Goal: Contribute content

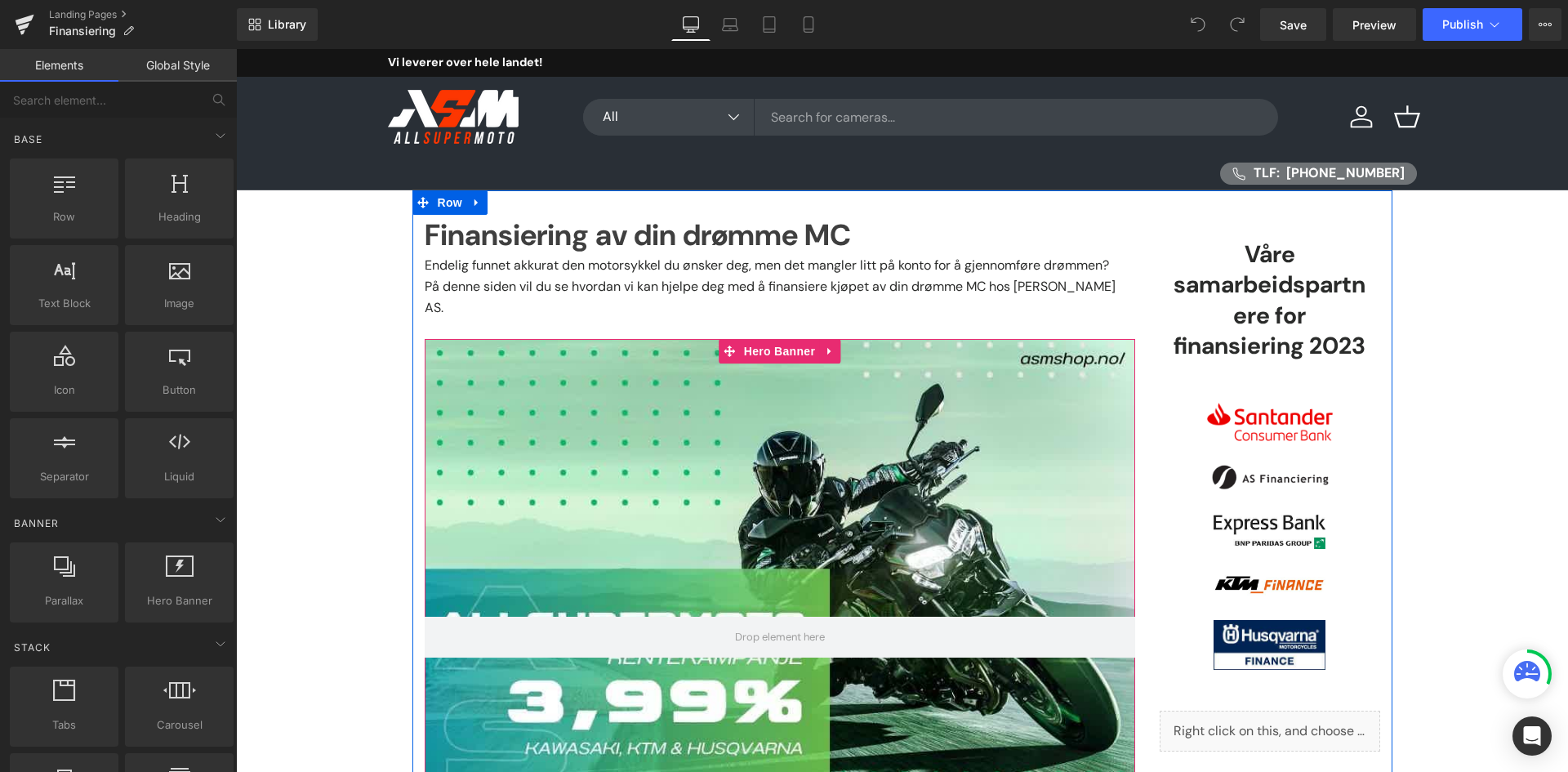
click at [799, 485] on div at bounding box center [780, 636] width 710 height 595
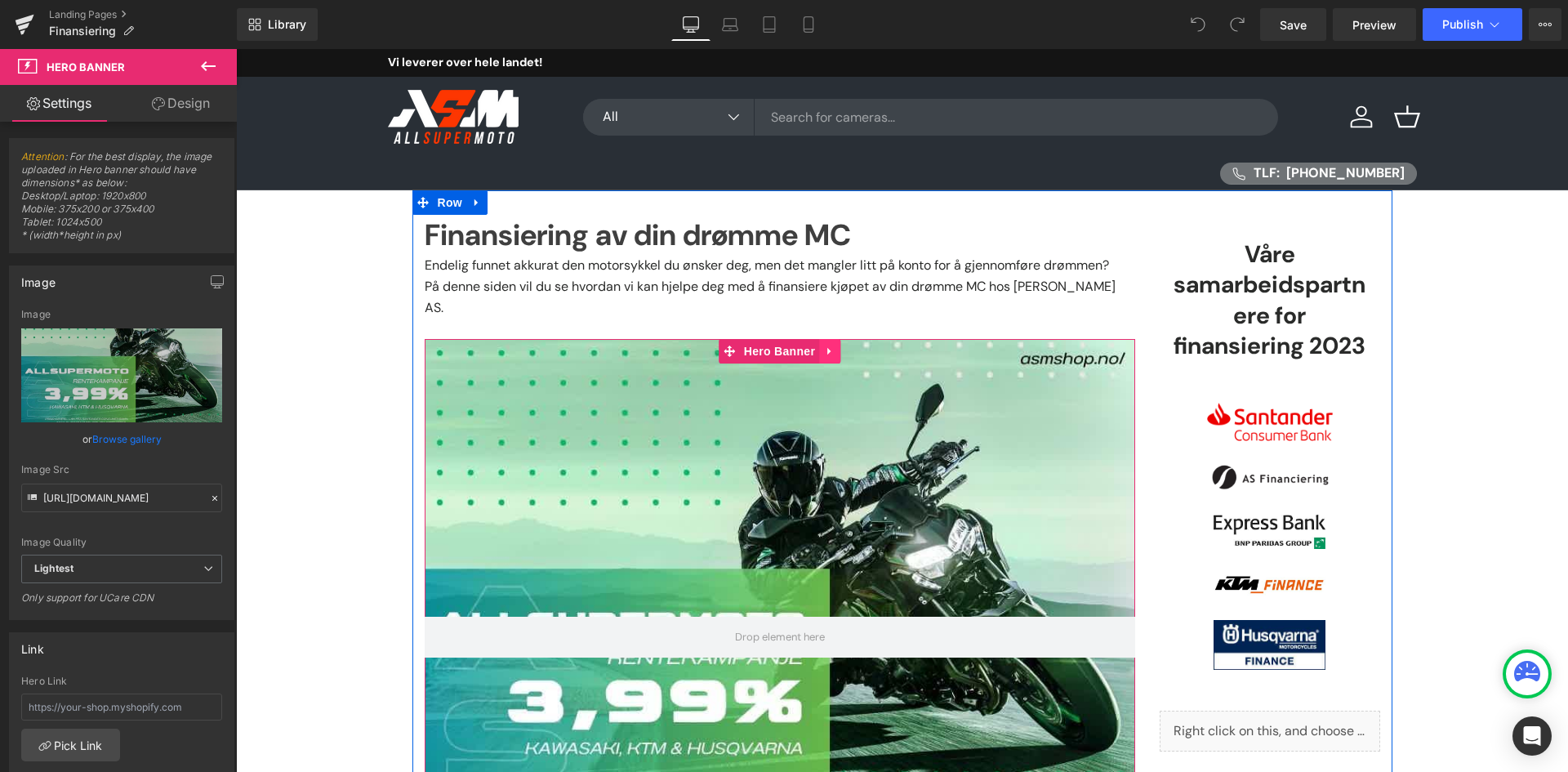
click at [824, 345] on icon at bounding box center [829, 351] width 11 height 12
click at [834, 346] on icon at bounding box center [840, 351] width 11 height 11
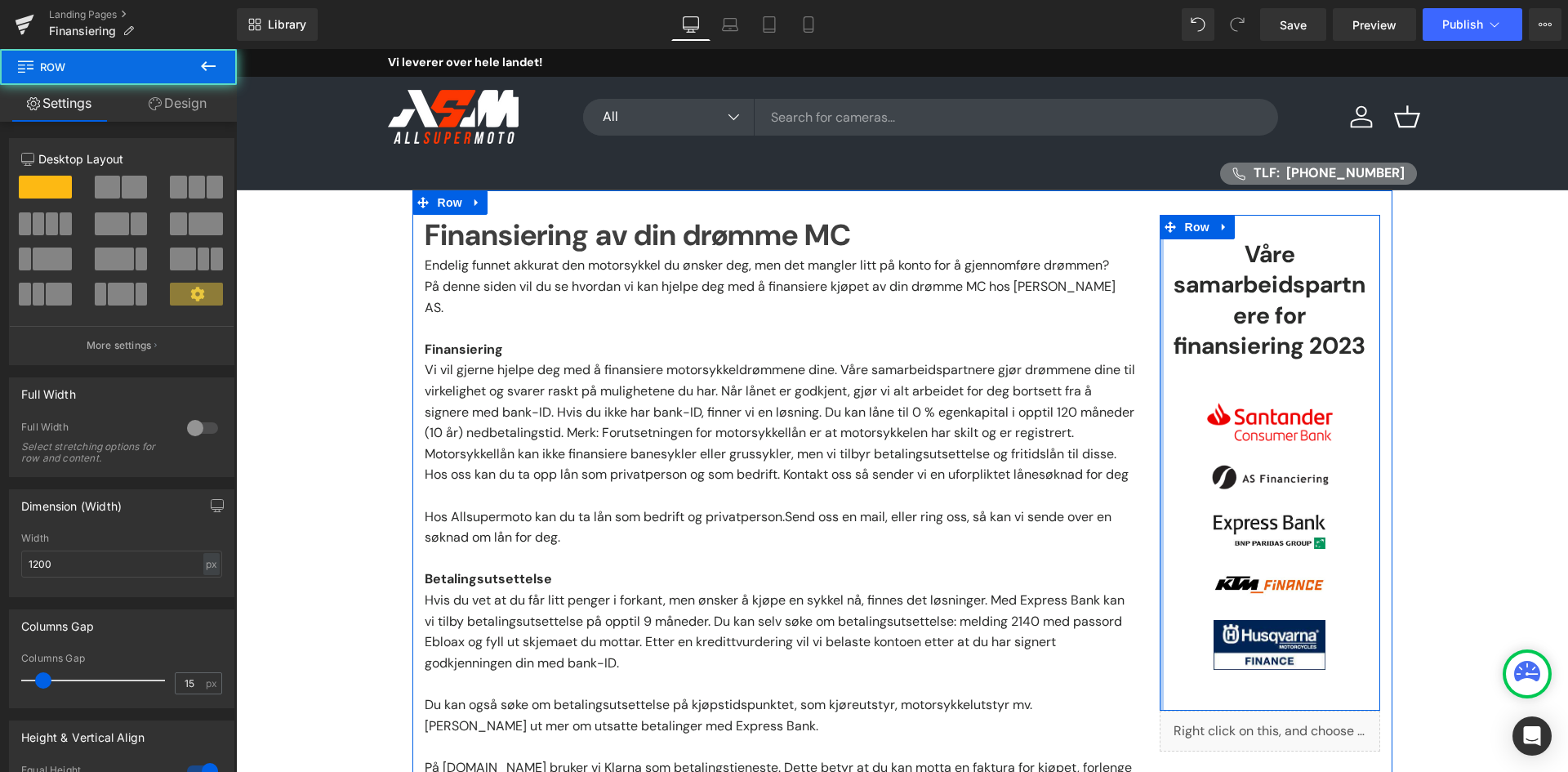
drag, startPoint x: 1156, startPoint y: 258, endPoint x: 1127, endPoint y: 259, distance: 29.0
click at [1121, 258] on div "Finansiering av din drømme MC Heading Endelig funnet akkurat den motorsykkel du…" at bounding box center [902, 563] width 980 height 746
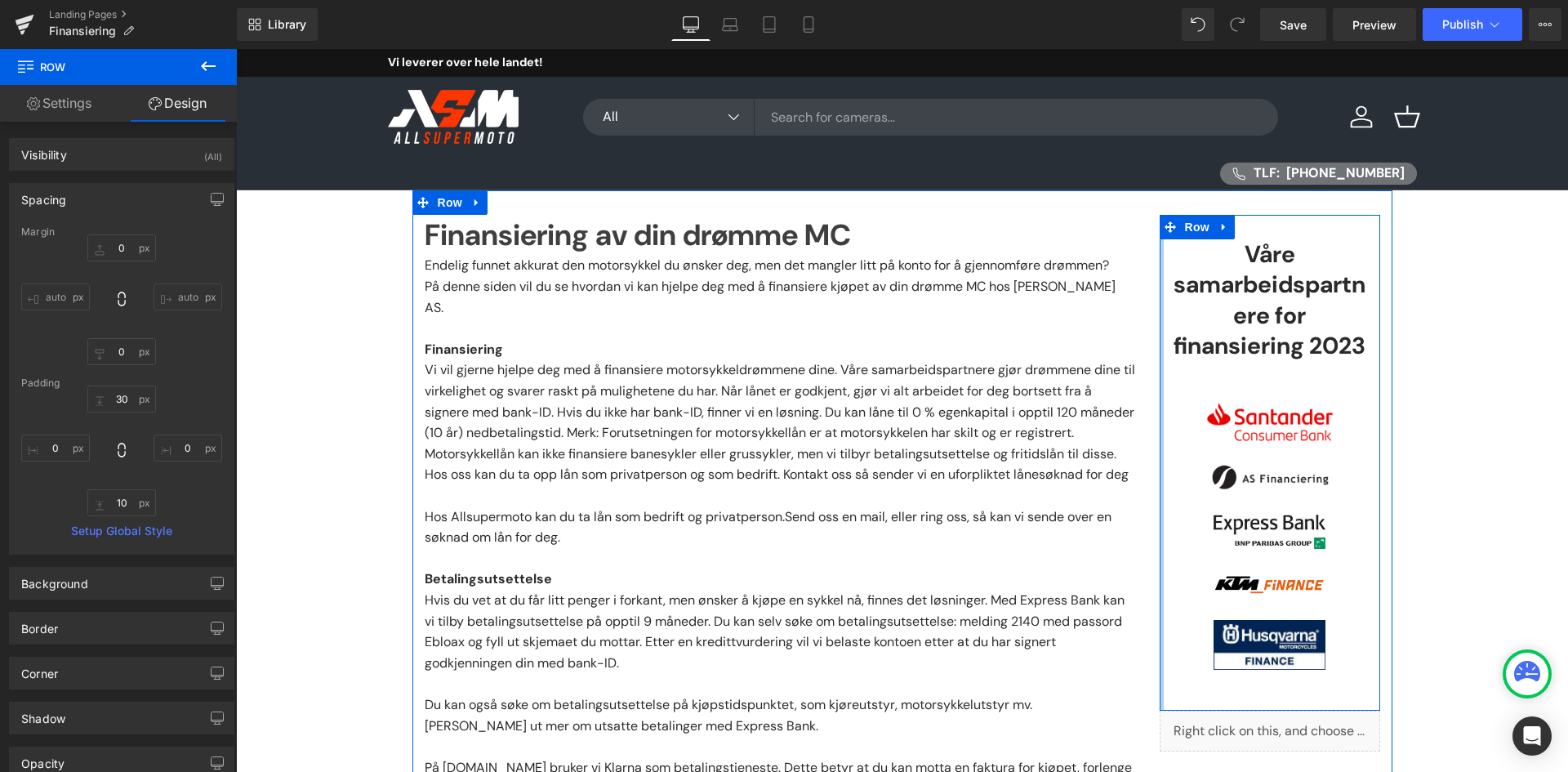
type input "0px"
drag, startPoint x: 1156, startPoint y: 262, endPoint x: 1166, endPoint y: 268, distance: 11.7
click at [1114, 260] on div "Finansiering av din drømme MC Heading Endelig funnet akkurat den motorsykkel du…" at bounding box center [902, 563] width 980 height 746
type input "0px"
drag, startPoint x: 1370, startPoint y: 271, endPoint x: 1412, endPoint y: 276, distance: 42.3
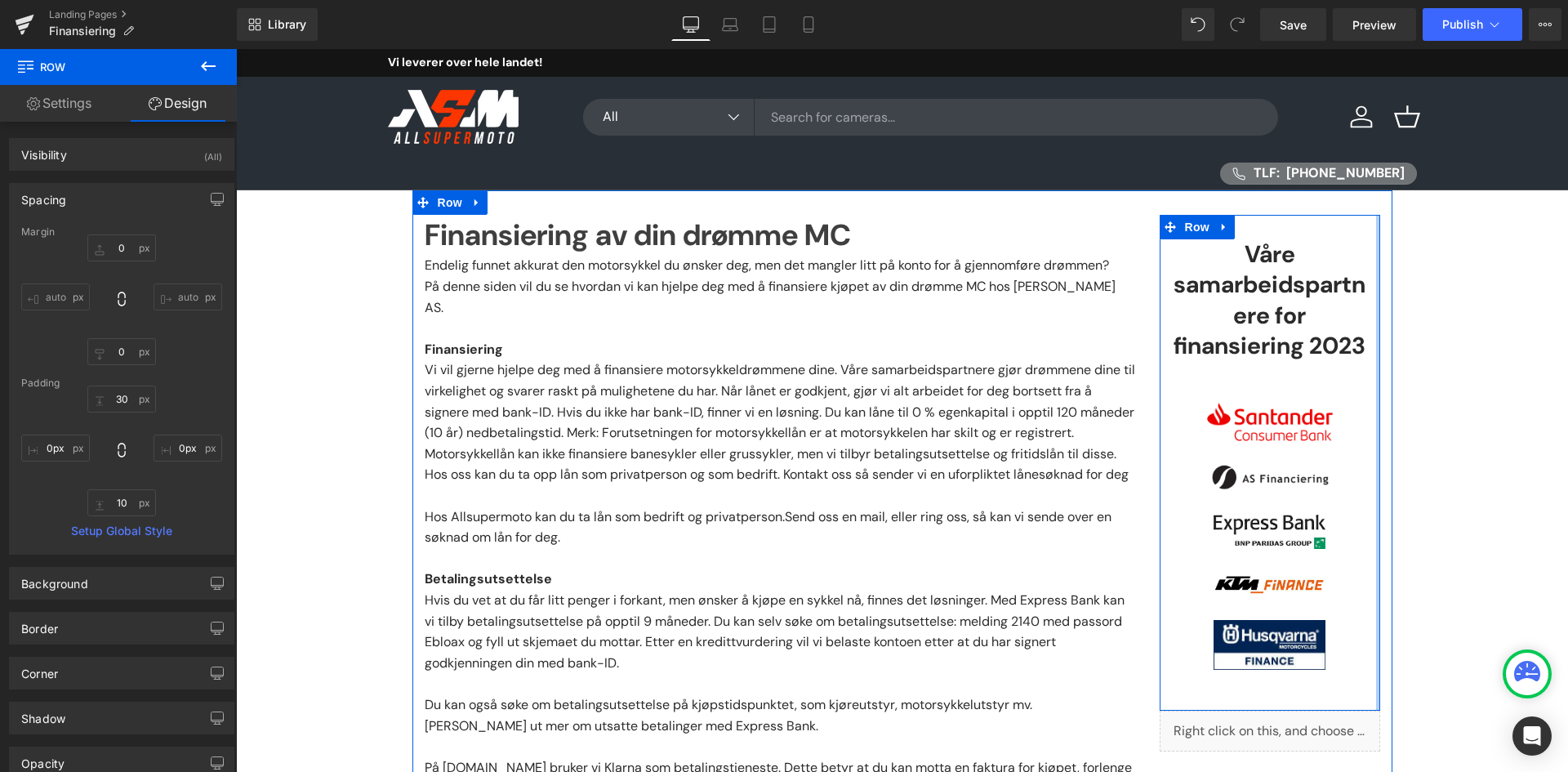
click at [1189, 456] on img at bounding box center [1270, 424] width 171 height 77
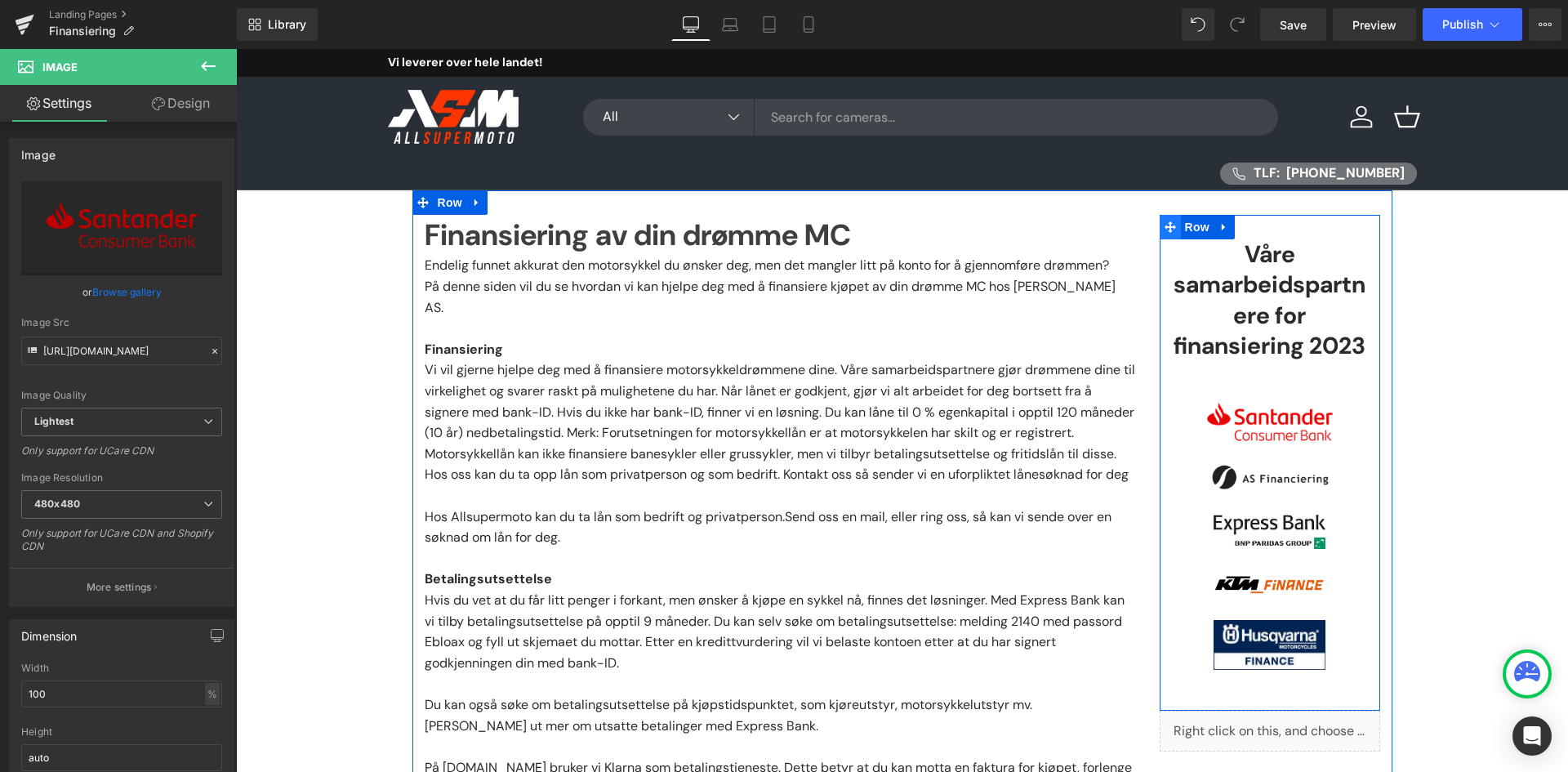
click at [1164, 226] on icon at bounding box center [1169, 226] width 11 height 11
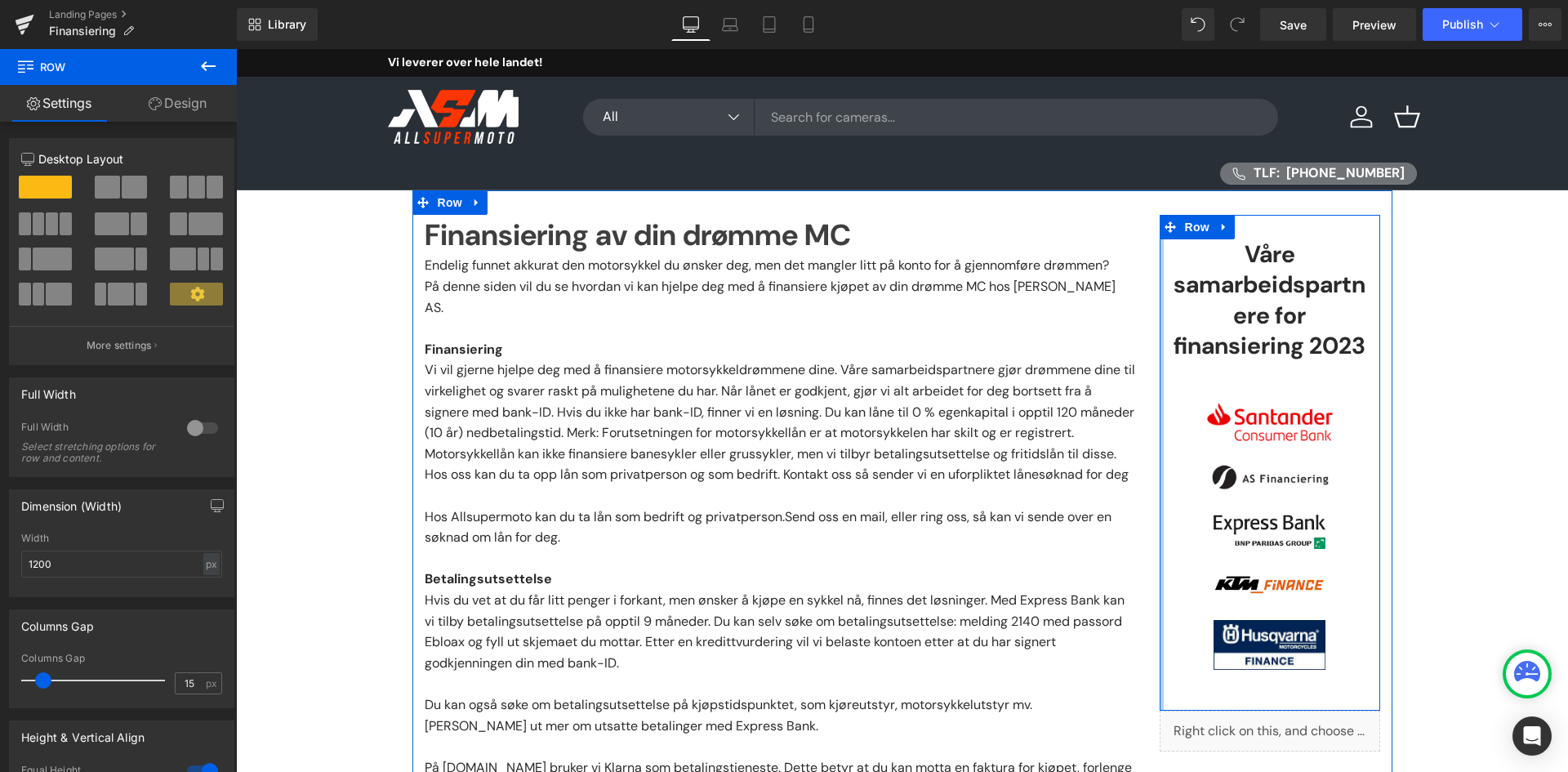
drag, startPoint x: 1153, startPoint y: 304, endPoint x: 379, endPoint y: 460, distance: 789.6
click at [1116, 303] on div "Finansiering av din drømme MC Heading Endelig funnet akkurat den motorsykkel du…" at bounding box center [902, 563] width 980 height 746
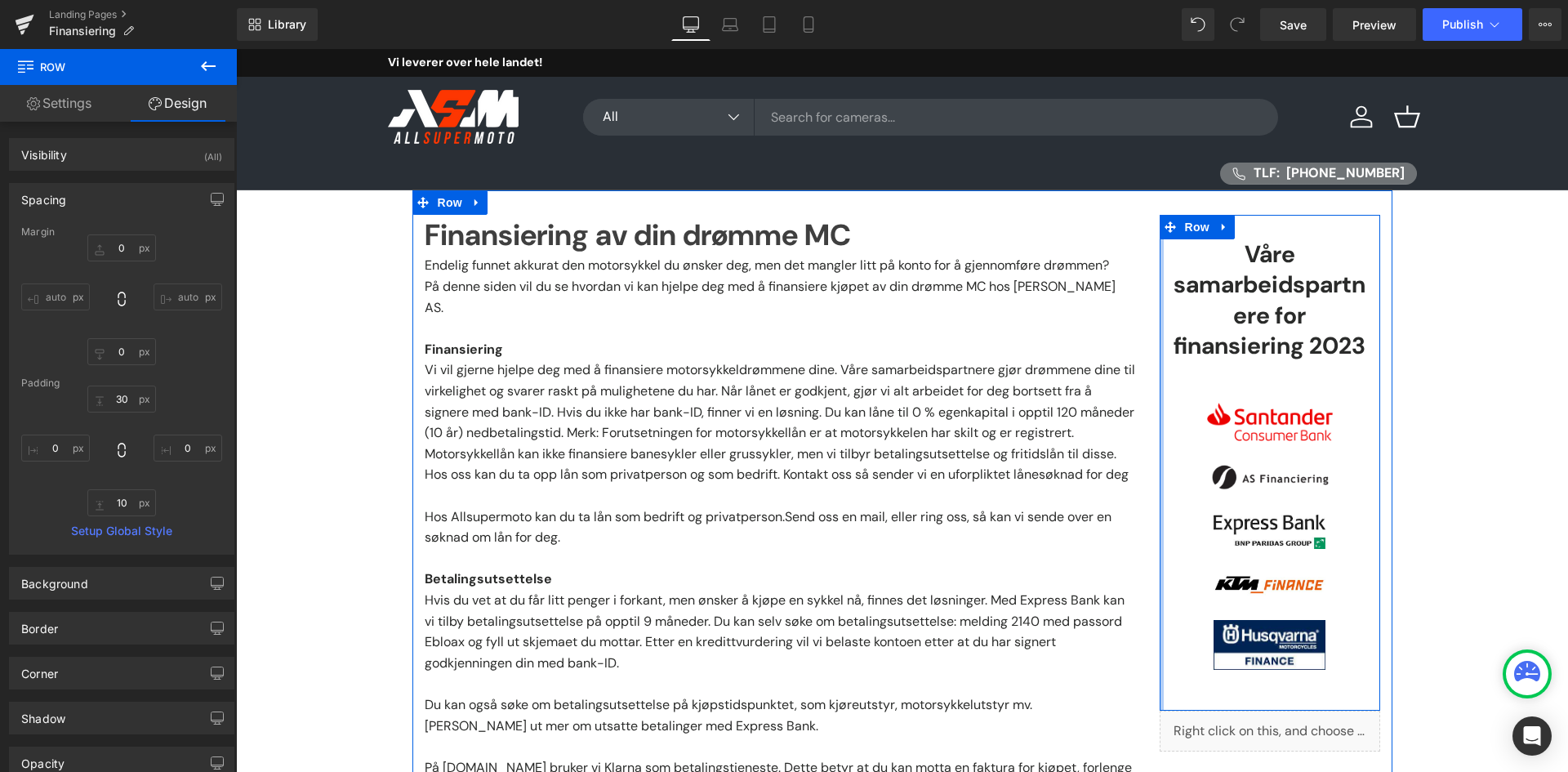
type input "0px"
drag, startPoint x: 1155, startPoint y: 438, endPoint x: 1116, endPoint y: 441, distance: 39.1
click at [1116, 441] on div "Finansiering av din drømme MC Heading Endelig funnet akkurat den motorsykkel du…" at bounding box center [902, 563] width 980 height 746
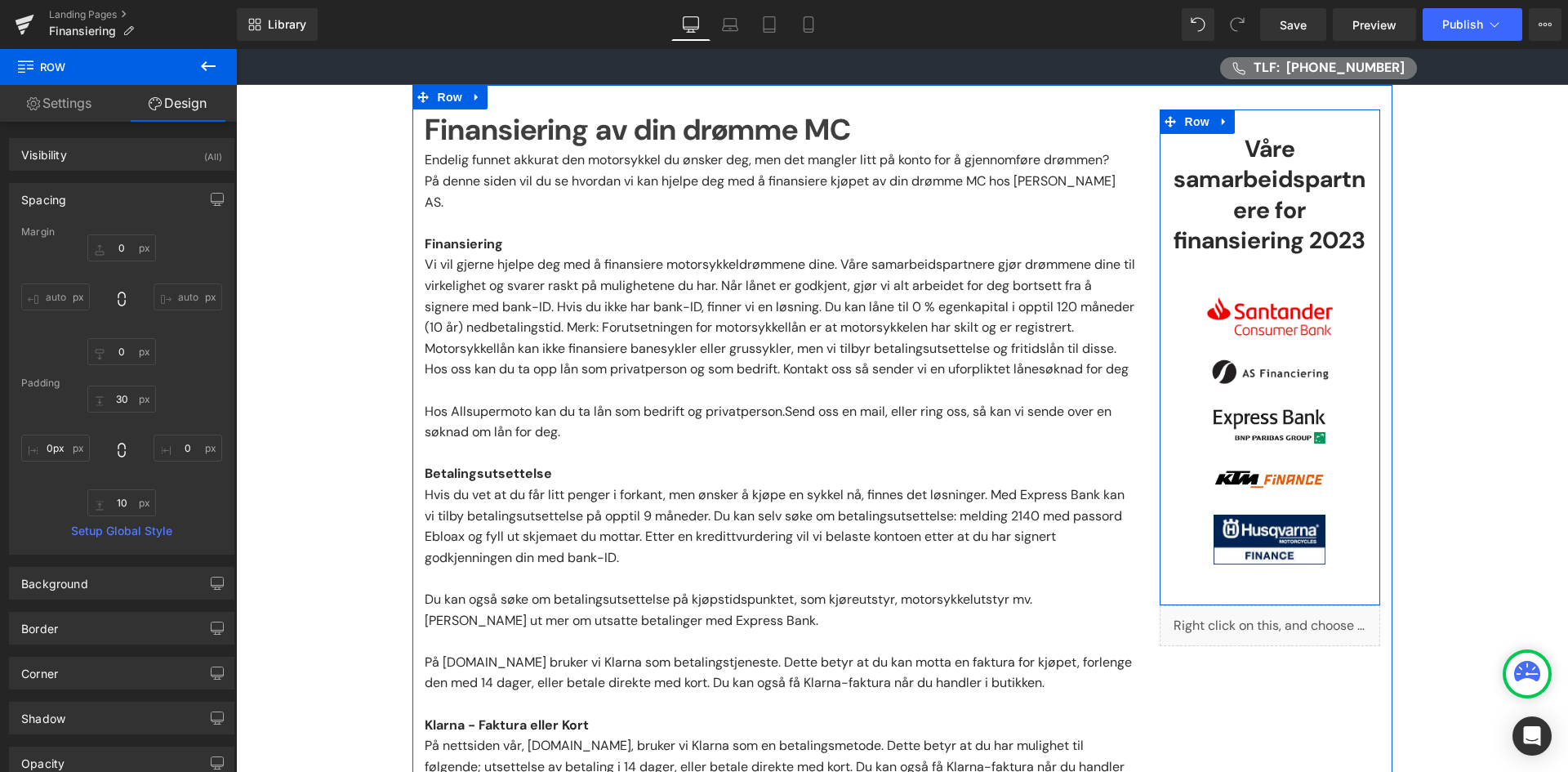
scroll to position [164, 0]
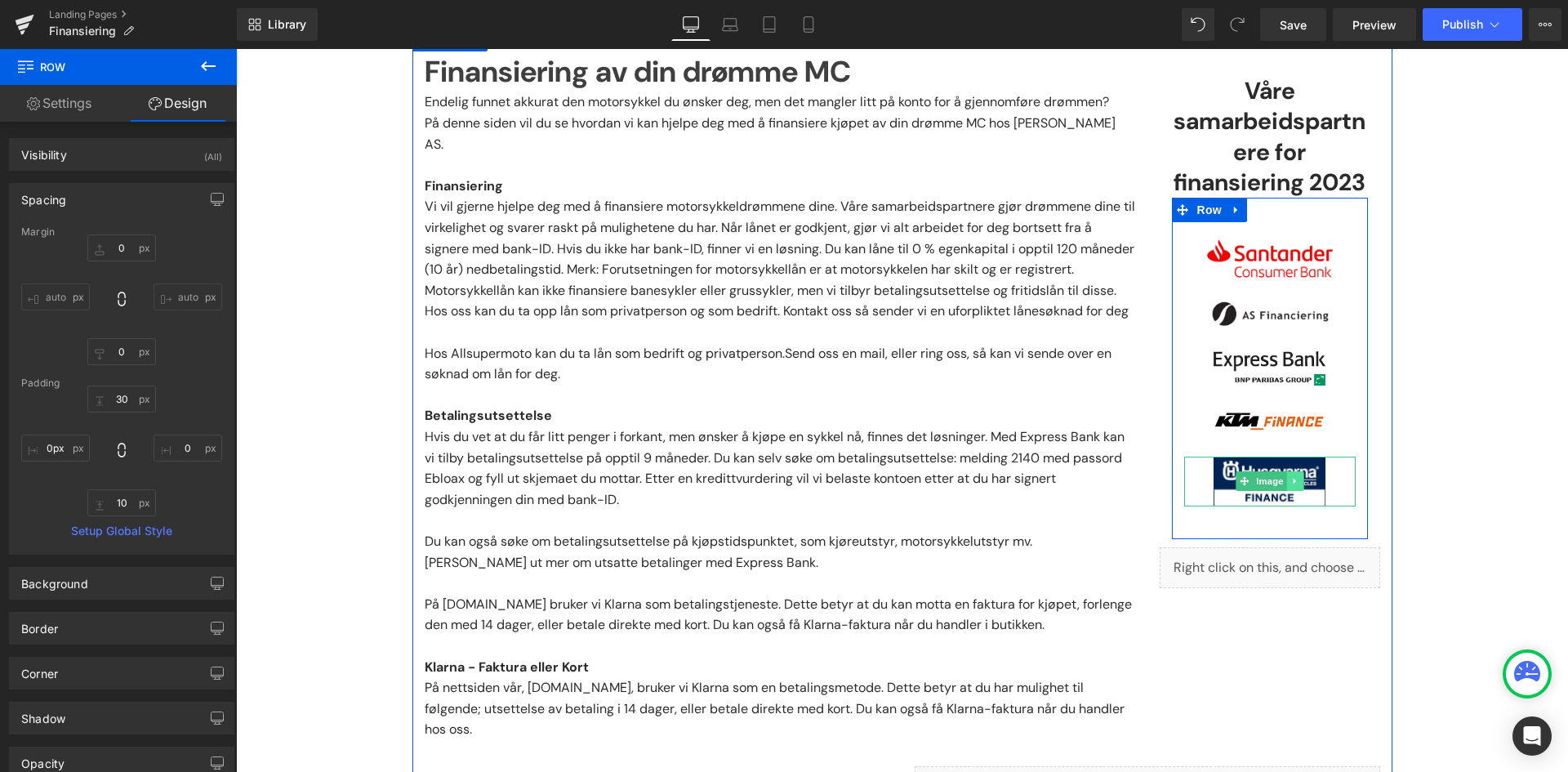
click at [1290, 481] on icon at bounding box center [1295, 480] width 9 height 10
click at [1298, 478] on icon at bounding box center [1303, 480] width 9 height 10
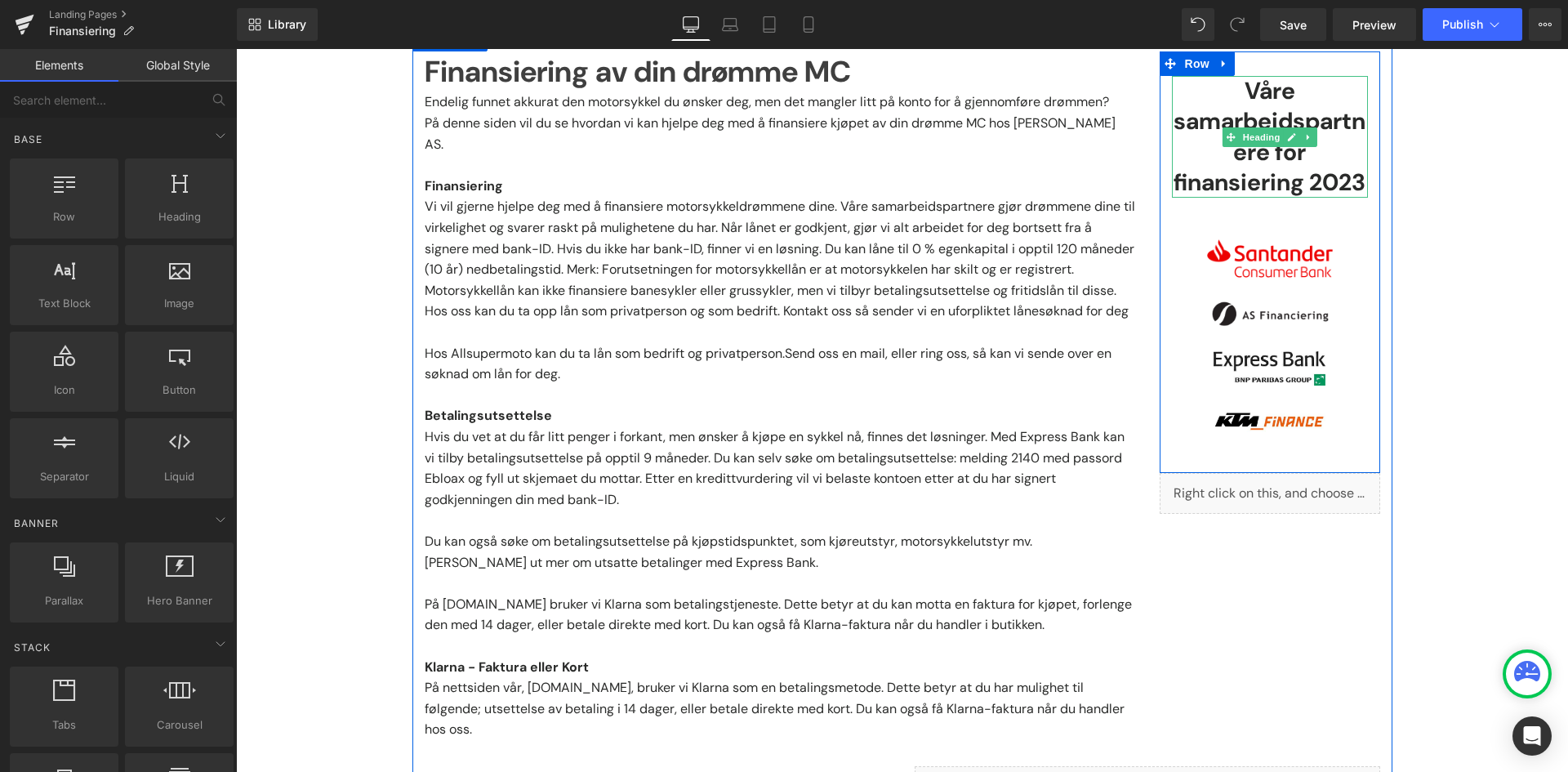
click at [1300, 176] on h4 "Våre samarbeidspartnere for finansiering 2023" at bounding box center [1270, 137] width 196 height 123
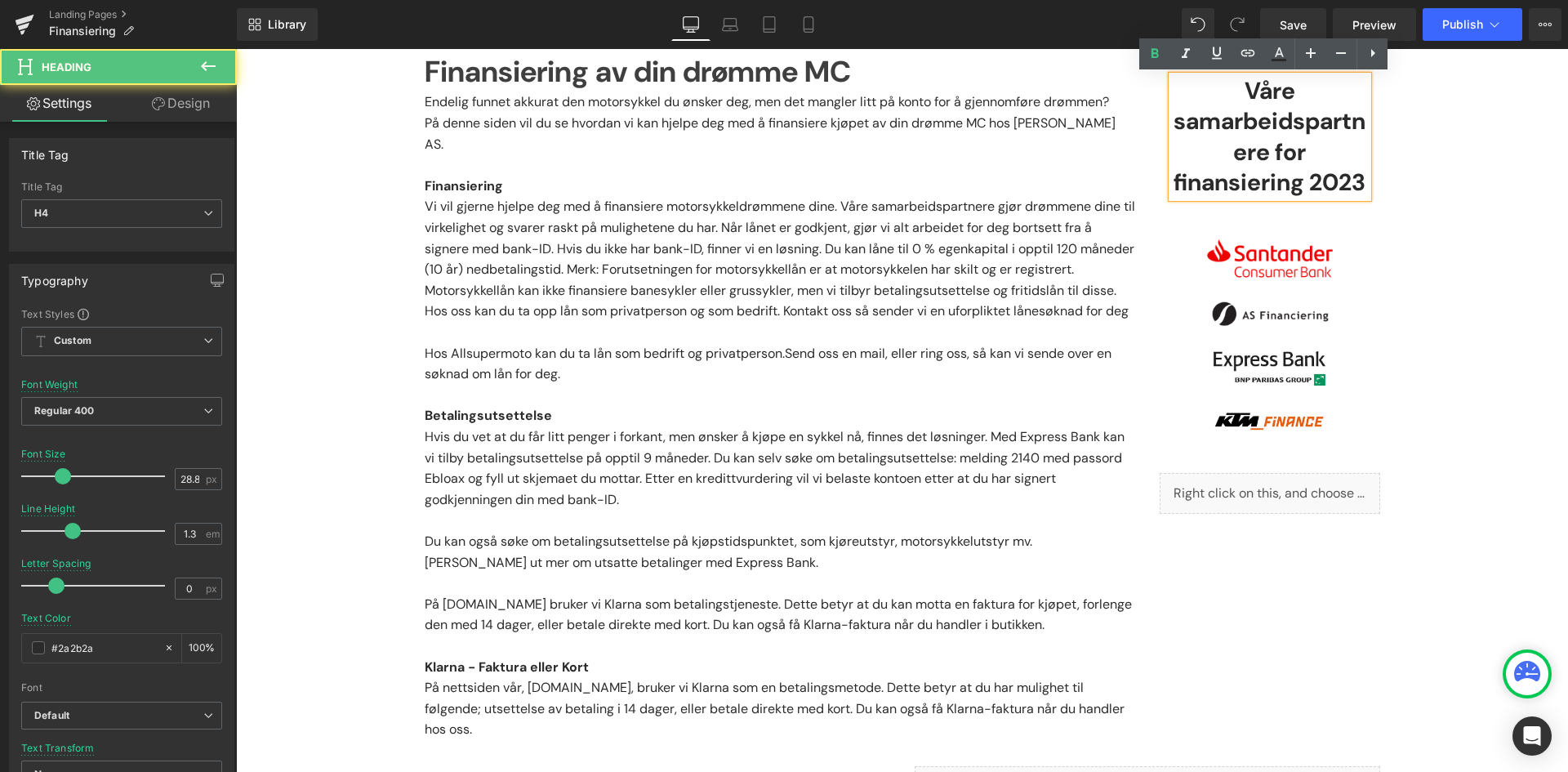
click at [1315, 148] on h4 "Våre samarbeidspartnere for finansiering 2023" at bounding box center [1270, 137] width 196 height 123
click at [1300, 121] on h4 "Våre samarbeidspartnere for finansiering 2023" at bounding box center [1270, 137] width 196 height 123
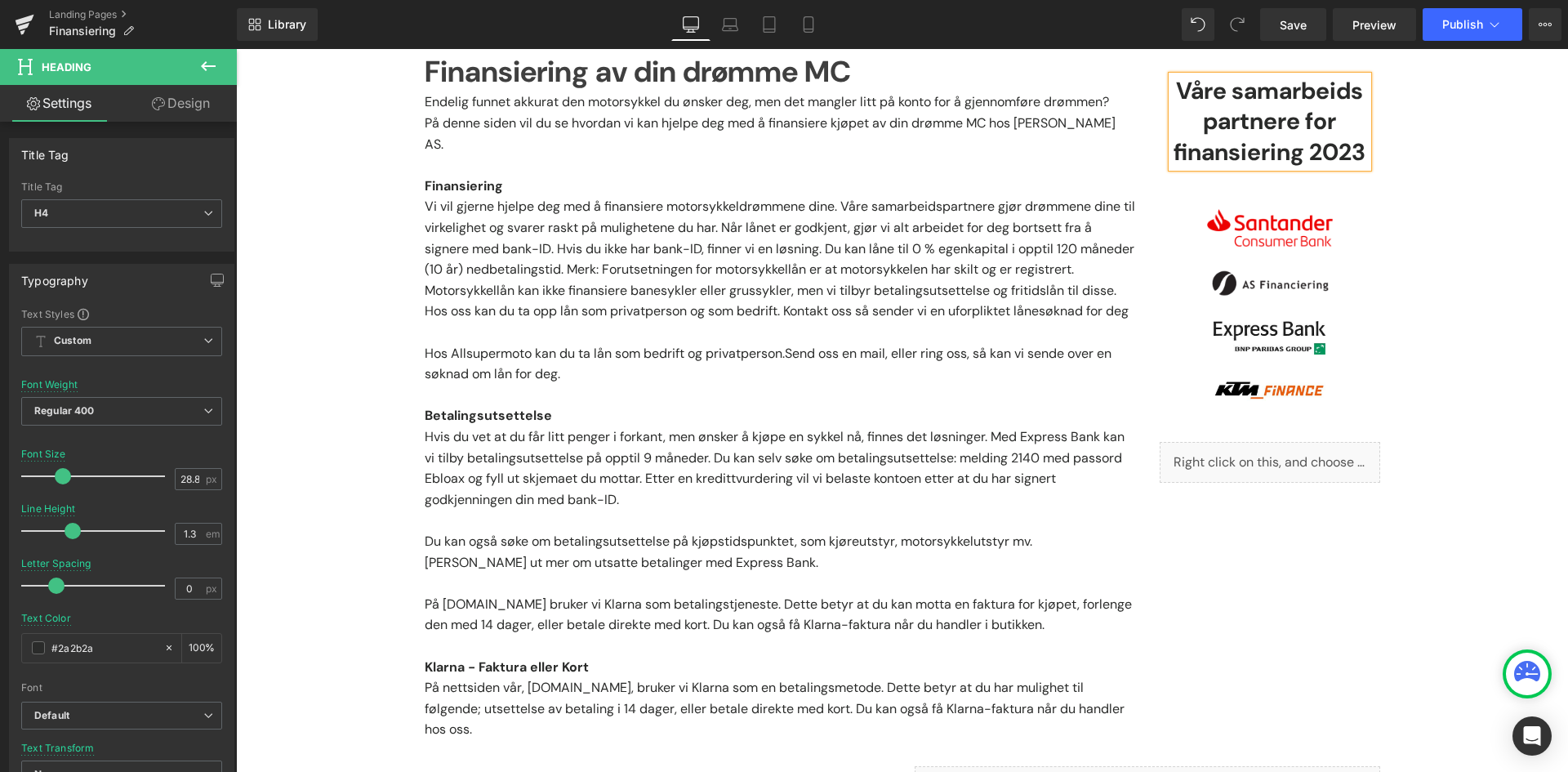
click at [1308, 131] on h4 "partnere for finansiering 2023" at bounding box center [1270, 137] width 196 height 61
click at [1260, 152] on h4 "partnere for finansiering 2023" at bounding box center [1270, 137] width 196 height 61
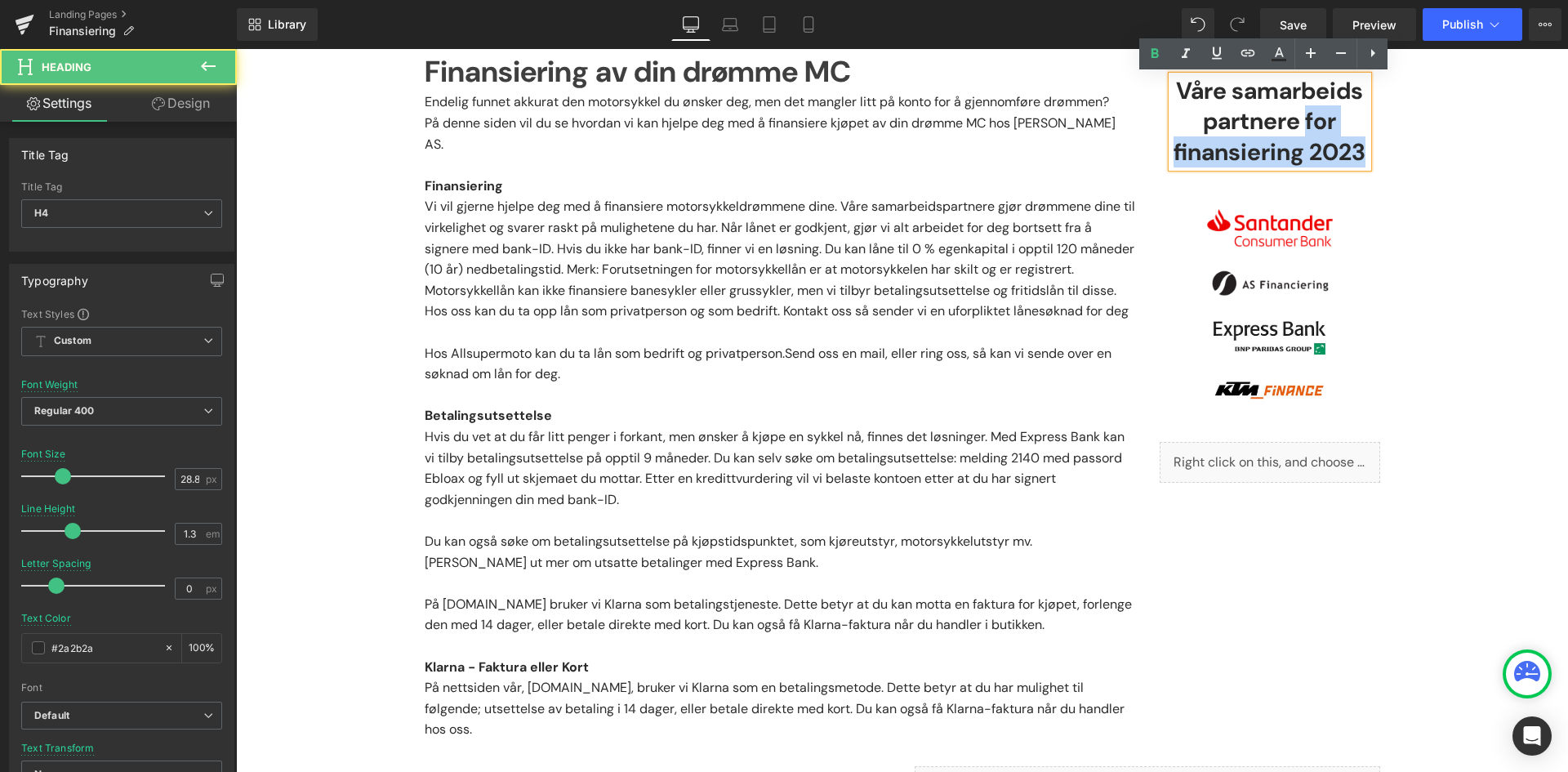
drag, startPoint x: 1360, startPoint y: 153, endPoint x: 1301, endPoint y: 119, distance: 68.1
click at [1301, 119] on h4 "partnere for finansiering 2023" at bounding box center [1270, 137] width 196 height 61
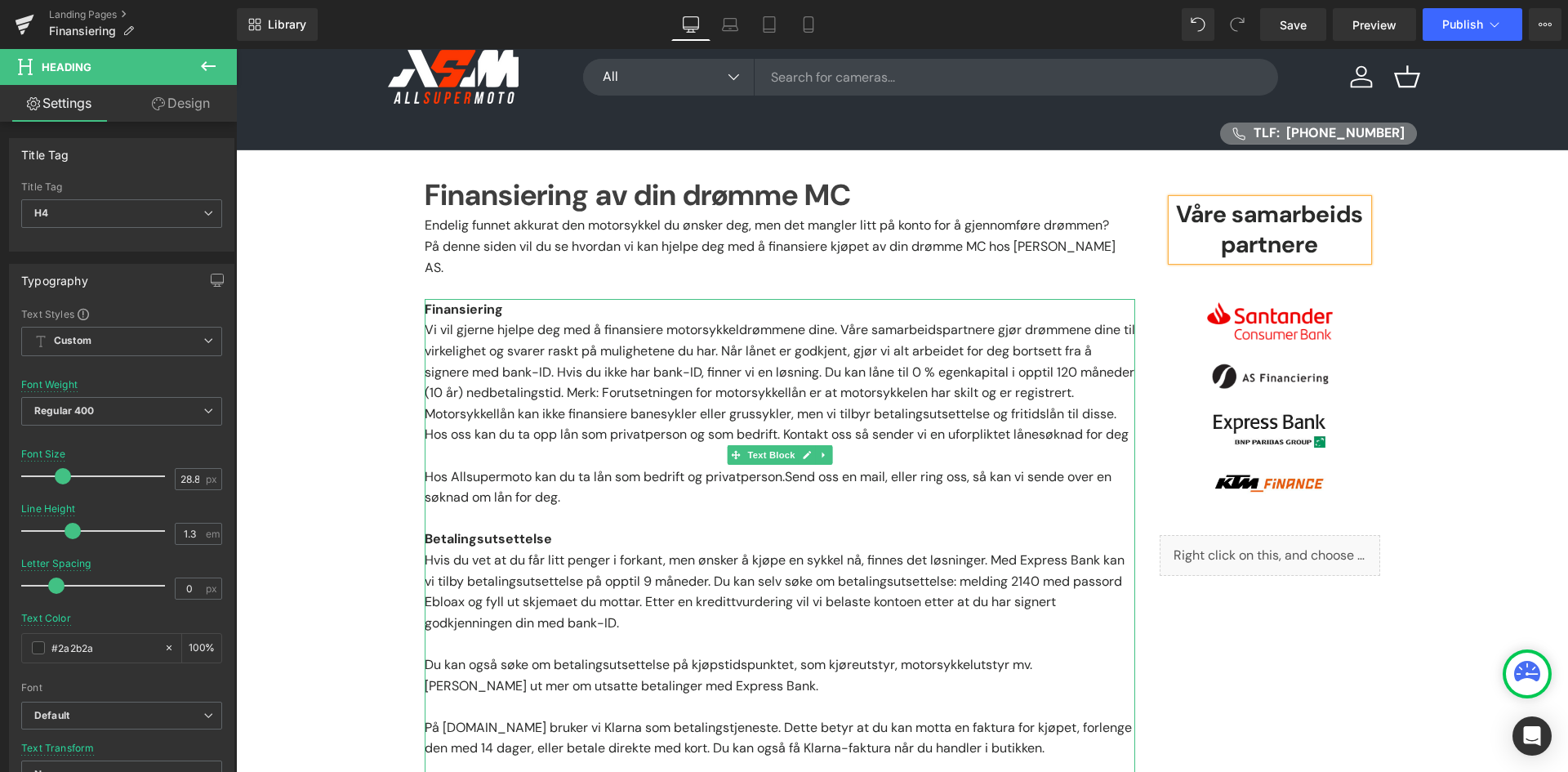
scroll to position [0, 0]
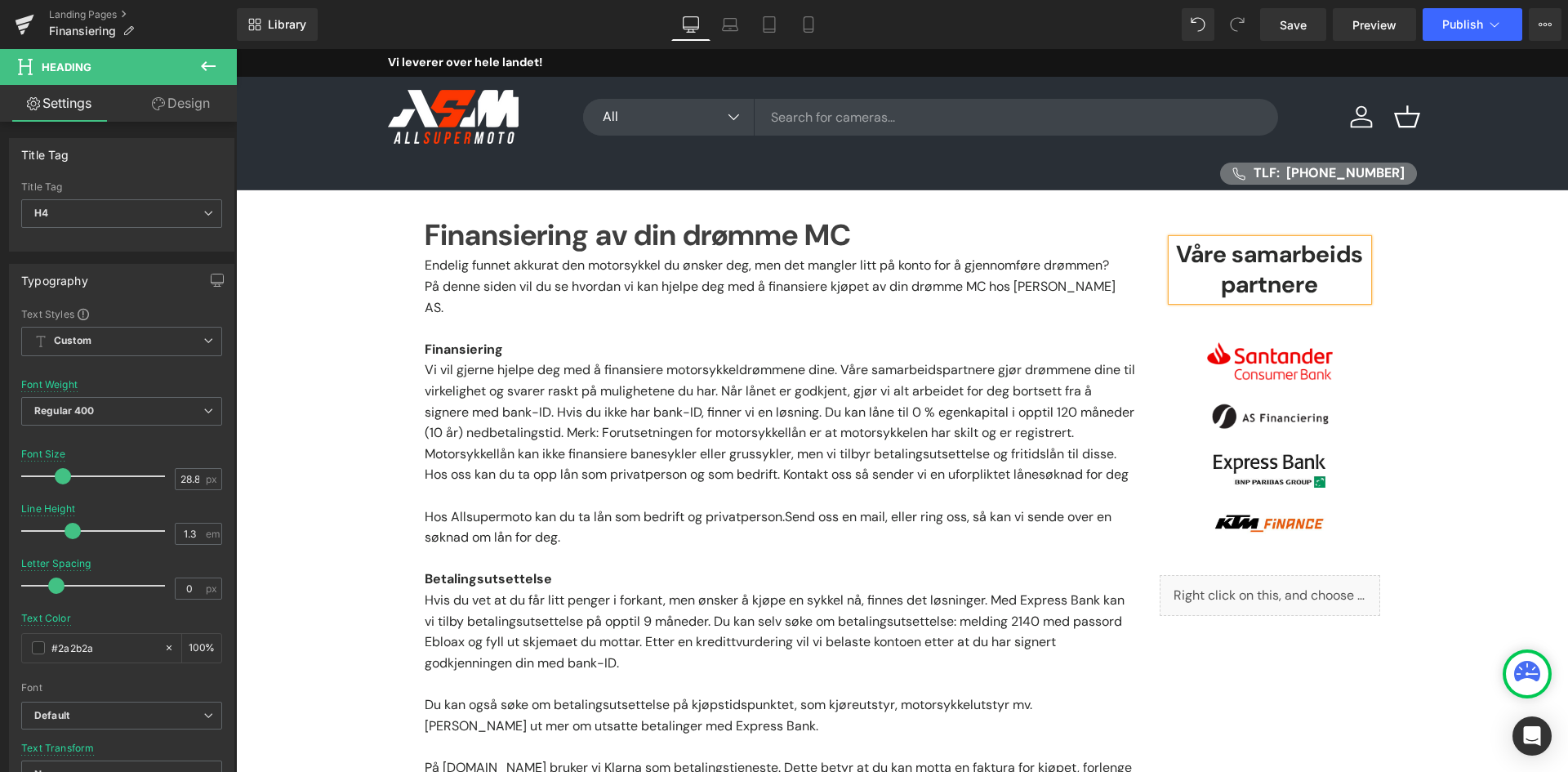
click at [1464, 42] on div "Library Desktop Desktop Laptop Tablet Mobile Save Preview Publish Scheduled Vie…" at bounding box center [902, 24] width 1331 height 49
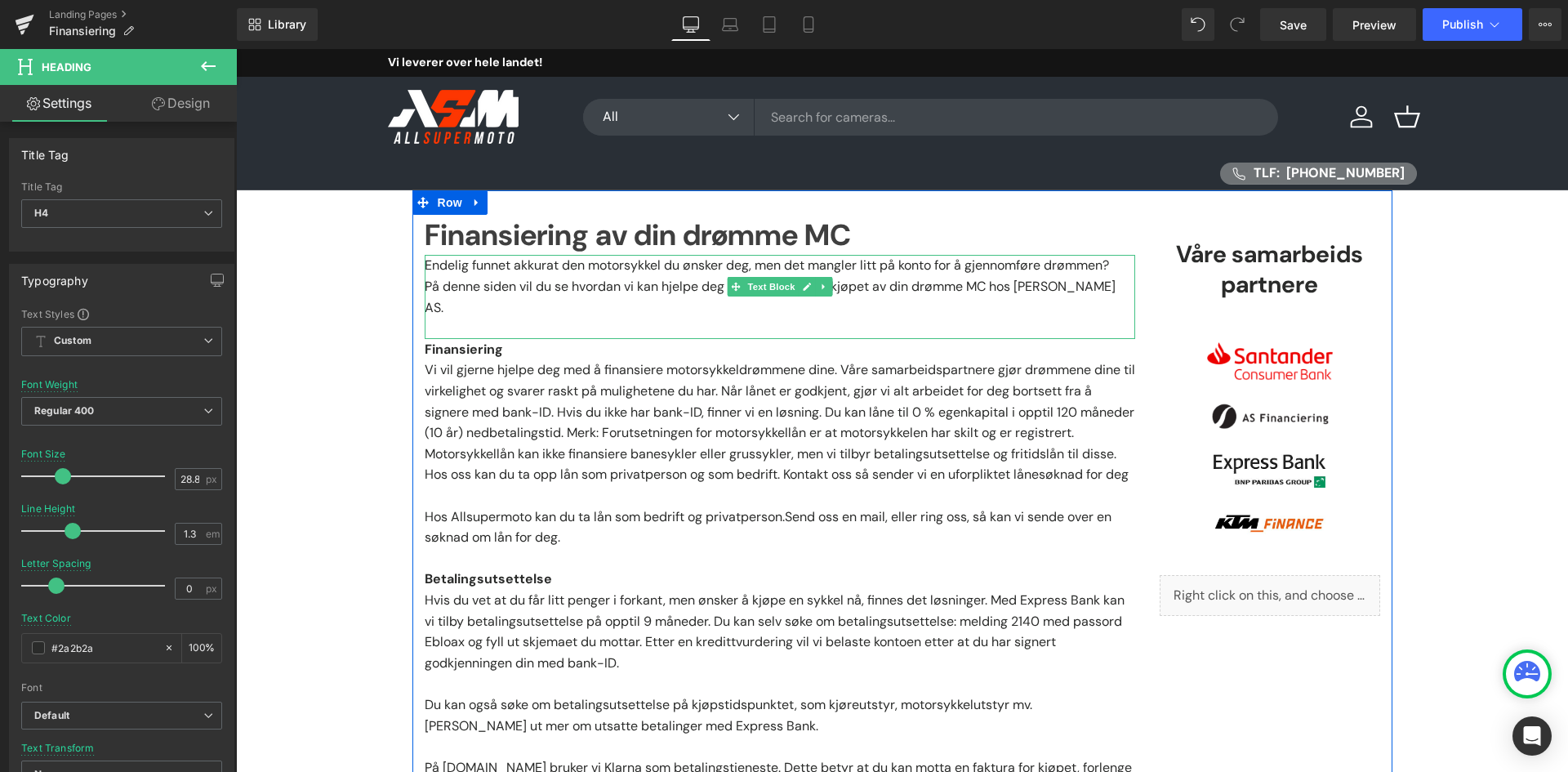
click at [590, 265] on p "Endelig funnet akkurat den motorsykkel du ønsker deg, men det mangler litt på k…" at bounding box center [780, 265] width 710 height 21
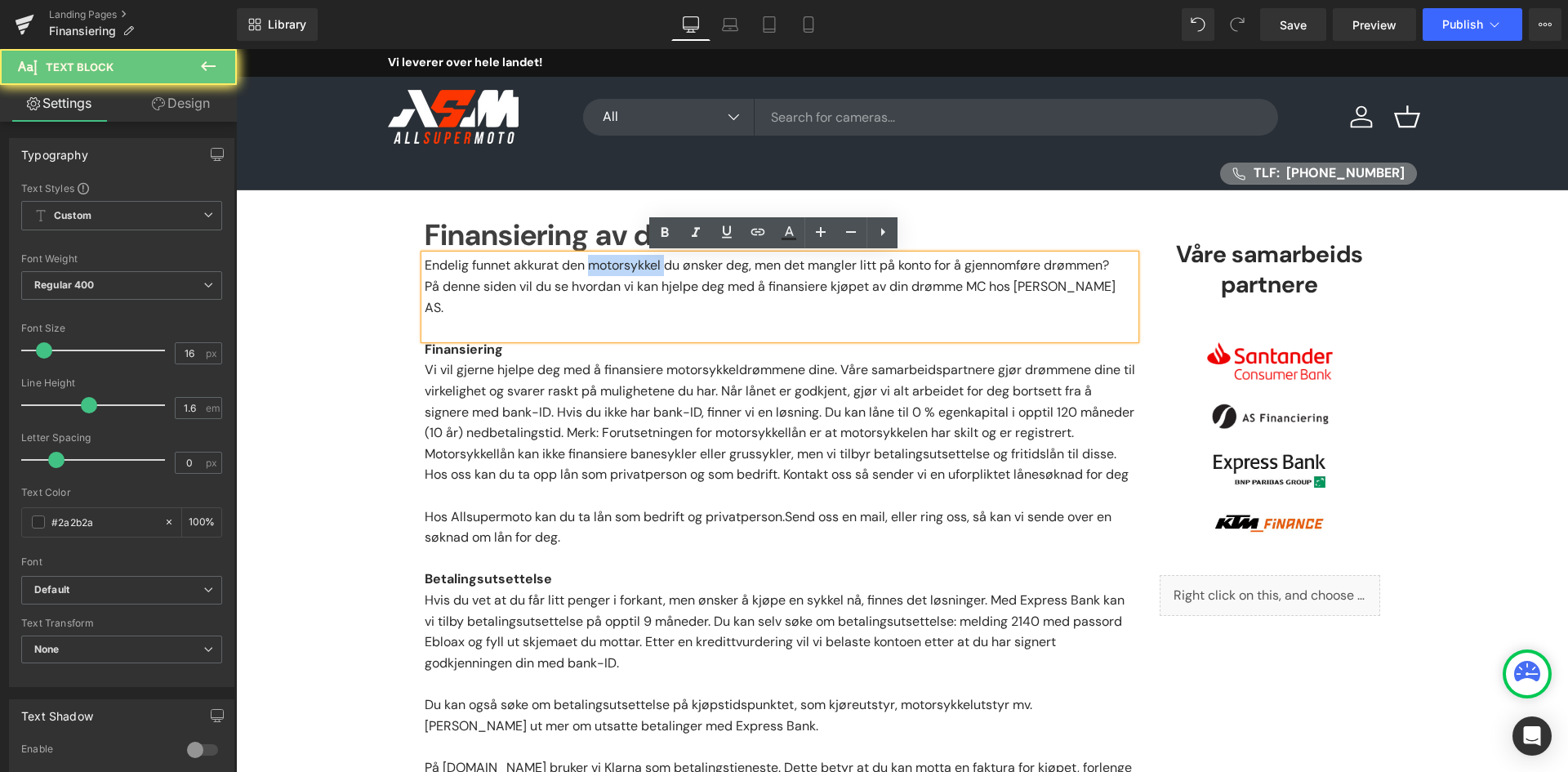
click at [590, 265] on p "Endelig funnet akkurat den motorsykkel du ønsker deg, men det mangler litt på k…" at bounding box center [780, 265] width 710 height 21
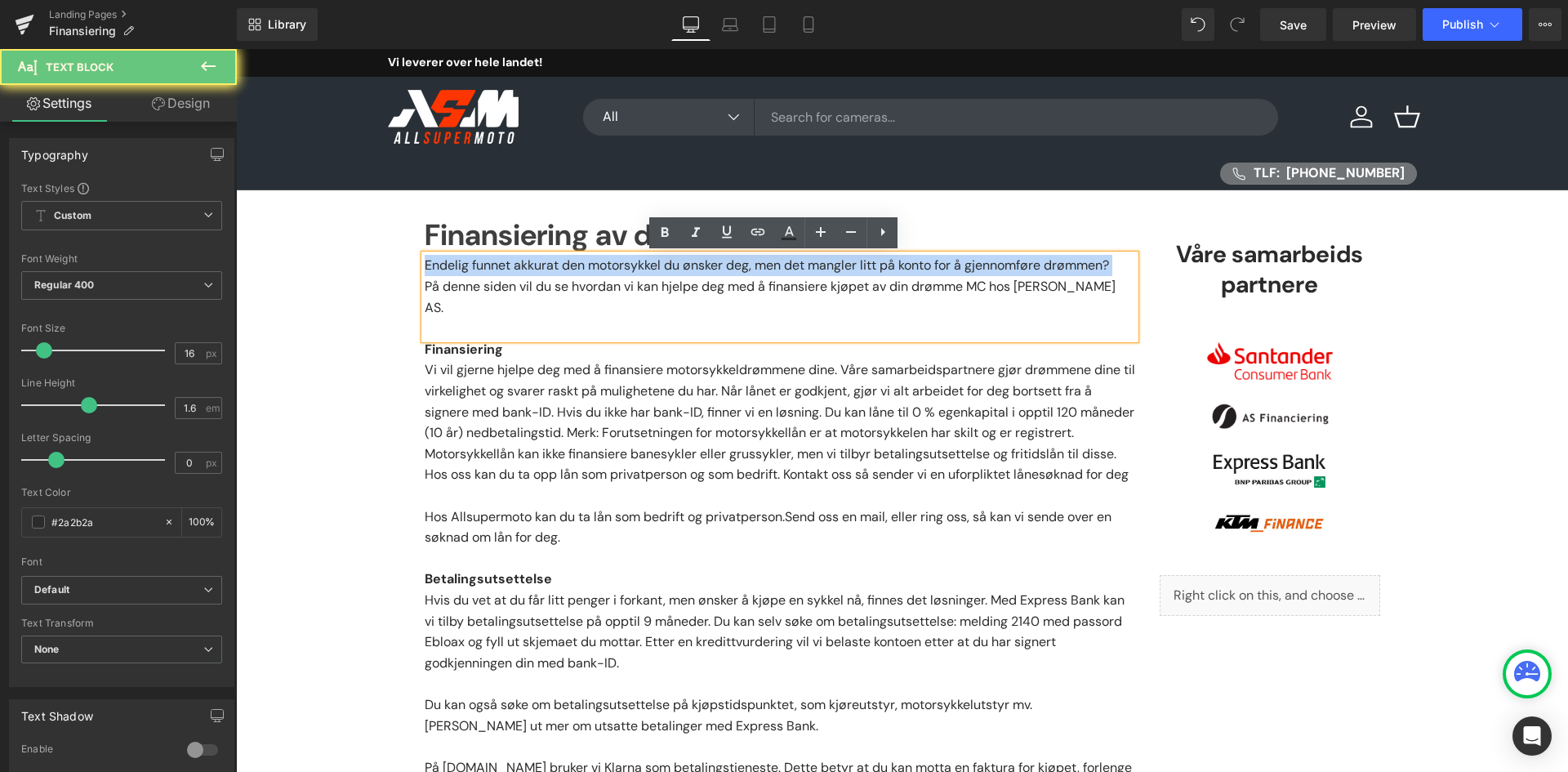
click at [590, 265] on p "Endelig funnet akkurat den motorsykkel du ønsker deg, men det mangler litt på k…" at bounding box center [780, 265] width 710 height 21
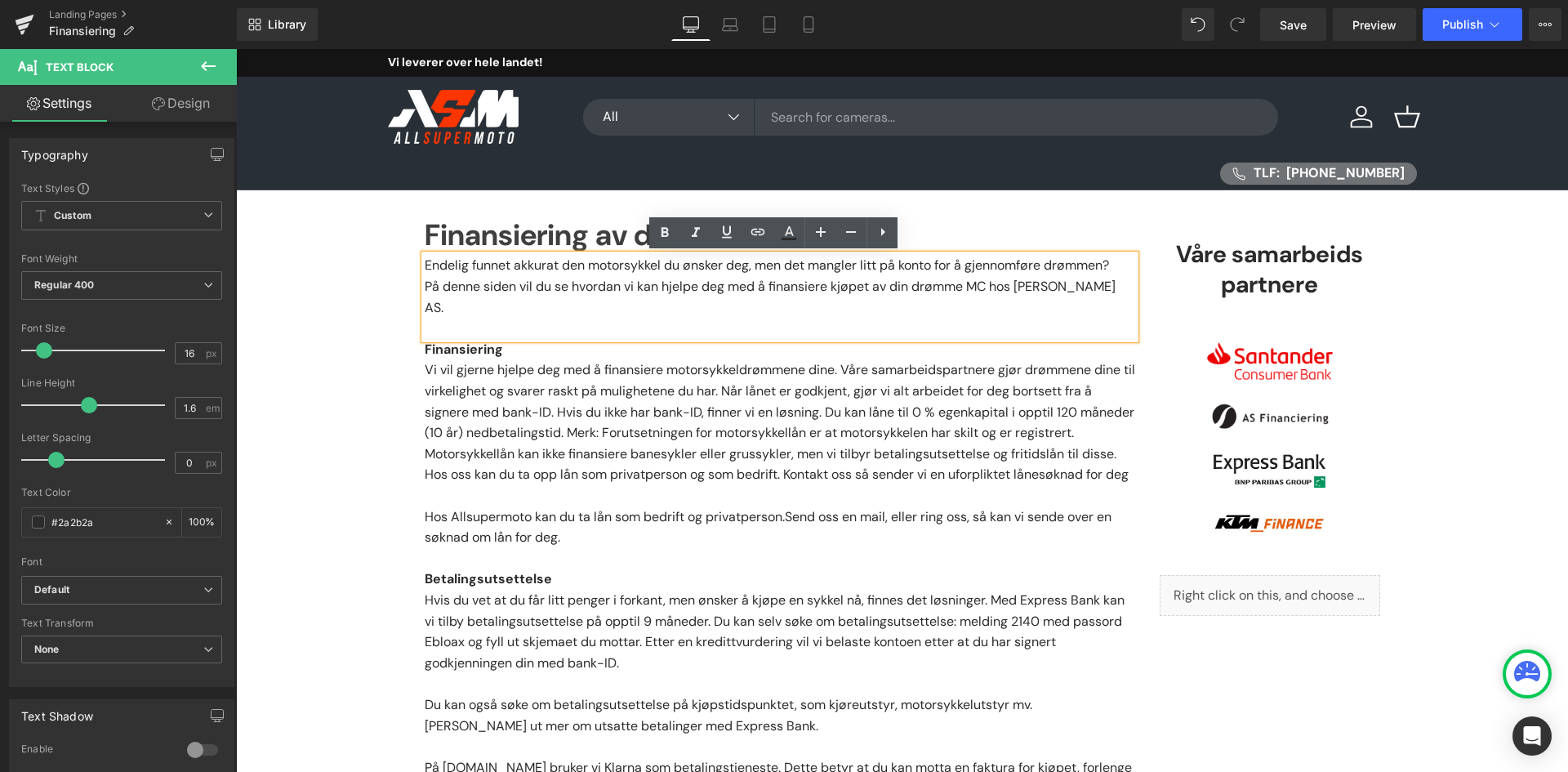
click at [668, 278] on p "På denne siden vil du se hvordan vi kan hjelpe deg med å finansiere kjøpet av d…" at bounding box center [780, 297] width 710 height 42
click at [646, 318] on p at bounding box center [780, 328] width 710 height 21
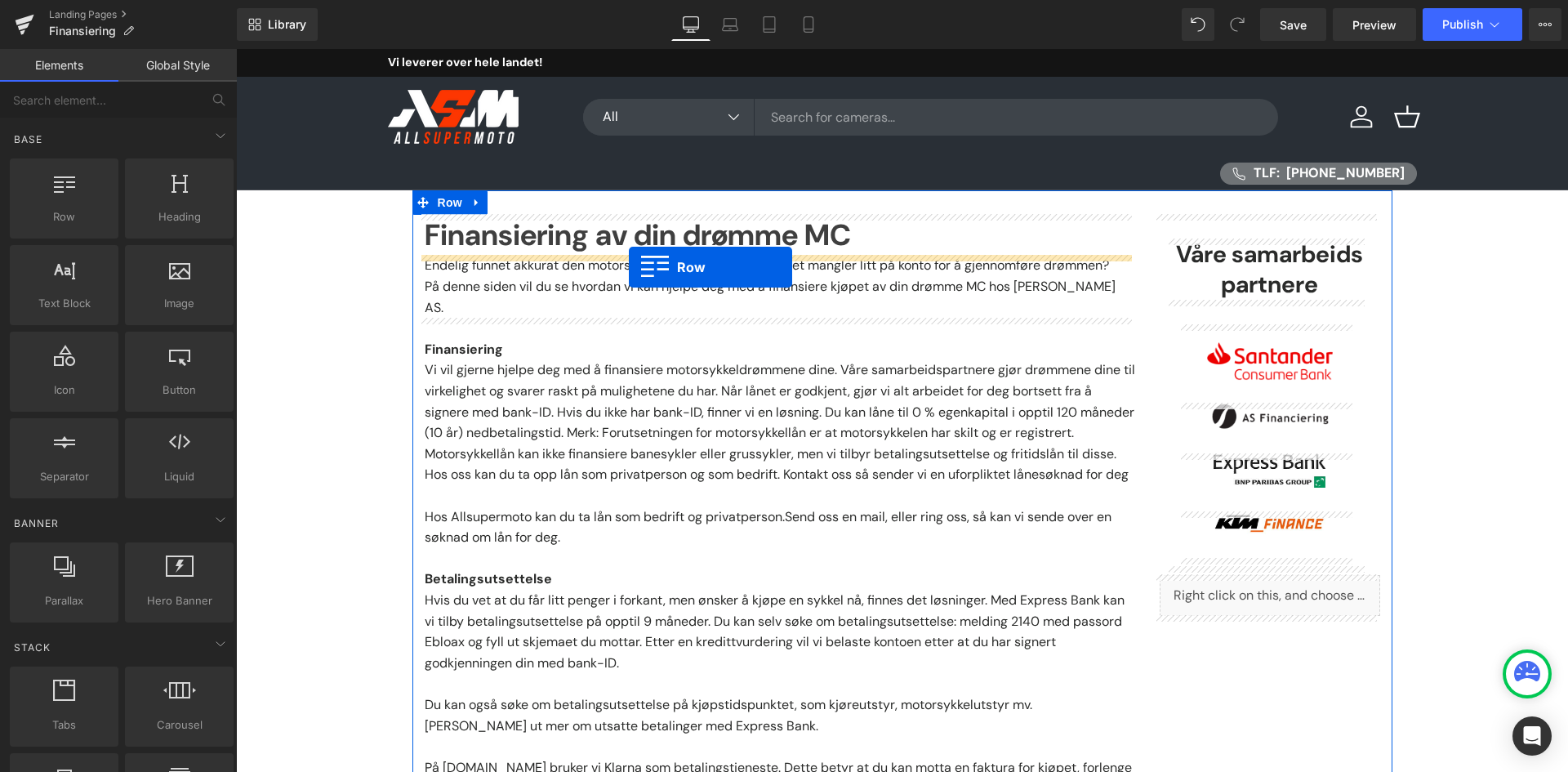
drag, startPoint x: 336, startPoint y: 264, endPoint x: 629, endPoint y: 267, distance: 293.0
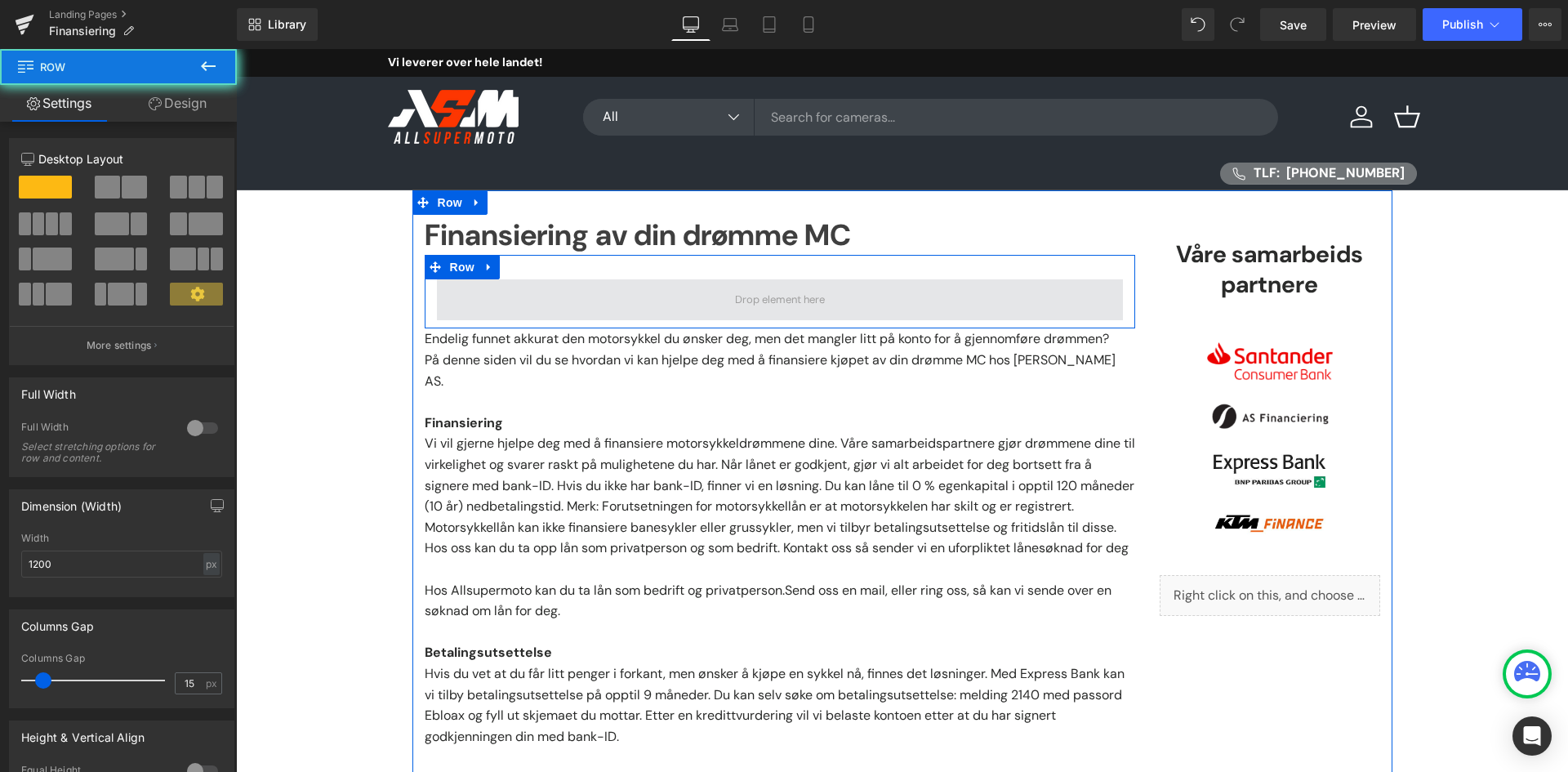
click at [649, 283] on span at bounding box center [780, 299] width 686 height 41
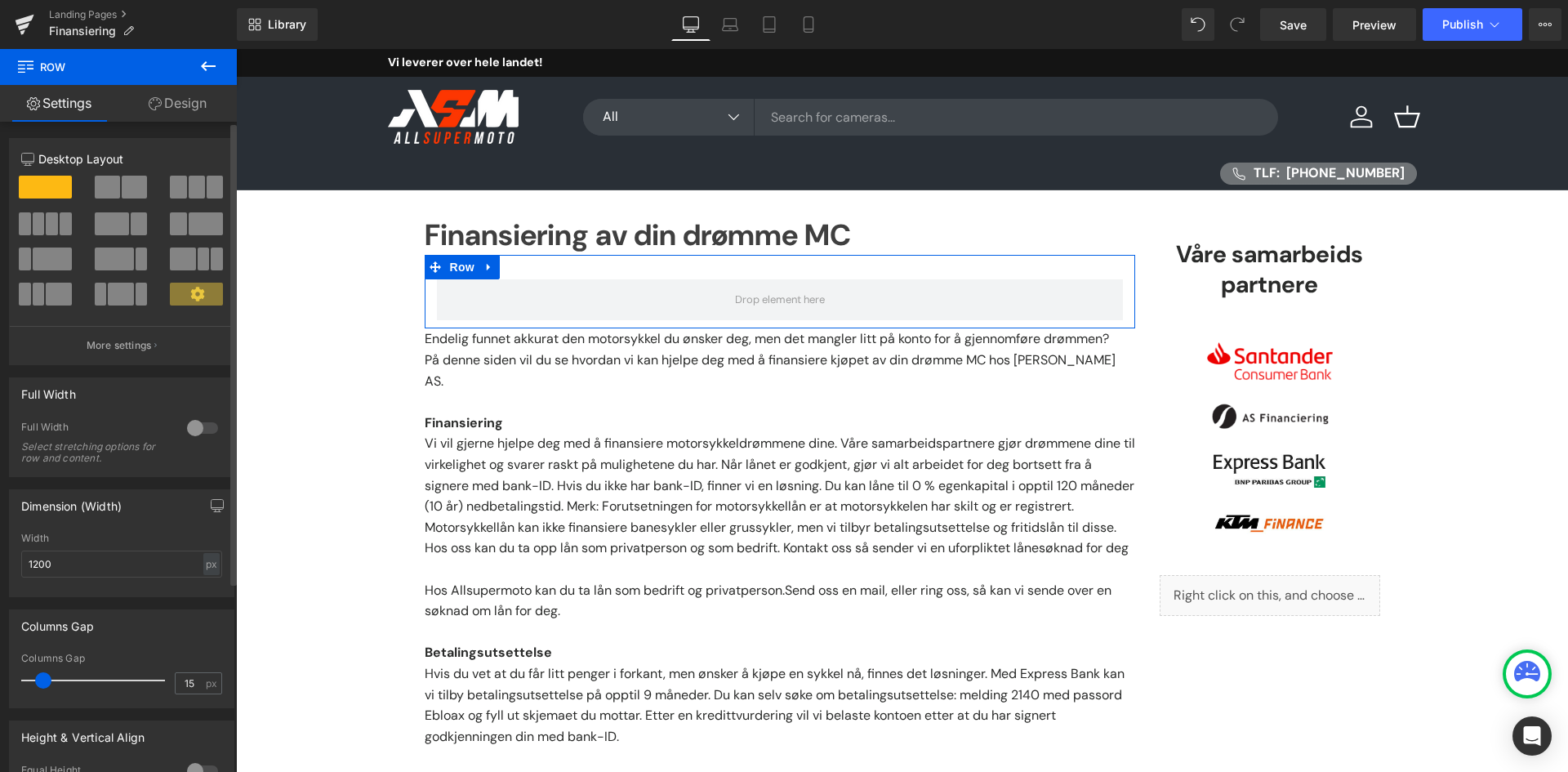
click at [104, 189] on span at bounding box center [107, 187] width 25 height 23
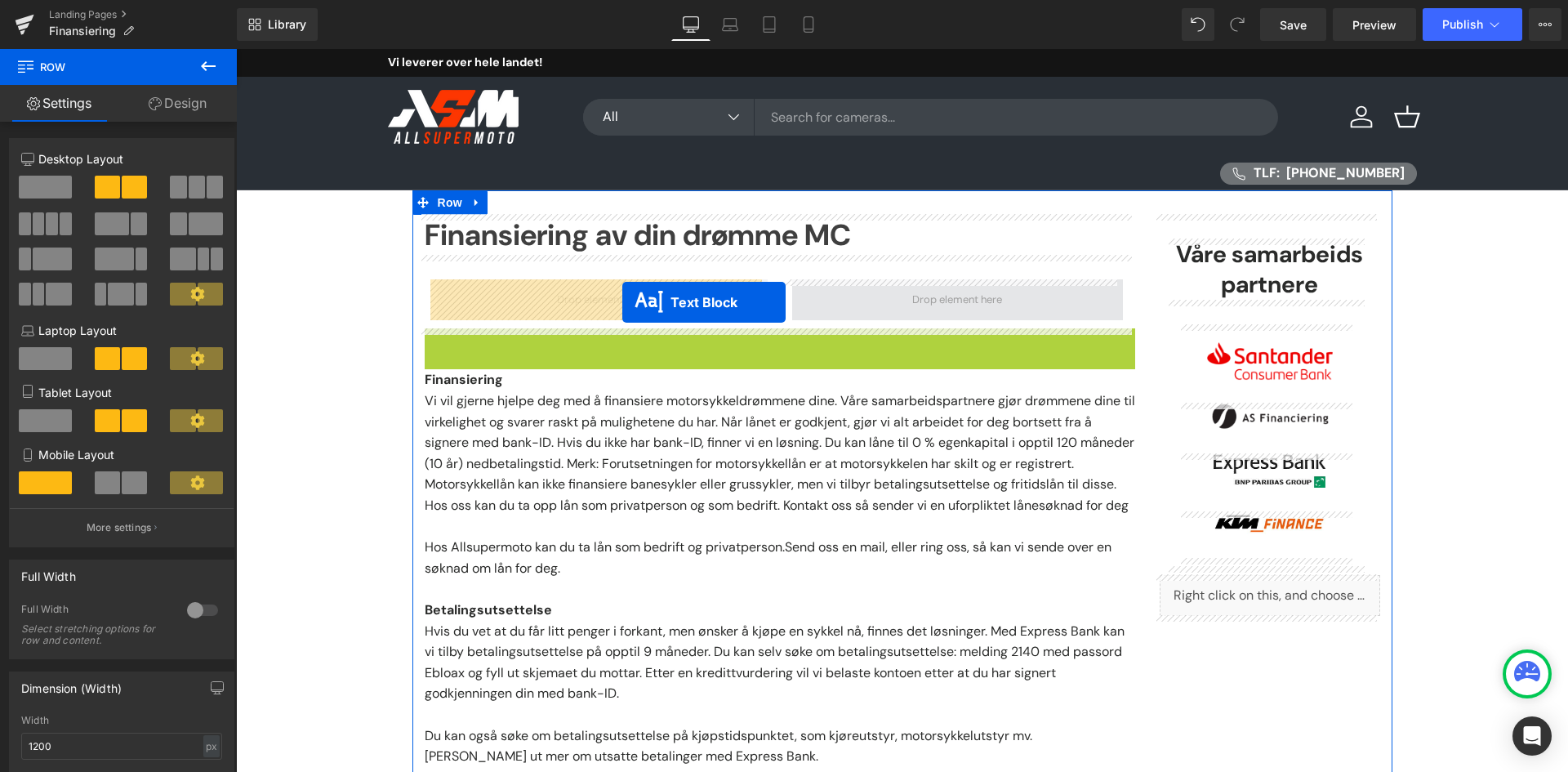
drag, startPoint x: 727, startPoint y: 355, endPoint x: 803, endPoint y: 312, distance: 87.3
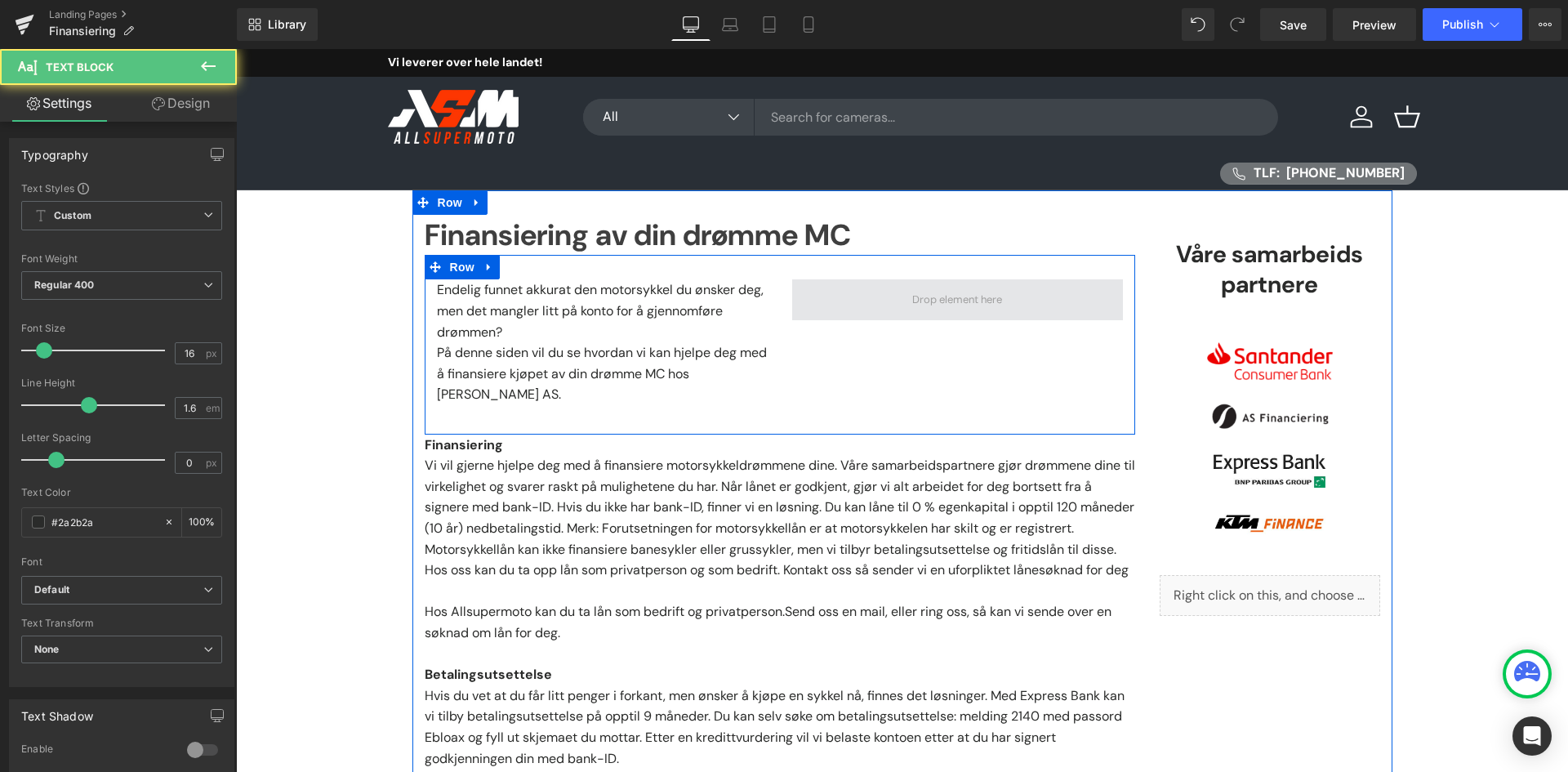
click at [937, 295] on span at bounding box center [957, 300] width 101 height 24
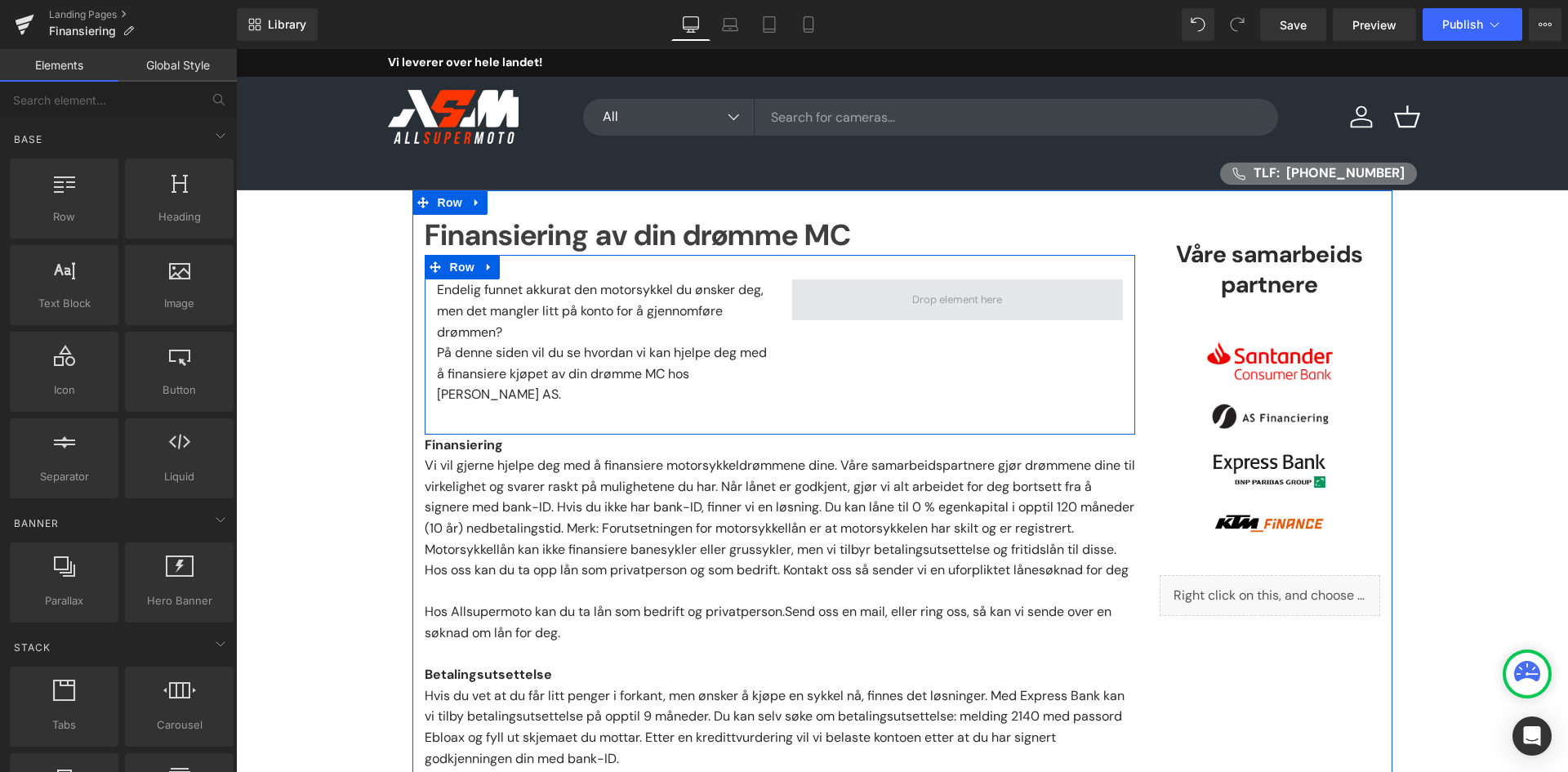
click at [871, 295] on span at bounding box center [957, 299] width 331 height 41
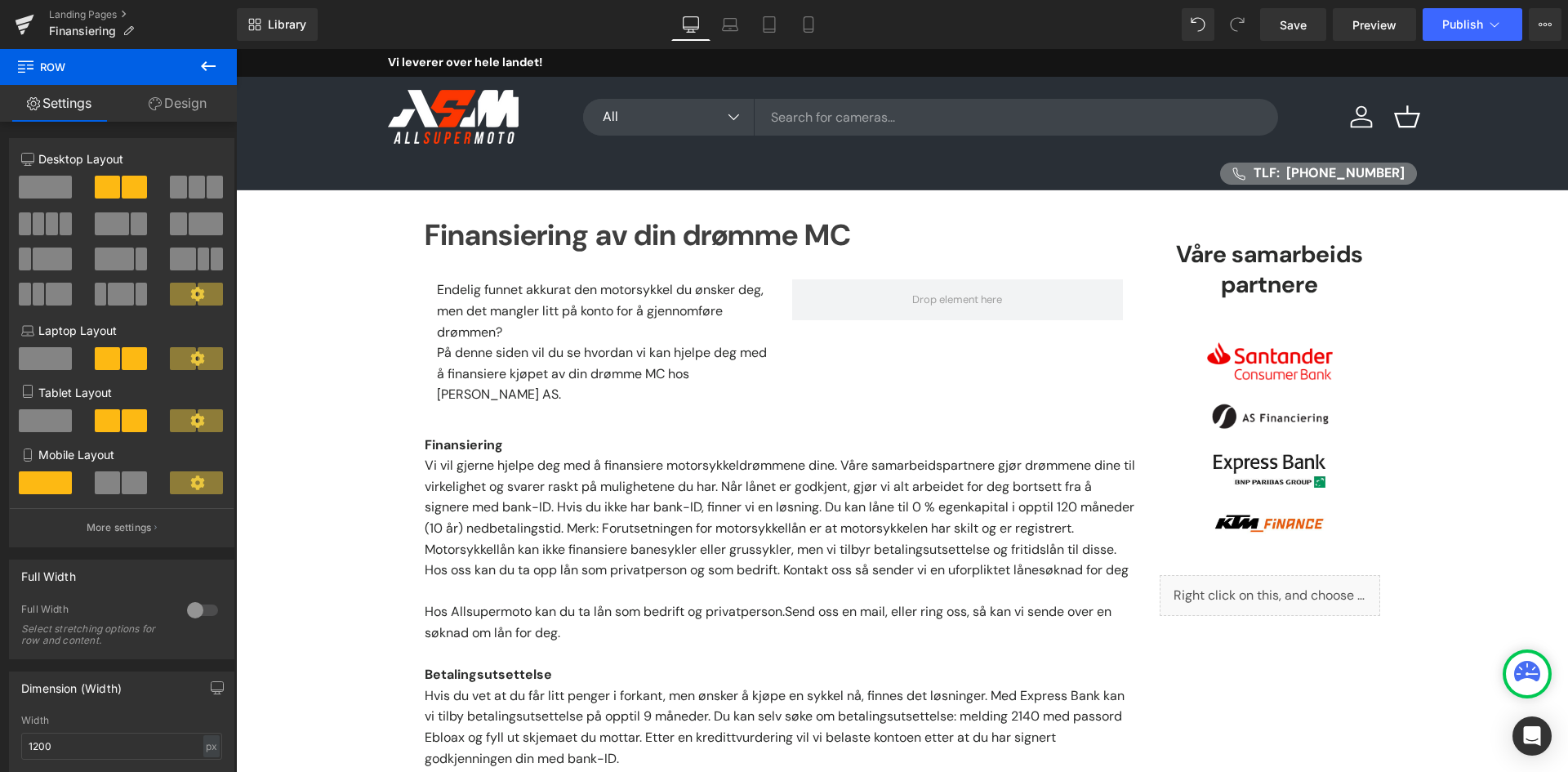
click at [205, 70] on icon at bounding box center [208, 65] width 15 height 10
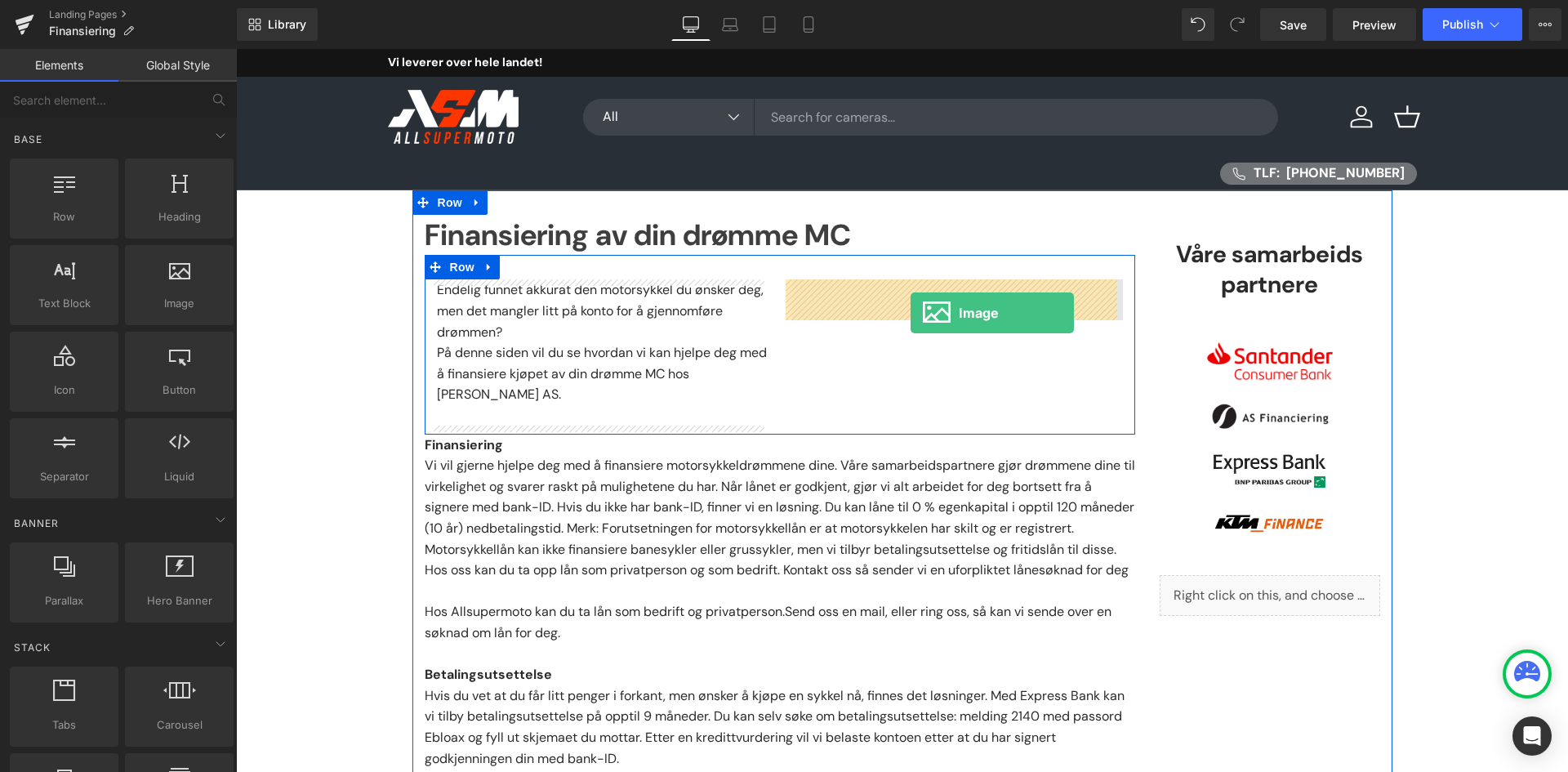
drag, startPoint x: 435, startPoint y: 358, endPoint x: 910, endPoint y: 312, distance: 477.2
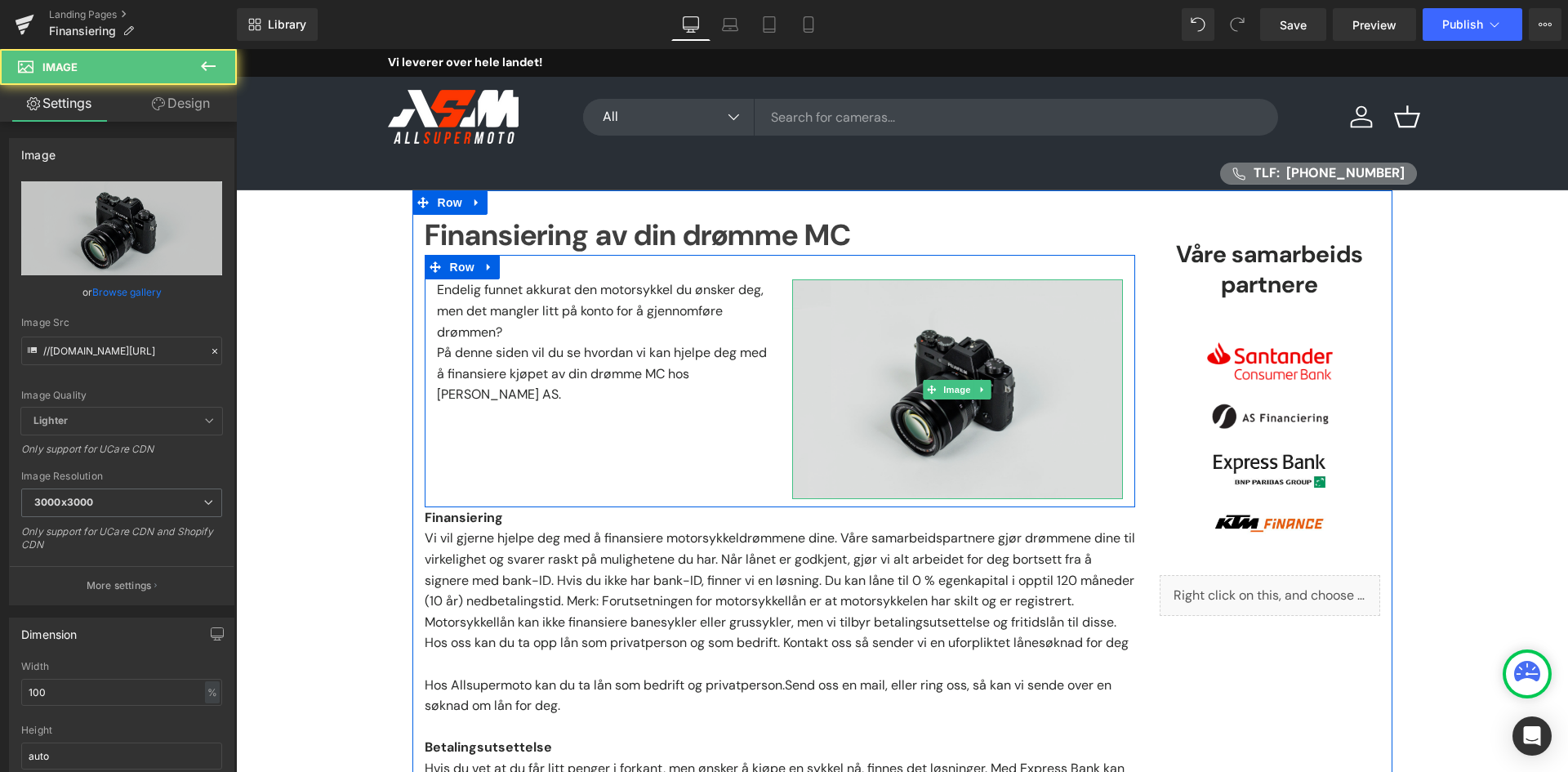
click at [950, 351] on img at bounding box center [957, 389] width 331 height 219
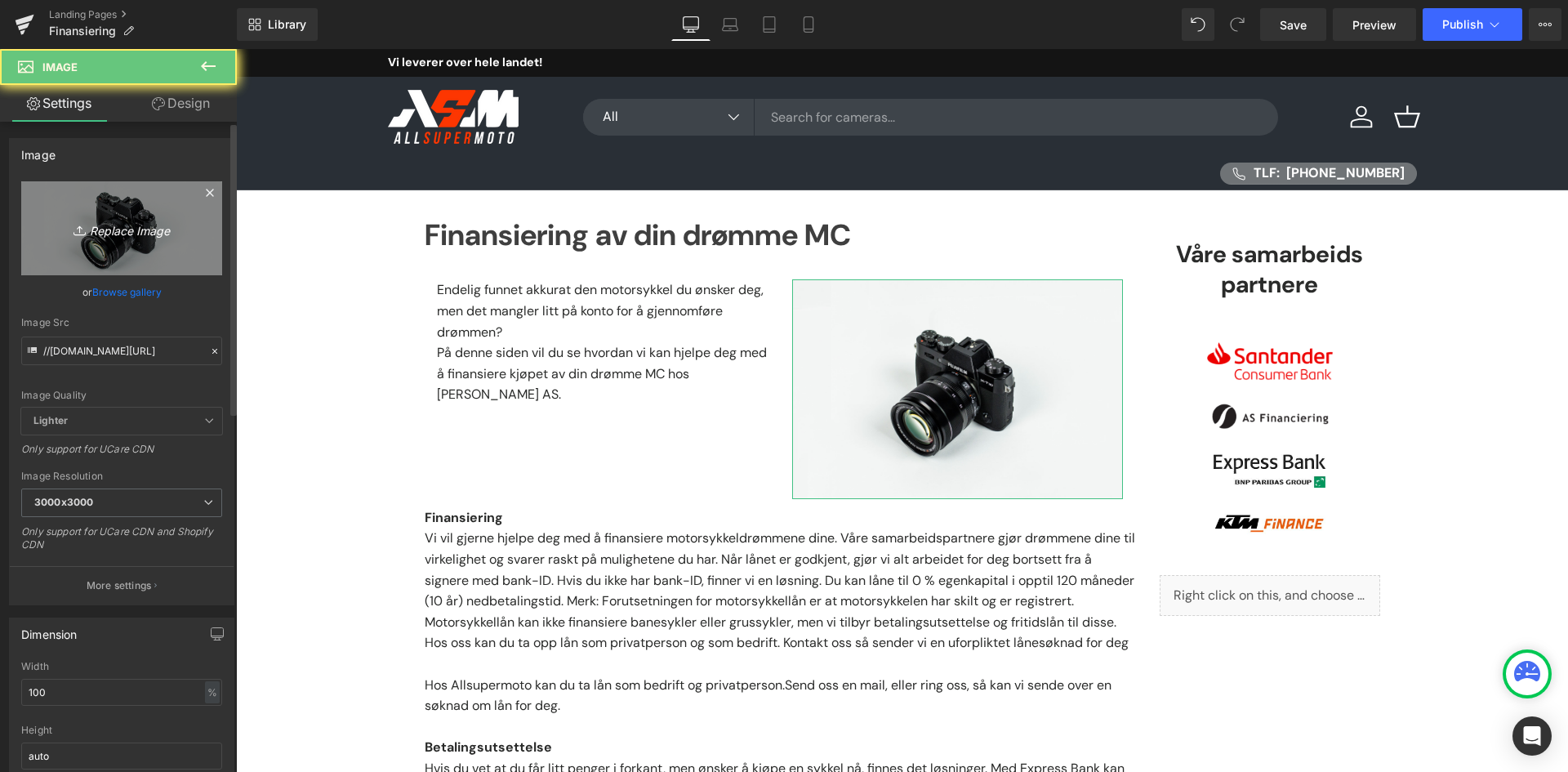
click at [73, 230] on icon at bounding box center [81, 230] width 17 height 17
type input "C:\fakepath\KTM_Finance_Website_MetaData_Format_1080x1080_baltics.jpg"
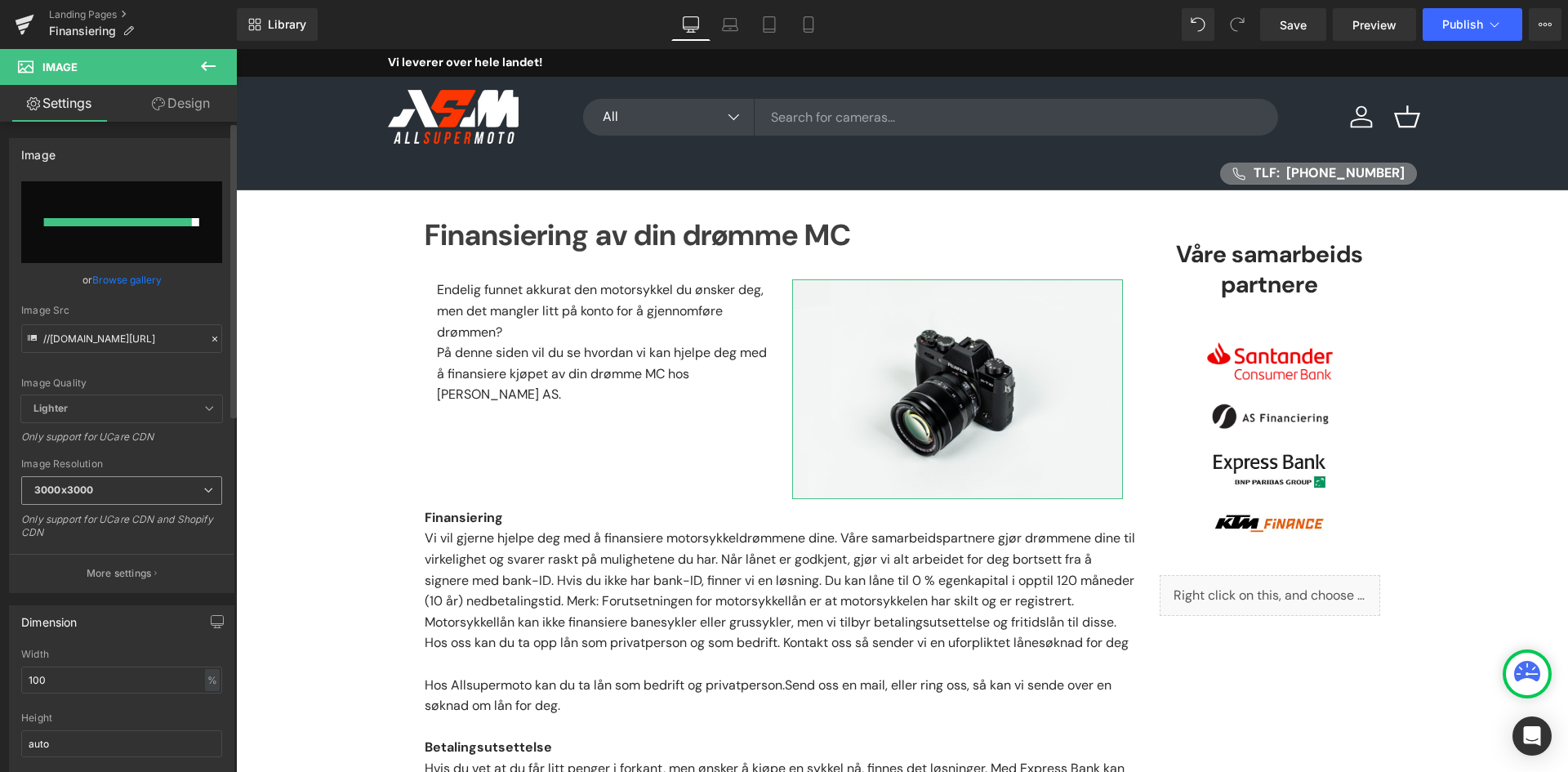
type input "[URL][DOMAIN_NAME]"
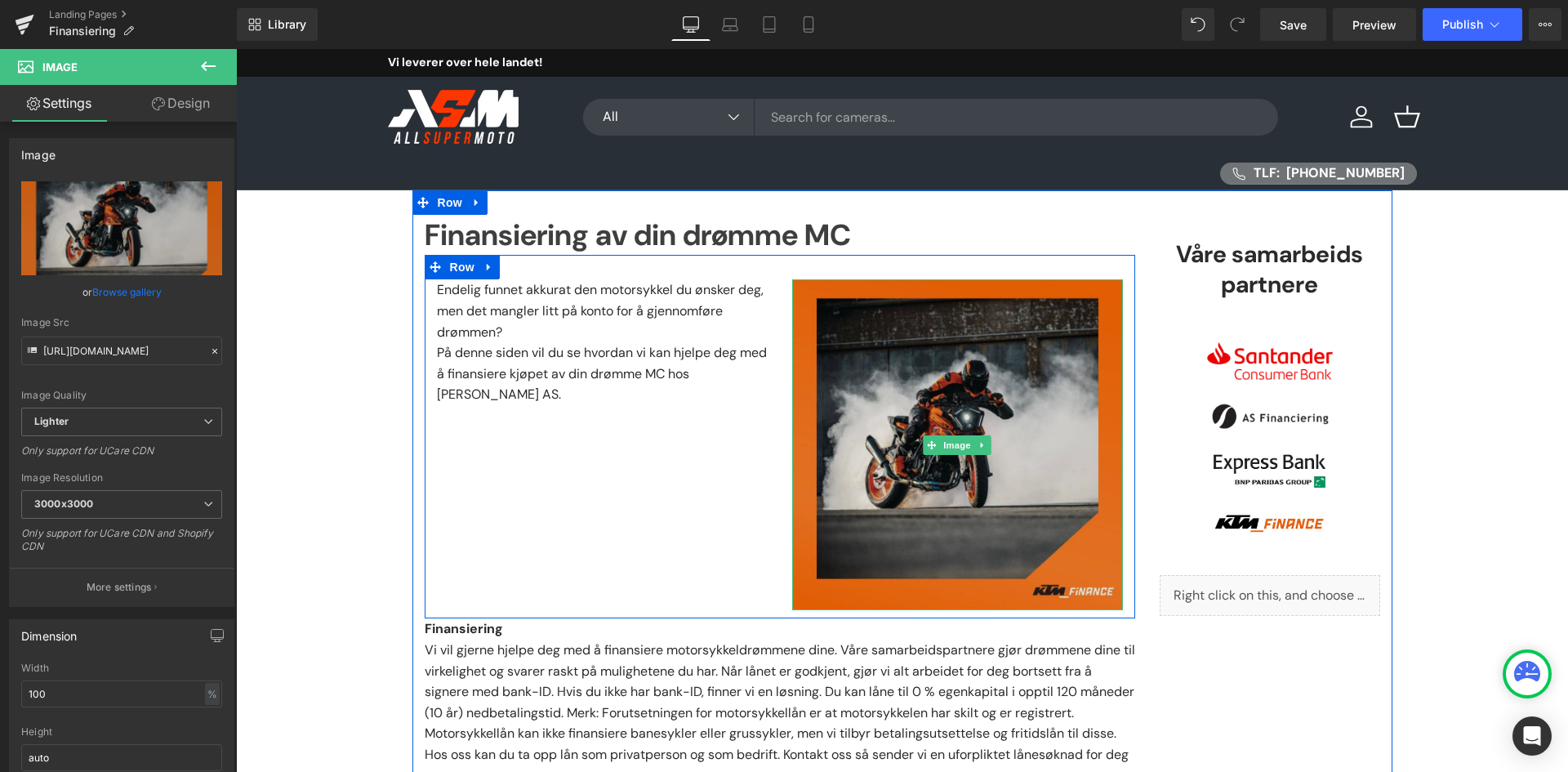
click at [887, 376] on img at bounding box center [957, 445] width 331 height 331
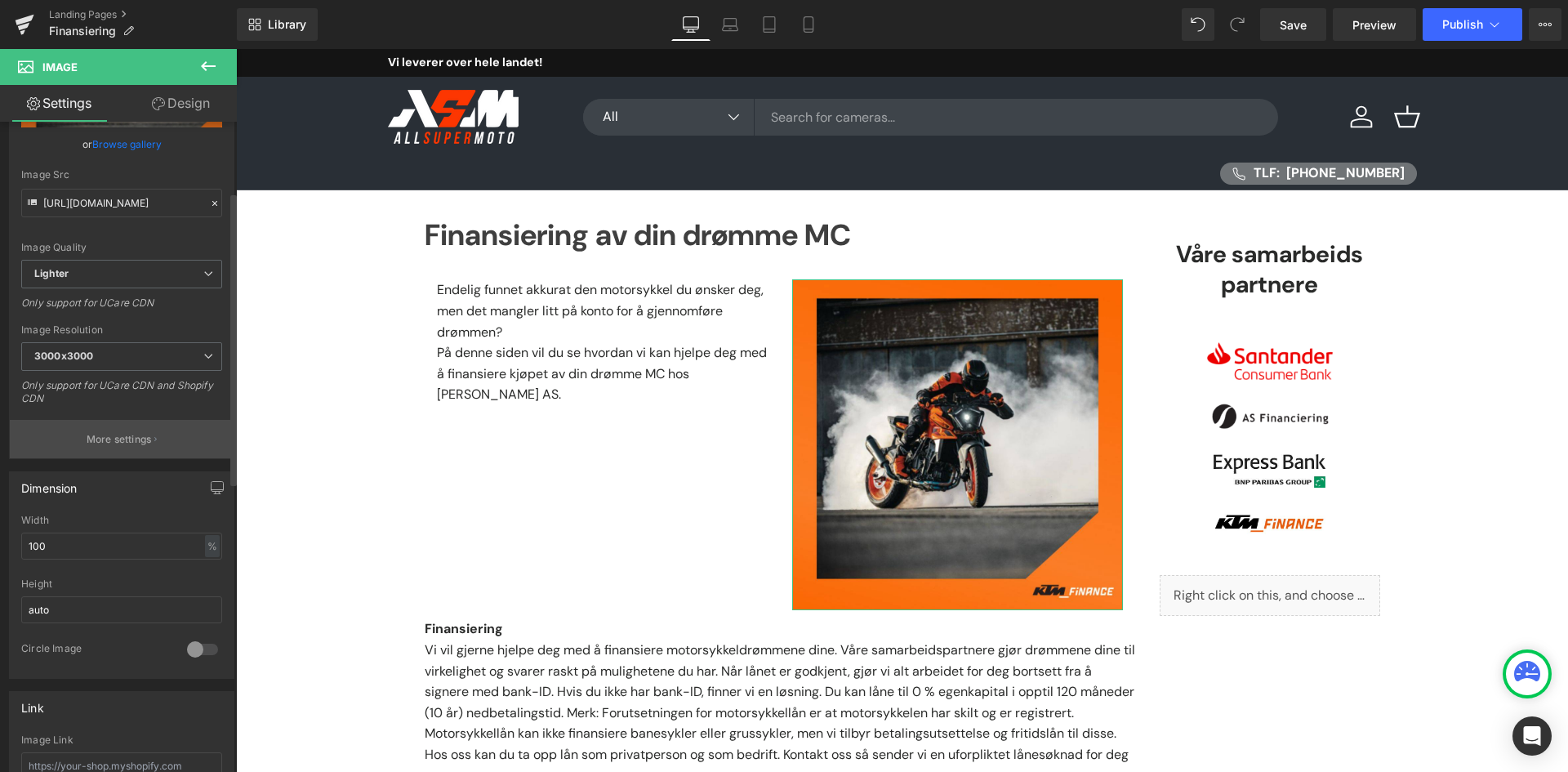
scroll to position [164, 0]
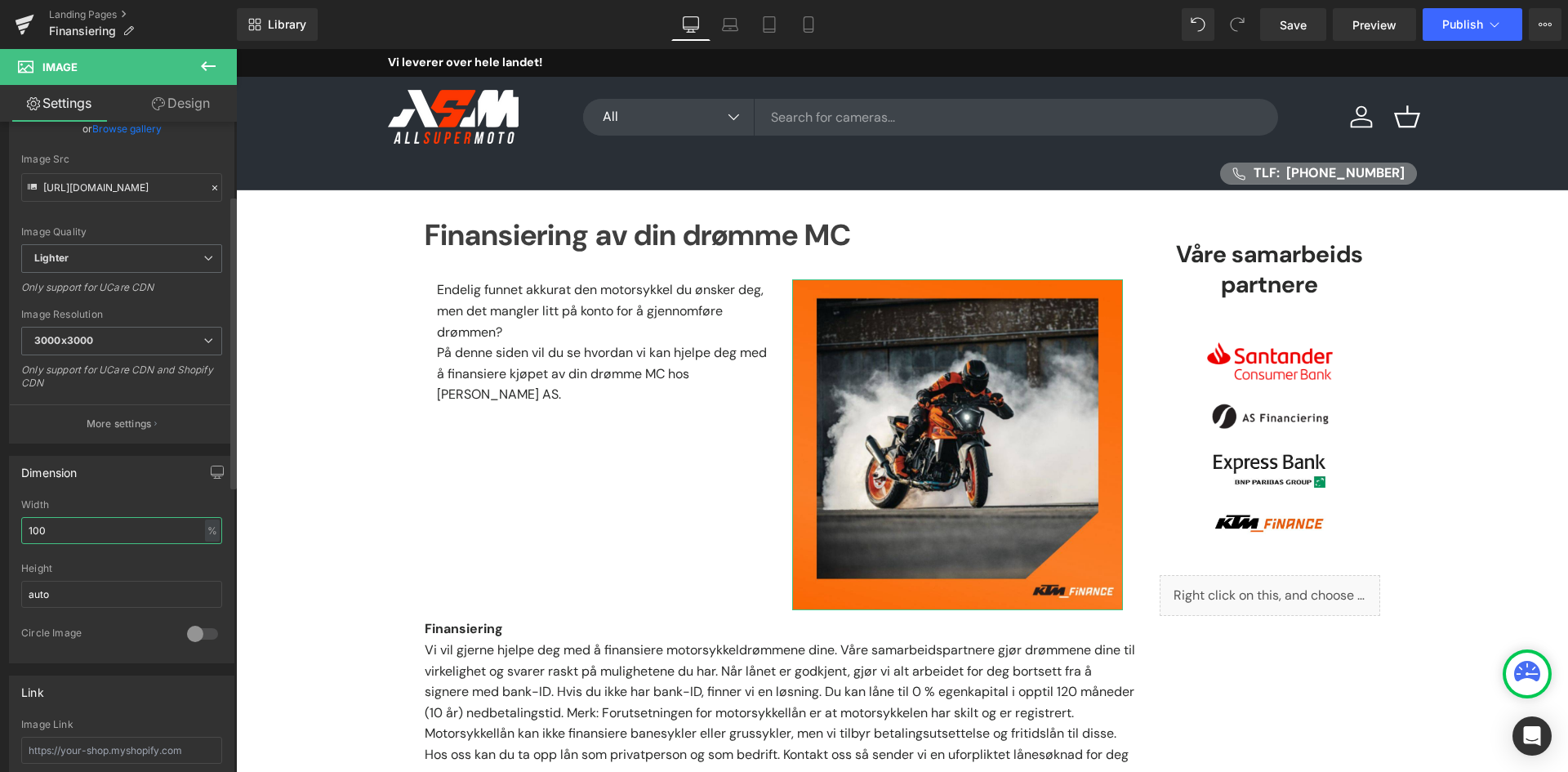
click at [64, 527] on input "100" at bounding box center [121, 530] width 201 height 27
click at [64, 527] on input "100" at bounding box center [121, 530] width 201 height 27
type input "80"
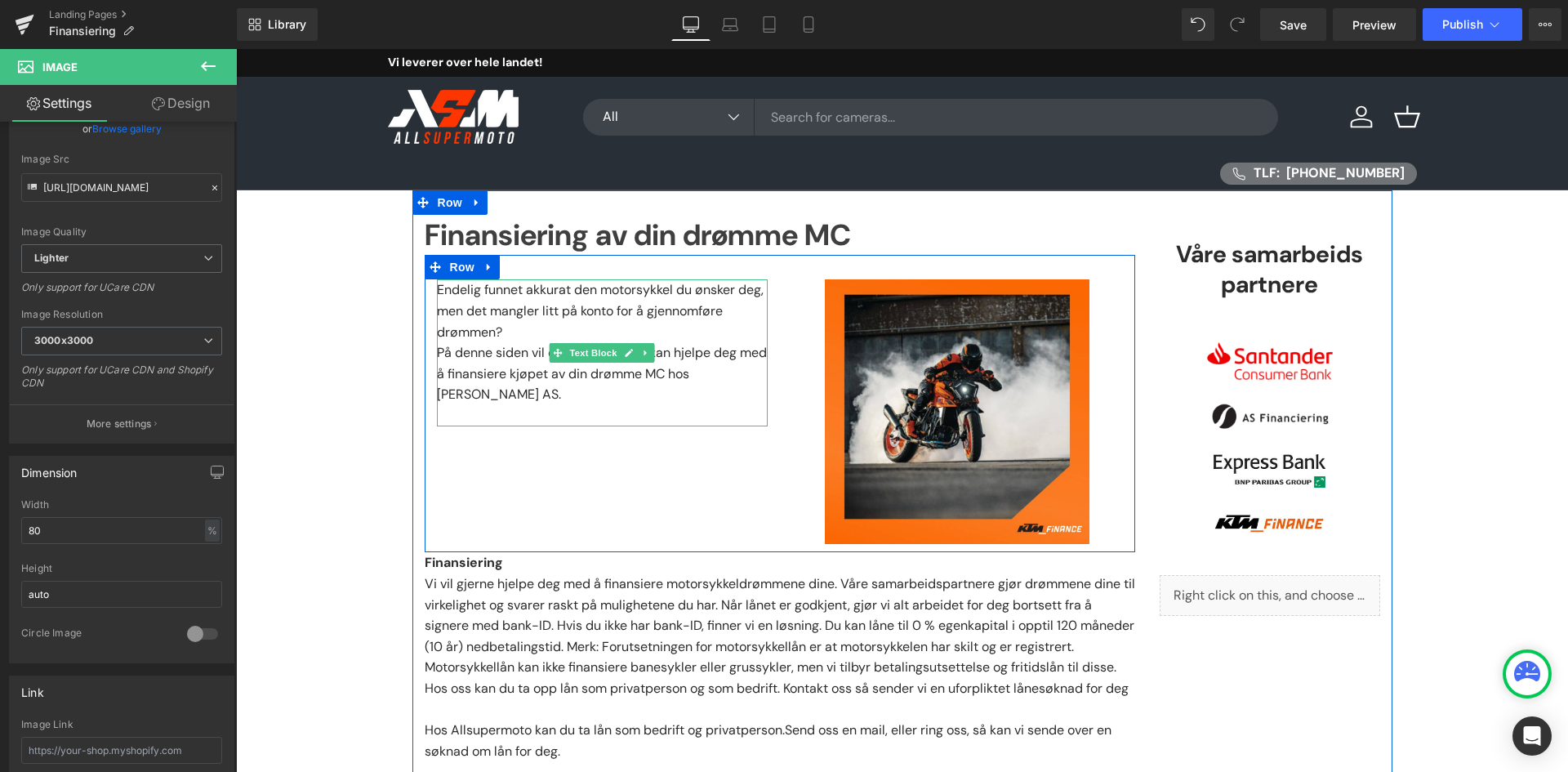
click at [631, 309] on p "Endelig funnet akkurat den motorsykkel du ønsker deg, men det mangler litt på k…" at bounding box center [602, 311] width 331 height 63
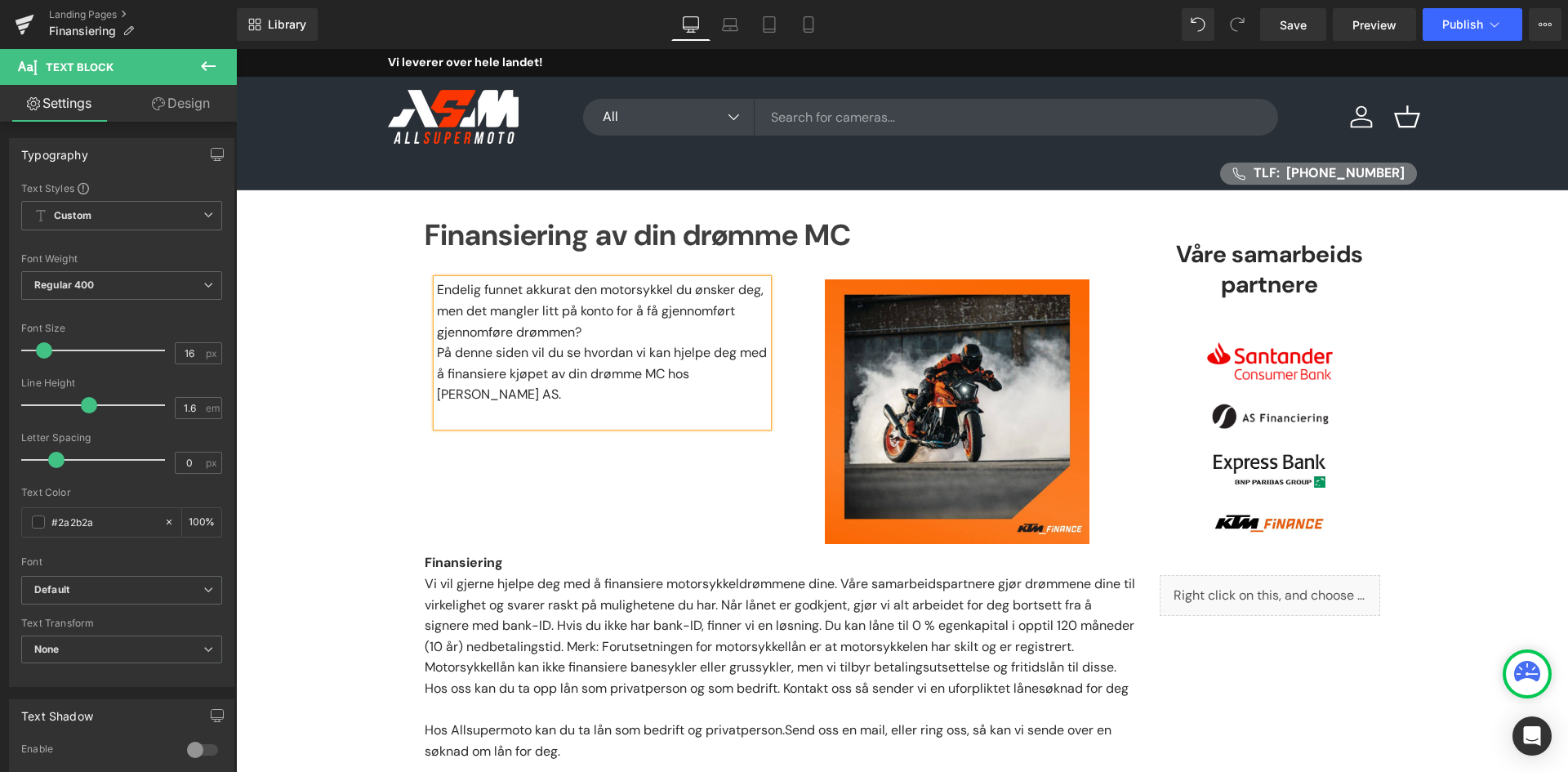
click at [479, 335] on p "Endelig funnet akkurat den motorsykkel du ønsker deg, men det mangler litt på k…" at bounding box center [602, 311] width 331 height 63
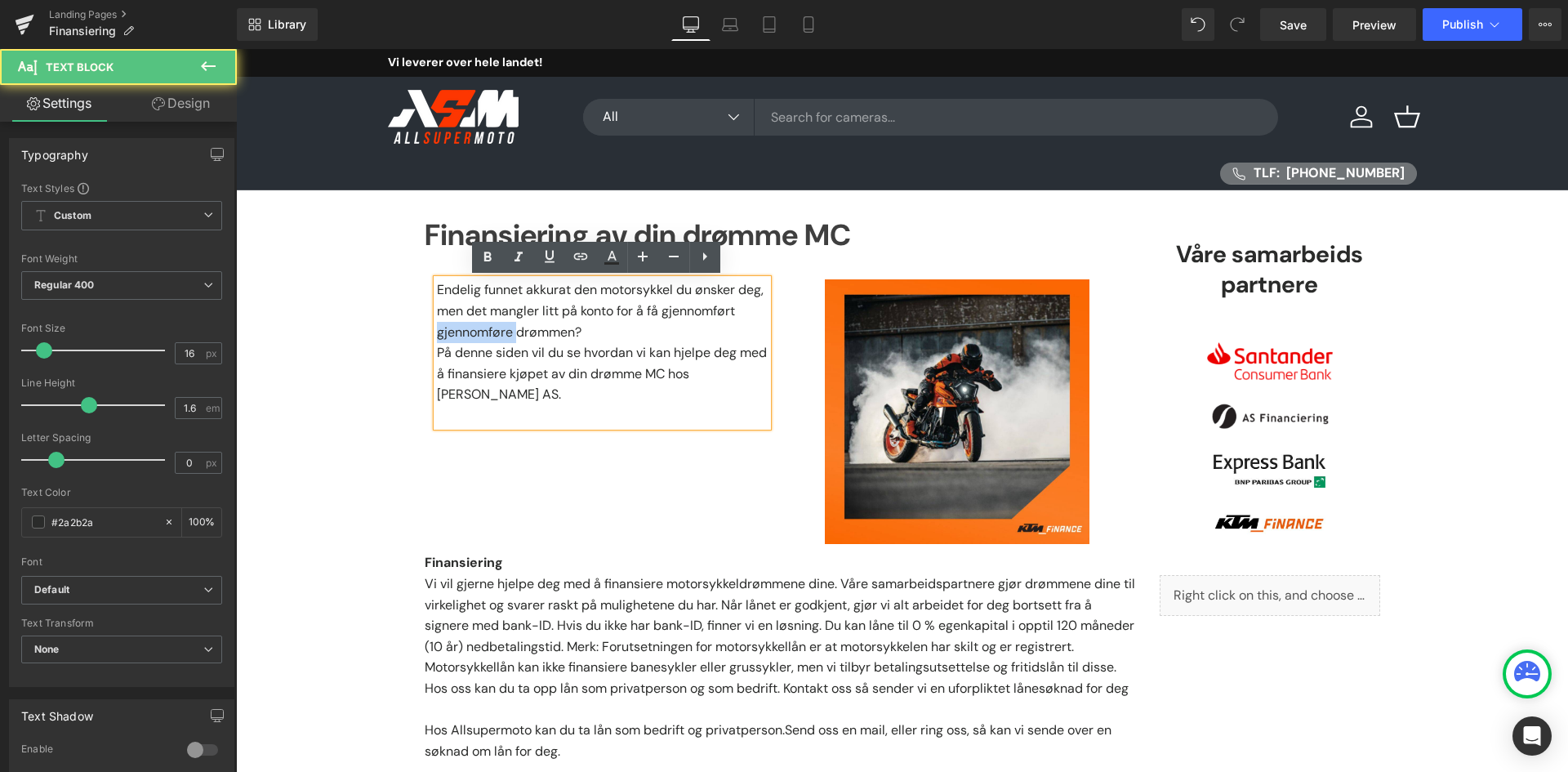
click at [479, 335] on p "Endelig funnet akkurat den motorsykkel du ønsker deg, men det mangler litt på k…" at bounding box center [602, 311] width 331 height 63
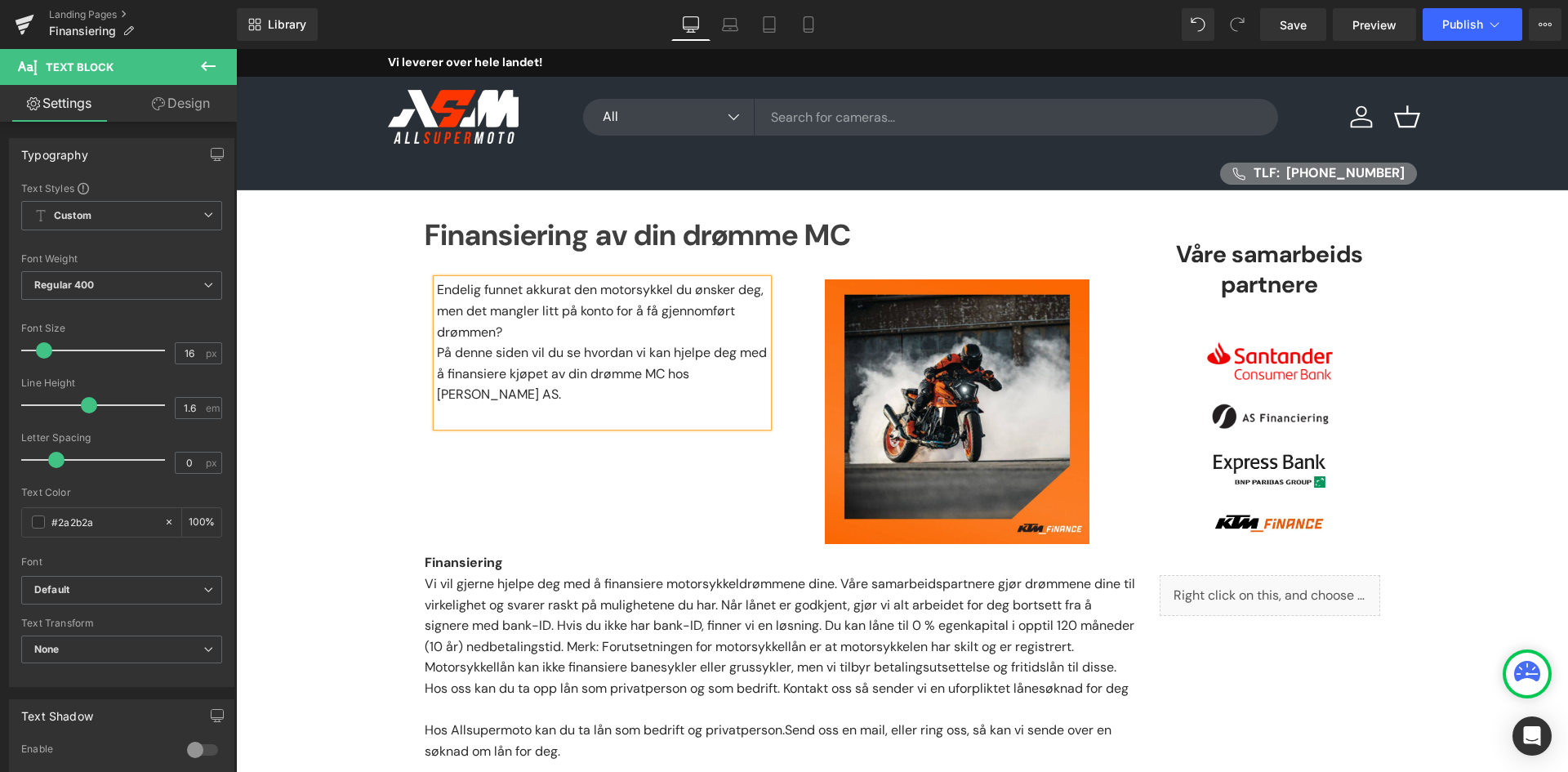
click at [514, 405] on p at bounding box center [602, 415] width 331 height 21
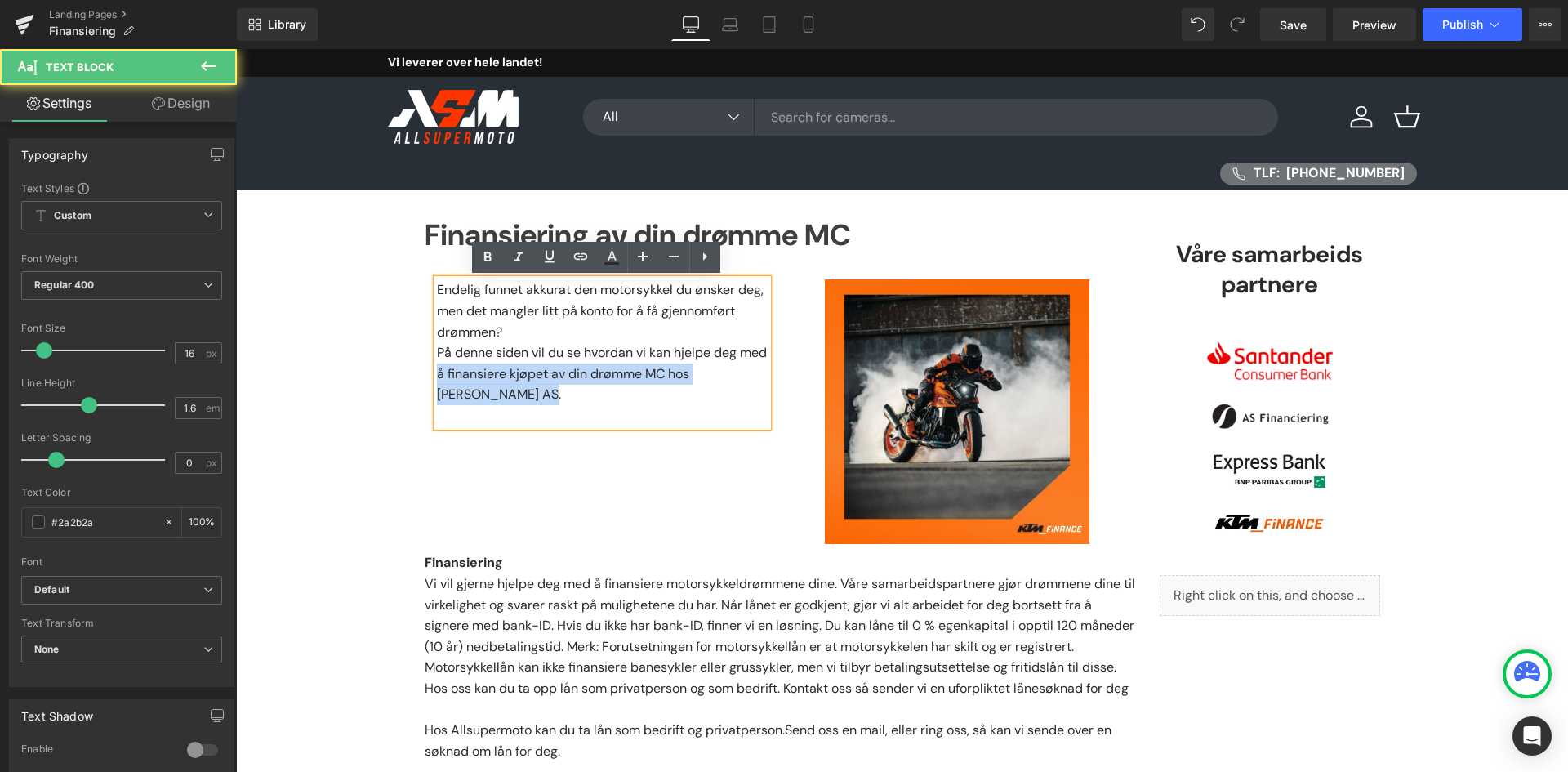
drag, startPoint x: 452, startPoint y: 393, endPoint x: 424, endPoint y: 376, distance: 32.8
click at [425, 376] on div "Endelig funnet akkurat den motorsykkel du ønsker deg, men det mangler litt på k…" at bounding box center [602, 352] width 355 height 146
click at [495, 423] on p at bounding box center [602, 415] width 331 height 21
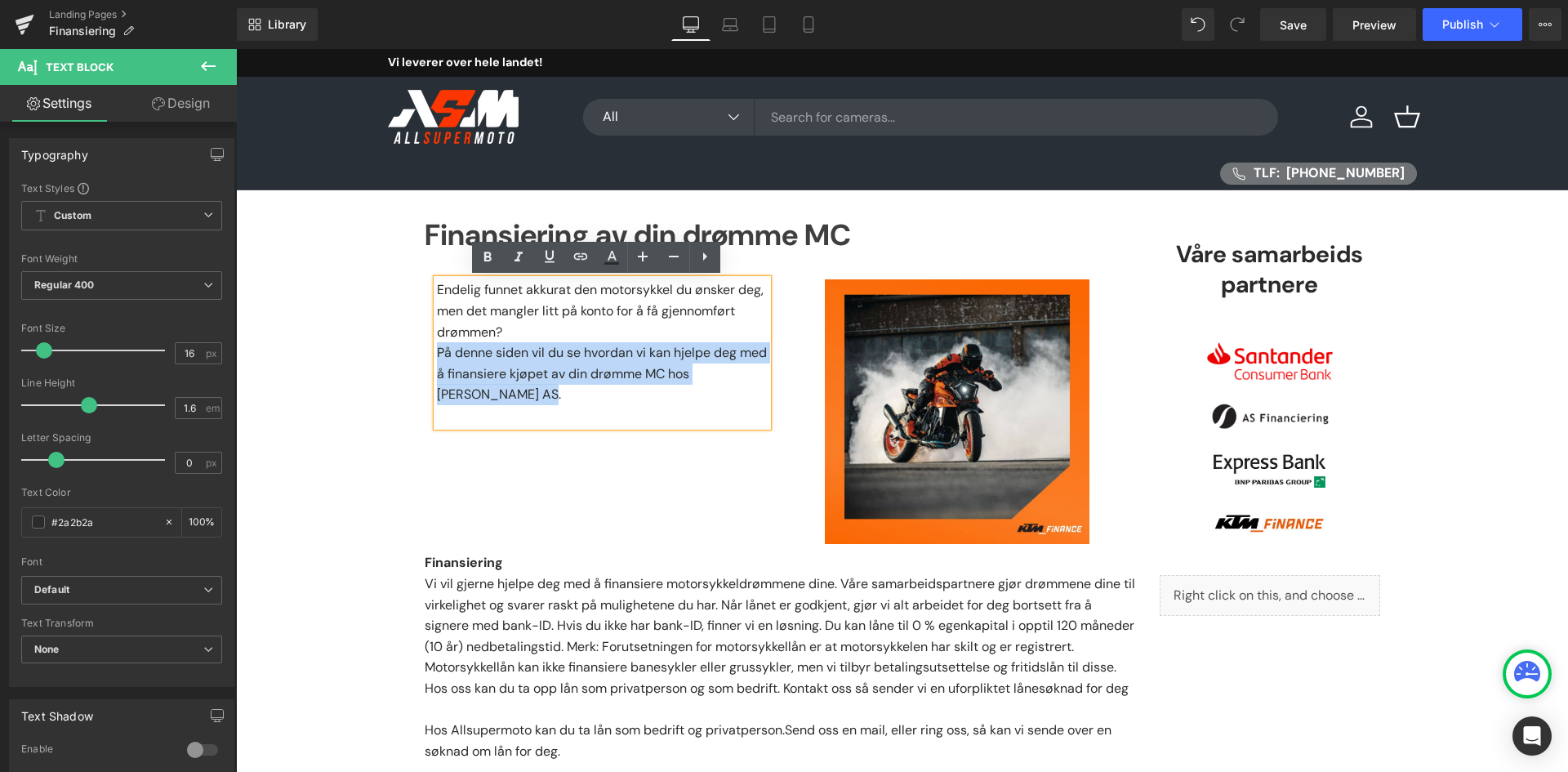
drag, startPoint x: 474, startPoint y: 400, endPoint x: 433, endPoint y: 355, distance: 60.9
click at [437, 355] on p "På denne siden vil du se hvordan vi kan hjelpe deg med å finansiere kjøpet av d…" at bounding box center [602, 373] width 331 height 63
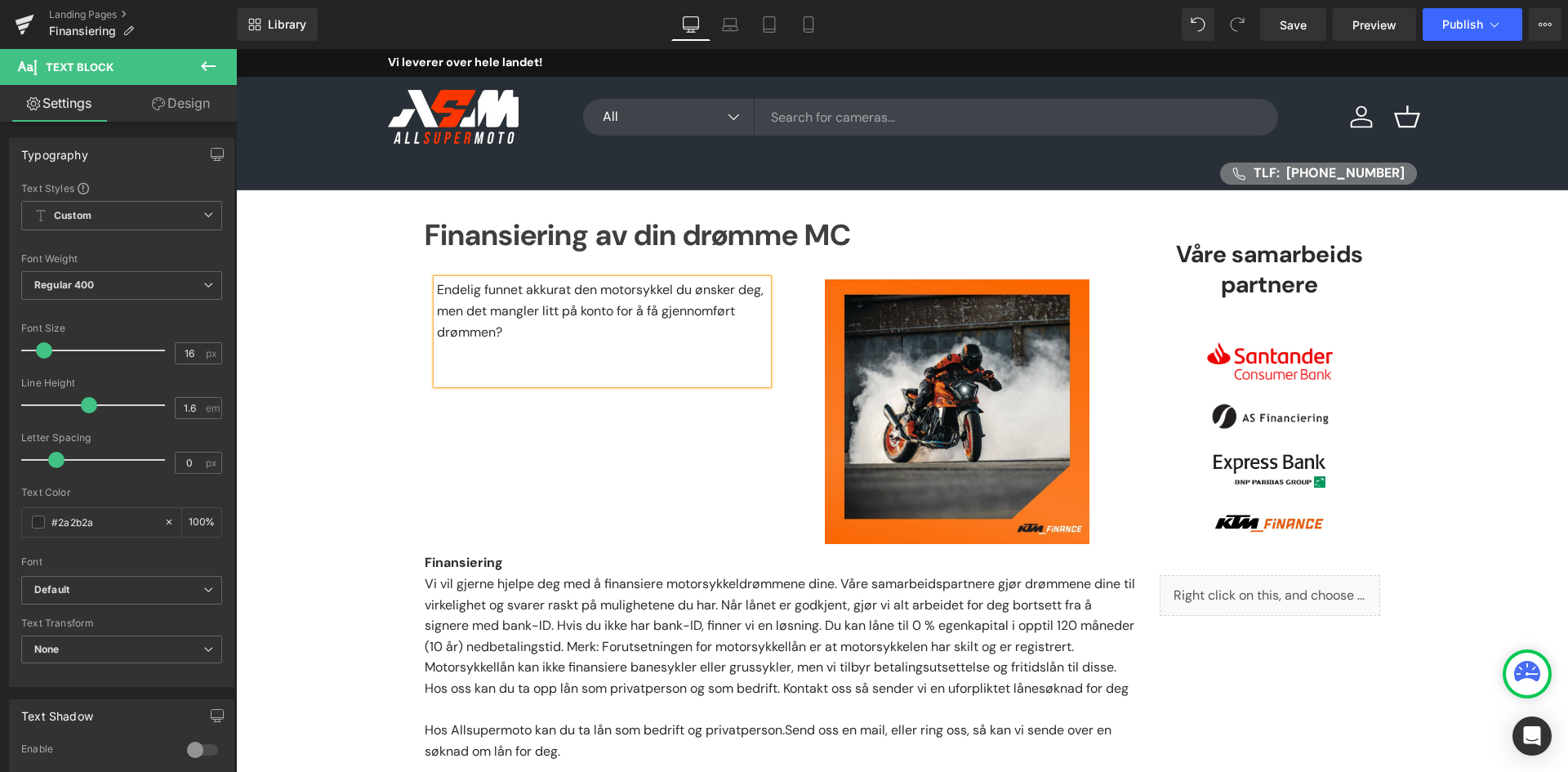
click at [508, 480] on div "Endelig funnet akkurat den motorsykkel du ønsker deg, men det mangler litt på k…" at bounding box center [780, 404] width 710 height 298
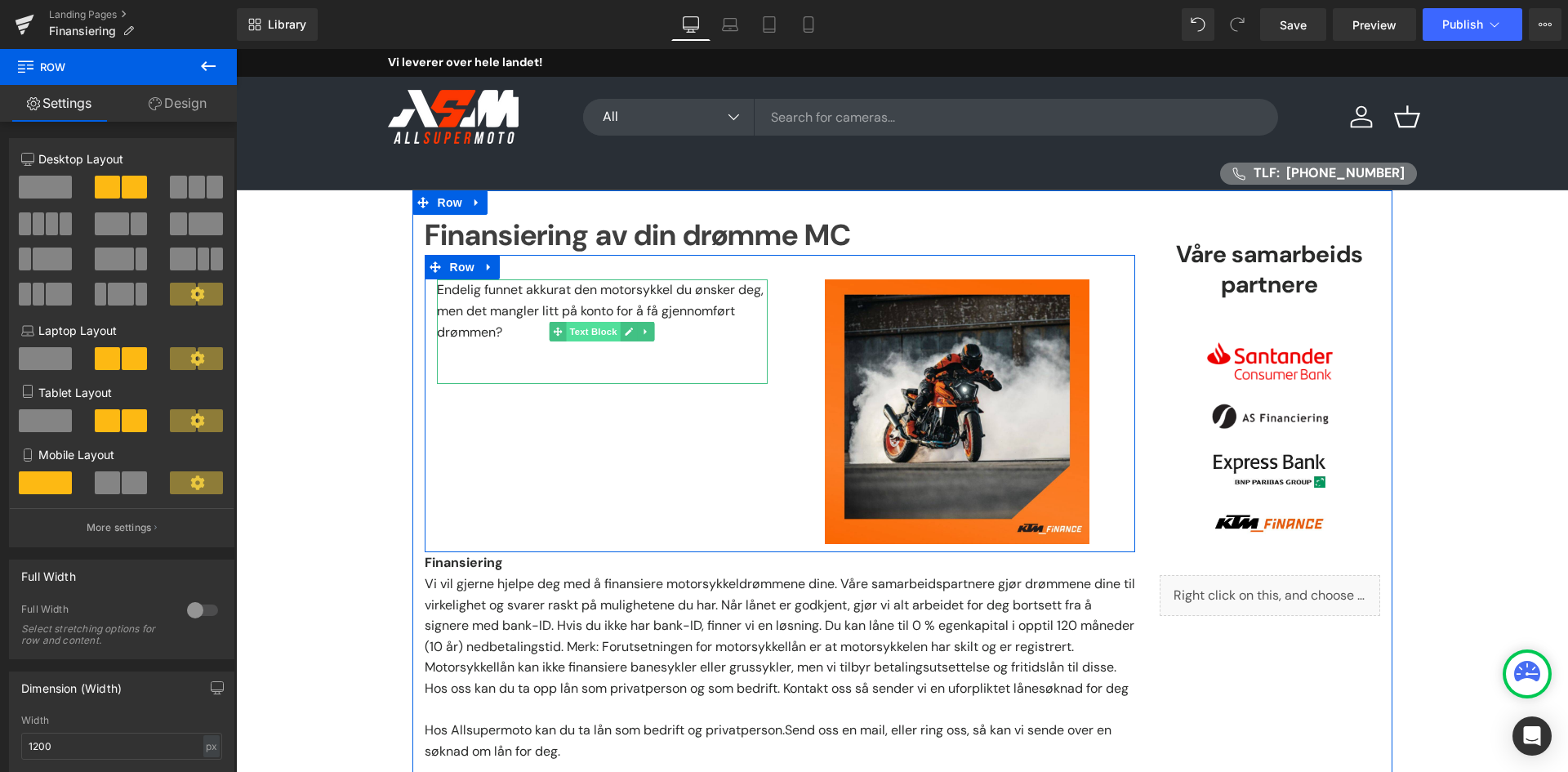
click at [566, 330] on span "Text Block" at bounding box center [593, 332] width 54 height 20
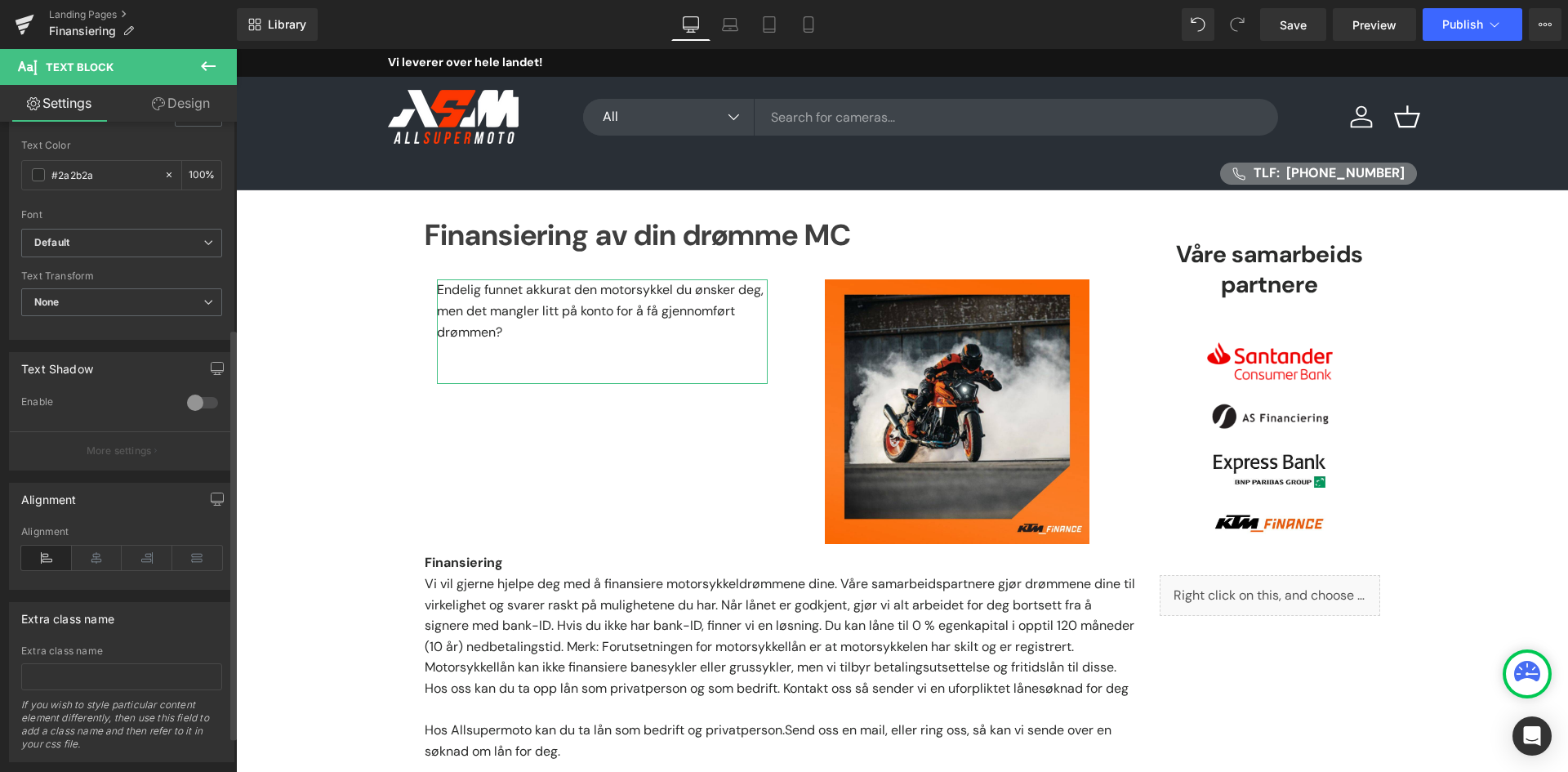
scroll to position [383, 0]
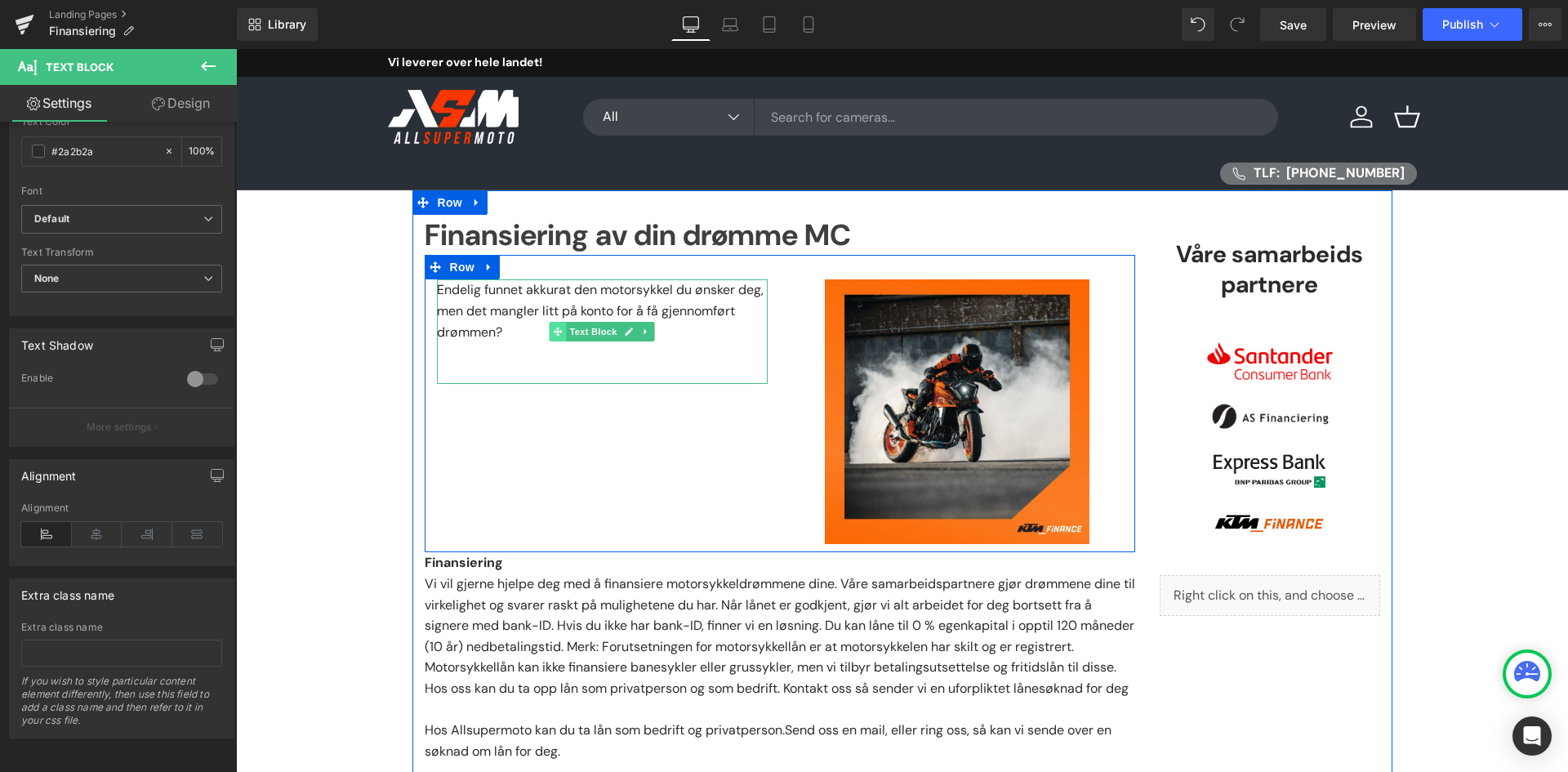
click at [558, 333] on span at bounding box center [559, 332] width 17 height 20
click at [429, 292] on div "Endelig funnet akkurat den motorsykkel du ønsker deg, men det mangler litt på k…" at bounding box center [602, 332] width 355 height 104
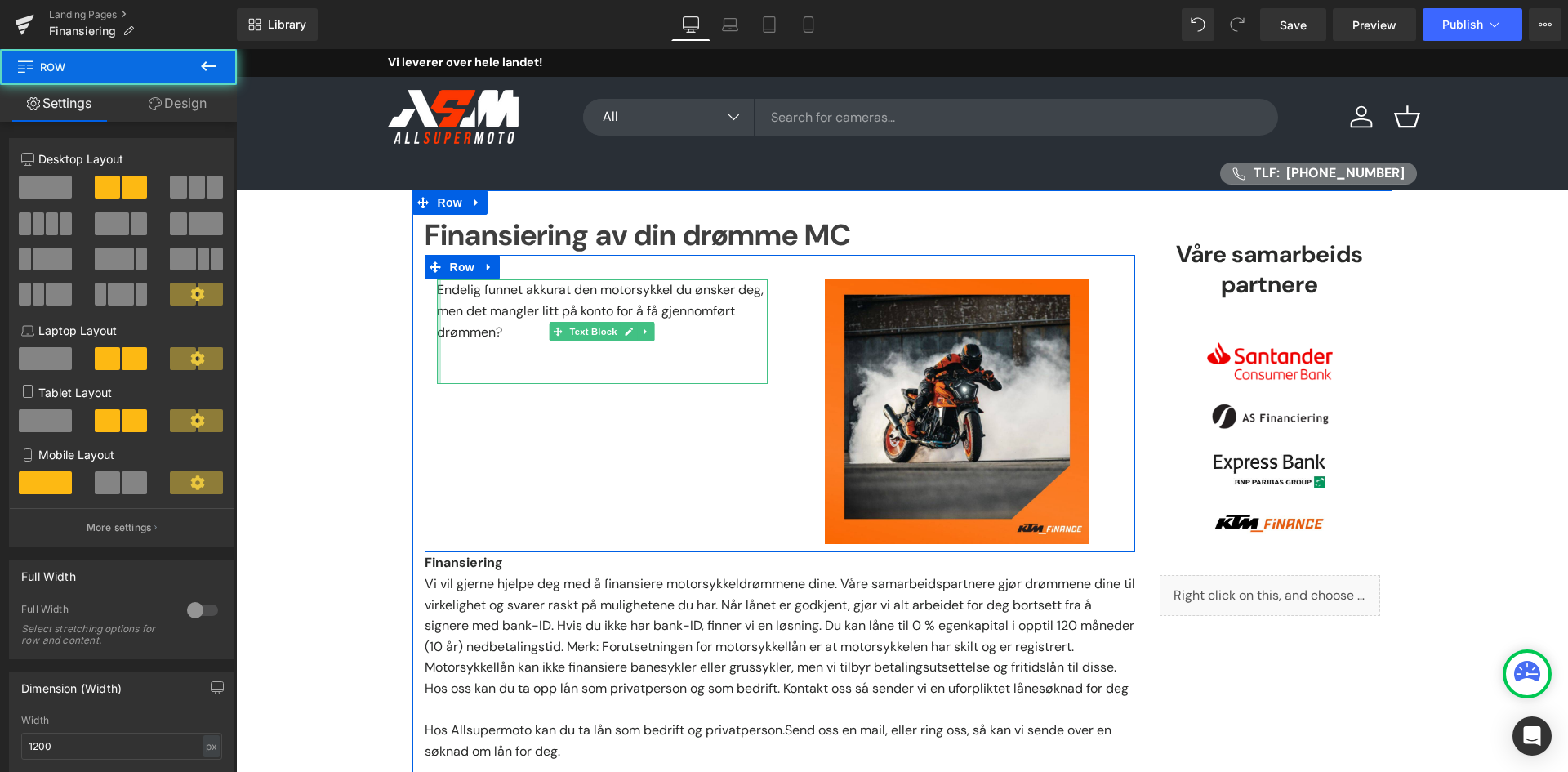
click at [437, 292] on div at bounding box center [439, 332] width 4 height 104
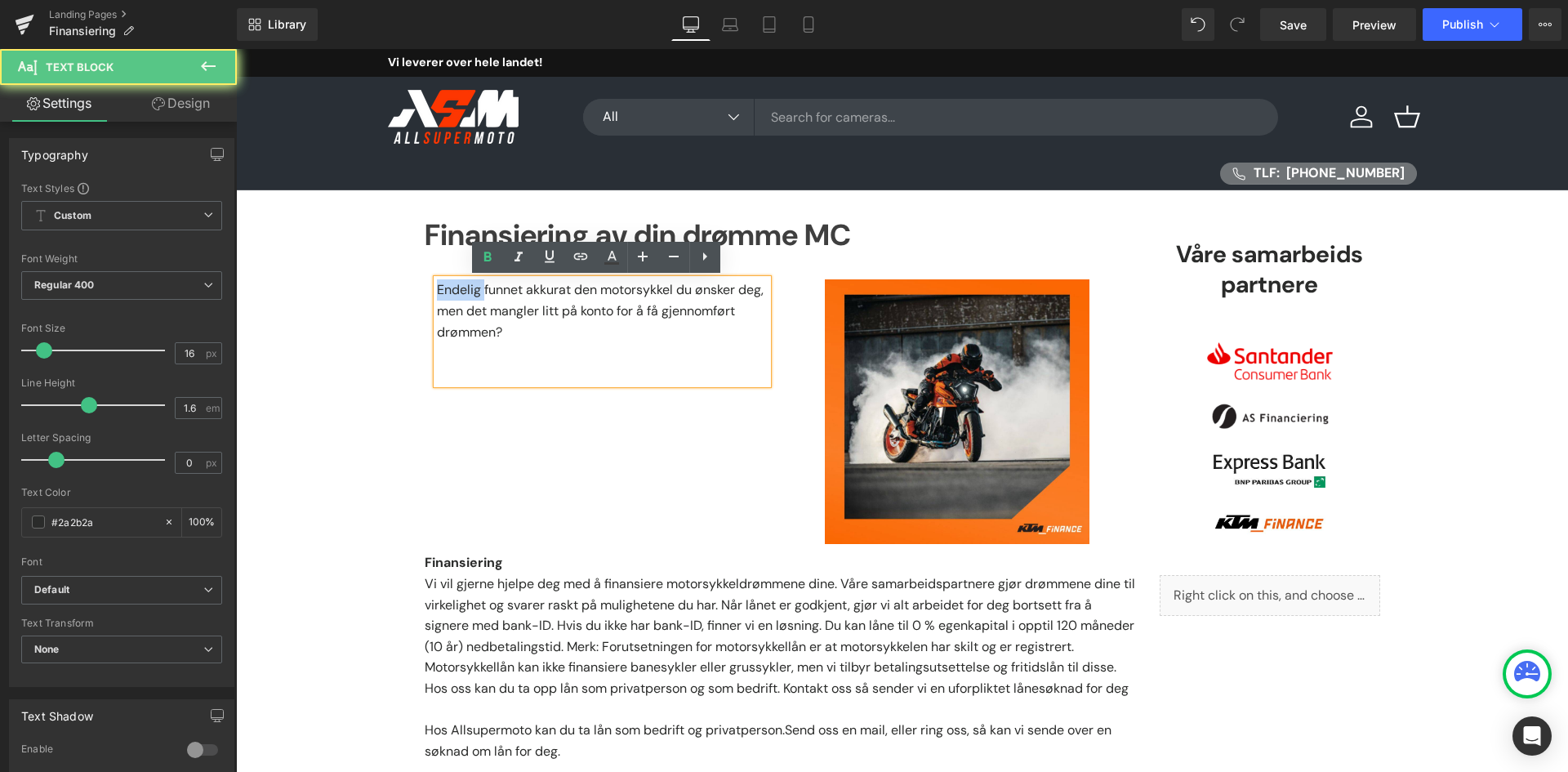
click at [437, 291] on p "Endelig funnet akkurat den motorsykkel du ønsker deg, men det mangler litt på k…" at bounding box center [602, 311] width 331 height 63
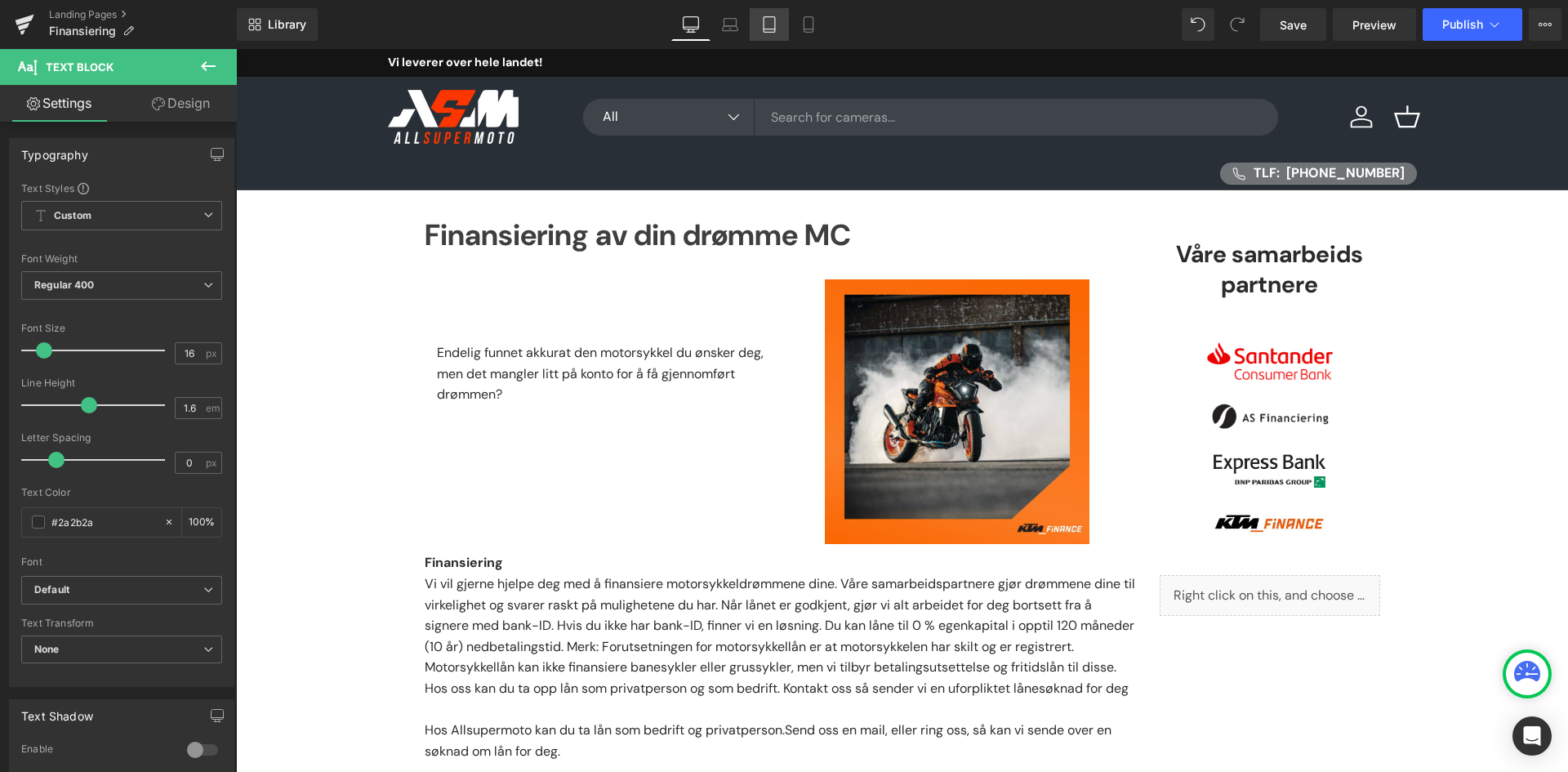
click at [779, 30] on link "Tablet" at bounding box center [769, 24] width 39 height 33
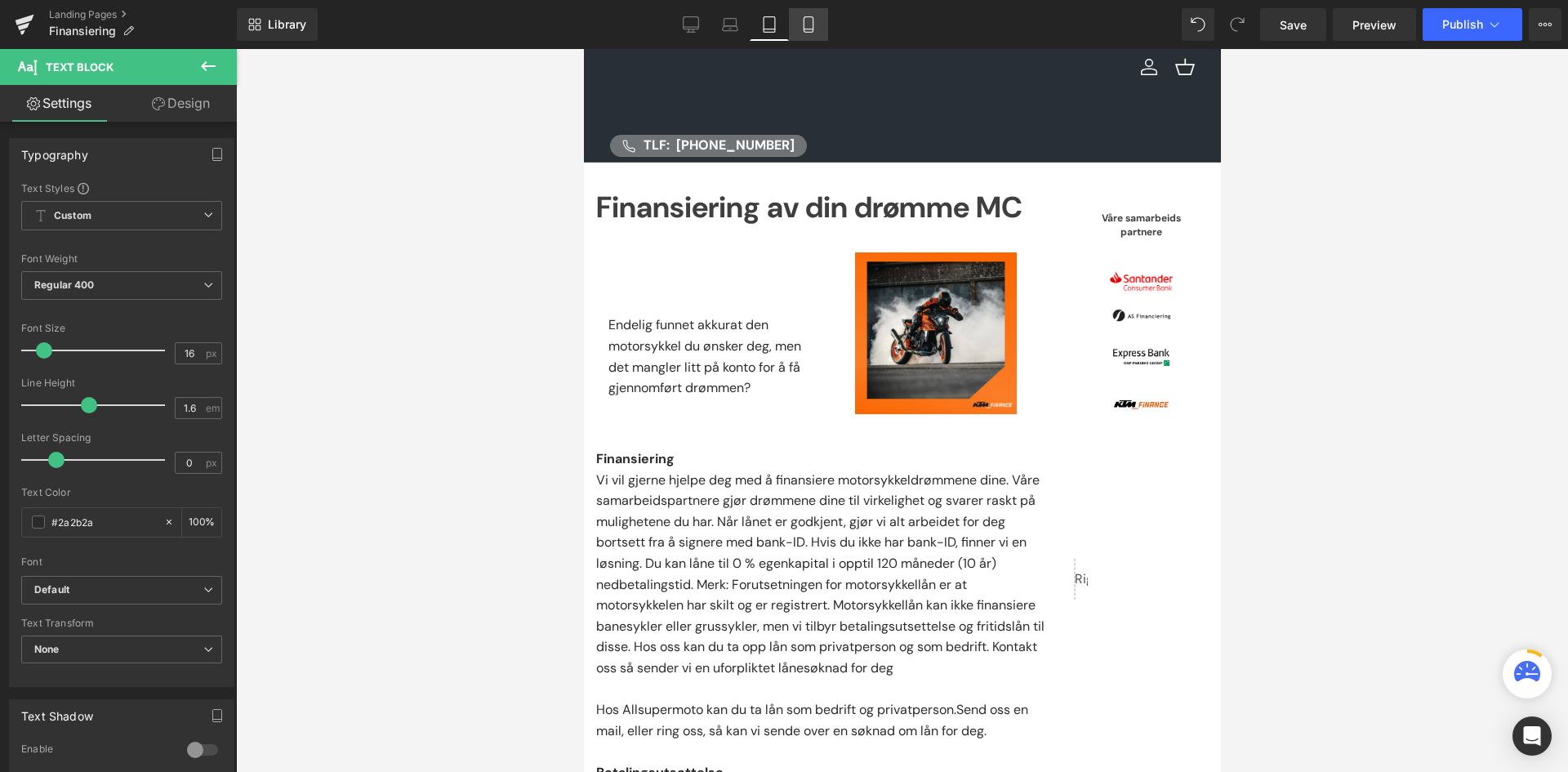
click at [804, 22] on icon at bounding box center [807, 25] width 9 height 16
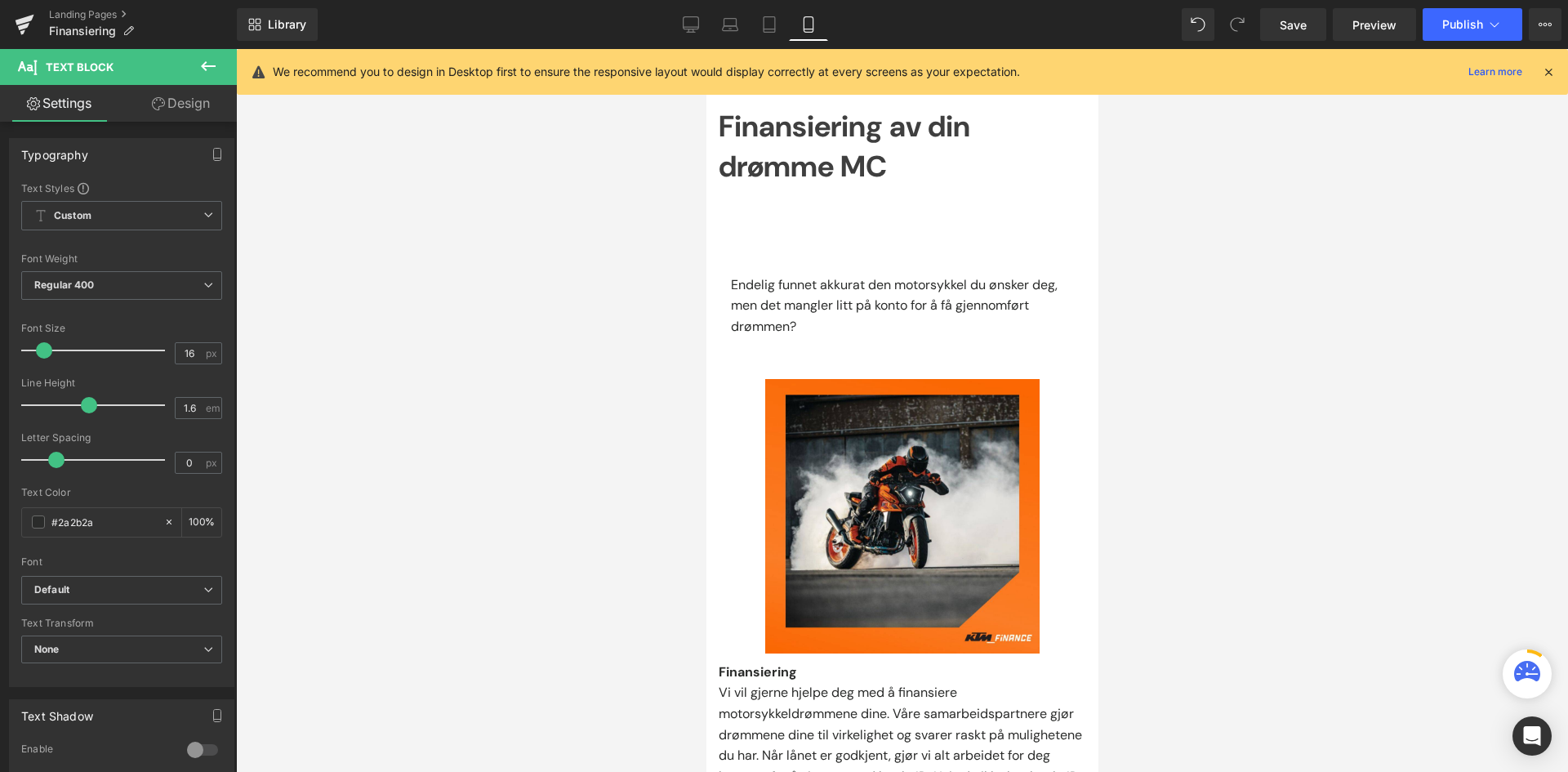
scroll to position [27, 0]
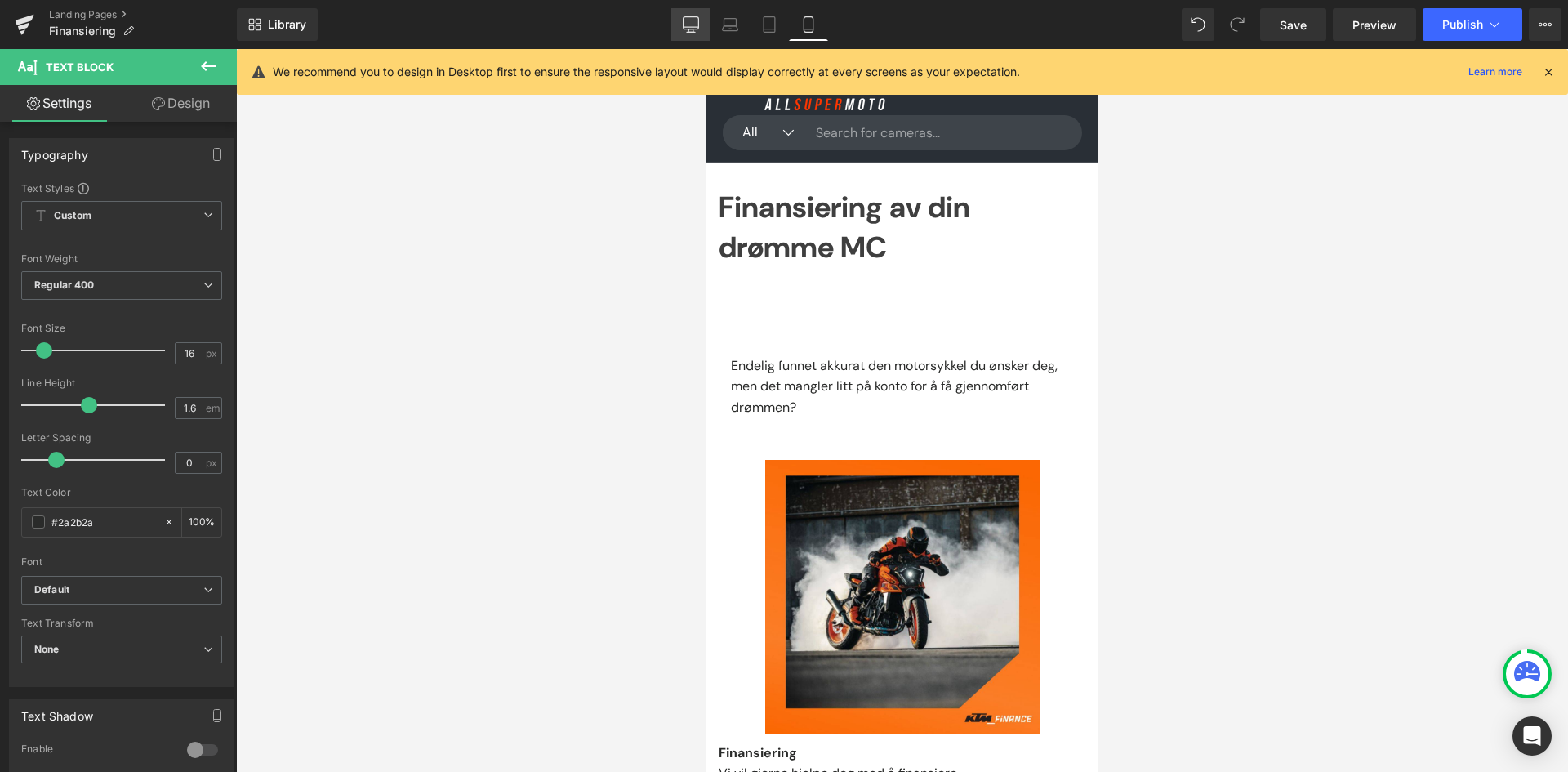
click at [680, 30] on link "Desktop" at bounding box center [690, 24] width 39 height 33
type input "100"
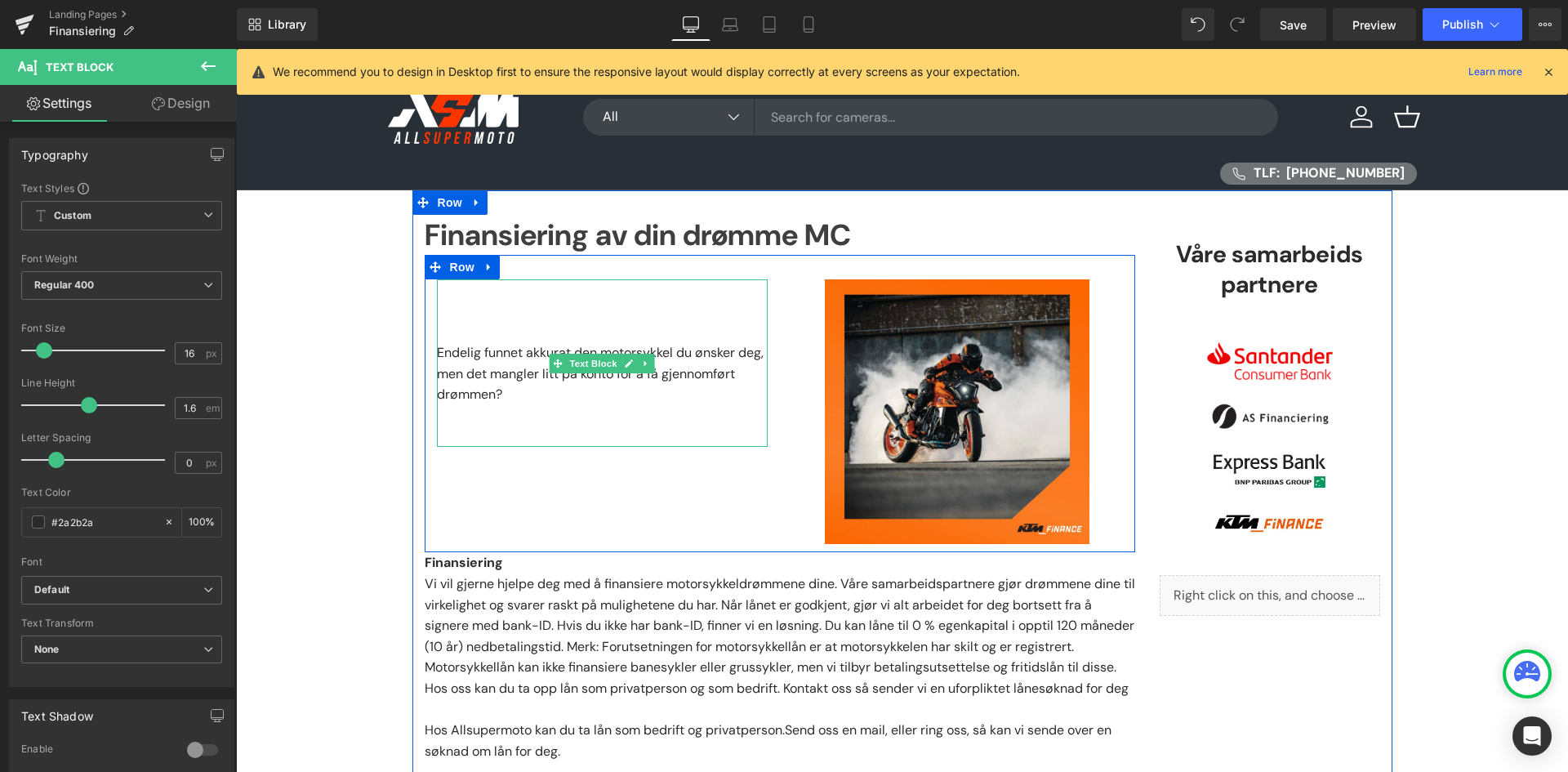
click at [464, 329] on p at bounding box center [602, 332] width 331 height 21
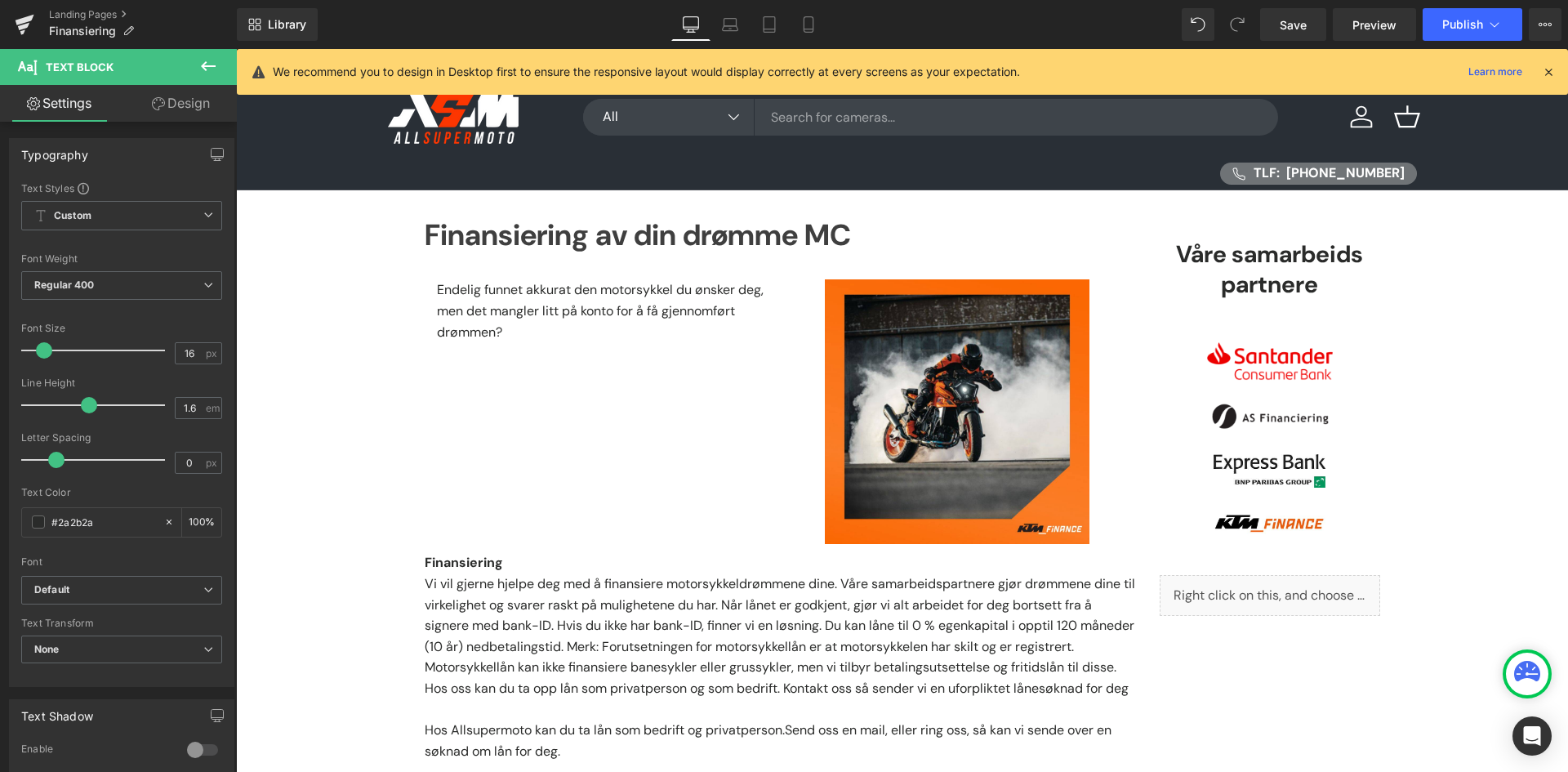
click at [198, 104] on link "Design" at bounding box center [181, 104] width 118 height 37
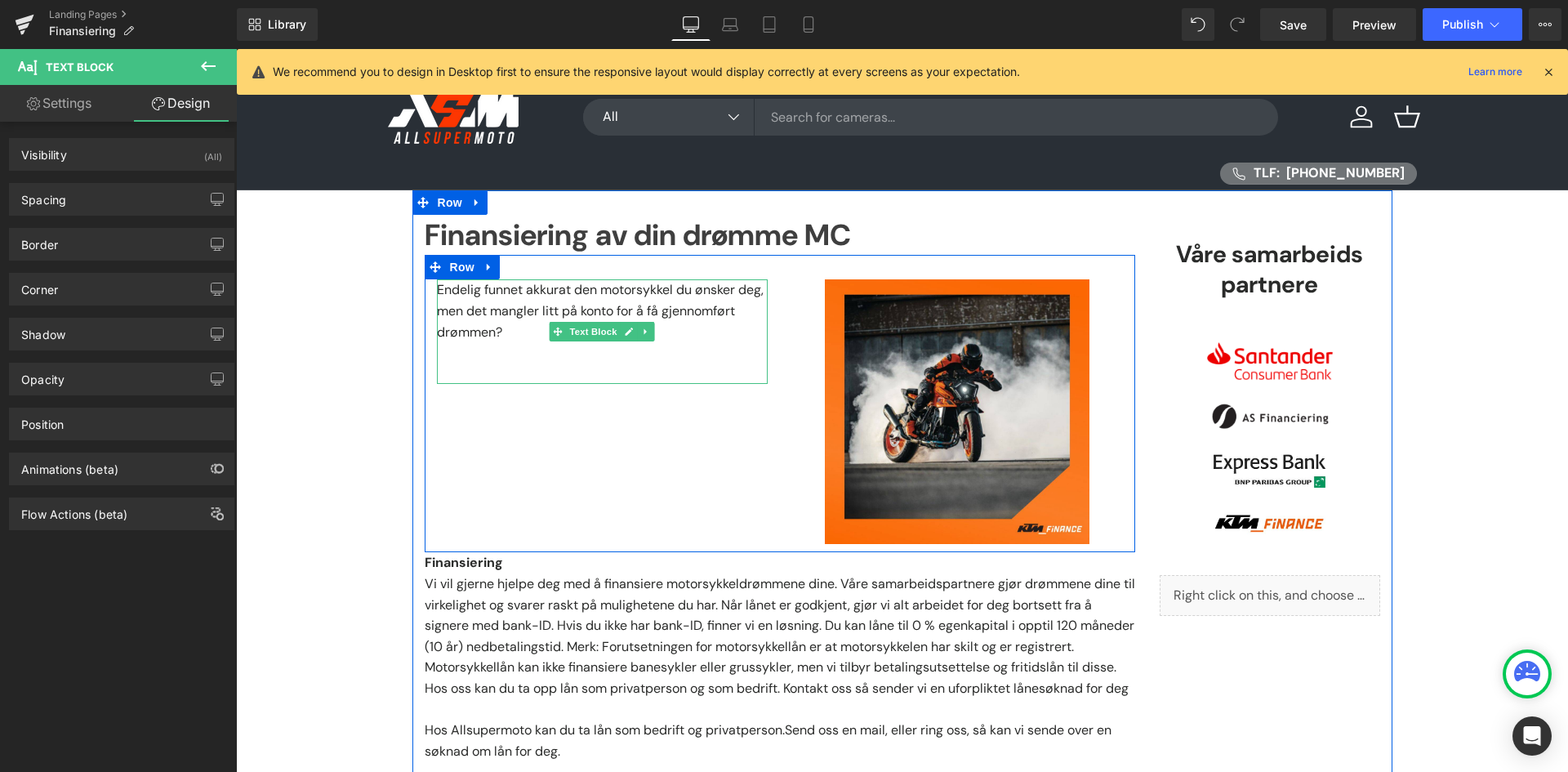
click at [466, 307] on p "Endelig funnet akkurat den motorsykkel du ønsker deg, men det mangler litt på k…" at bounding box center [602, 311] width 331 height 63
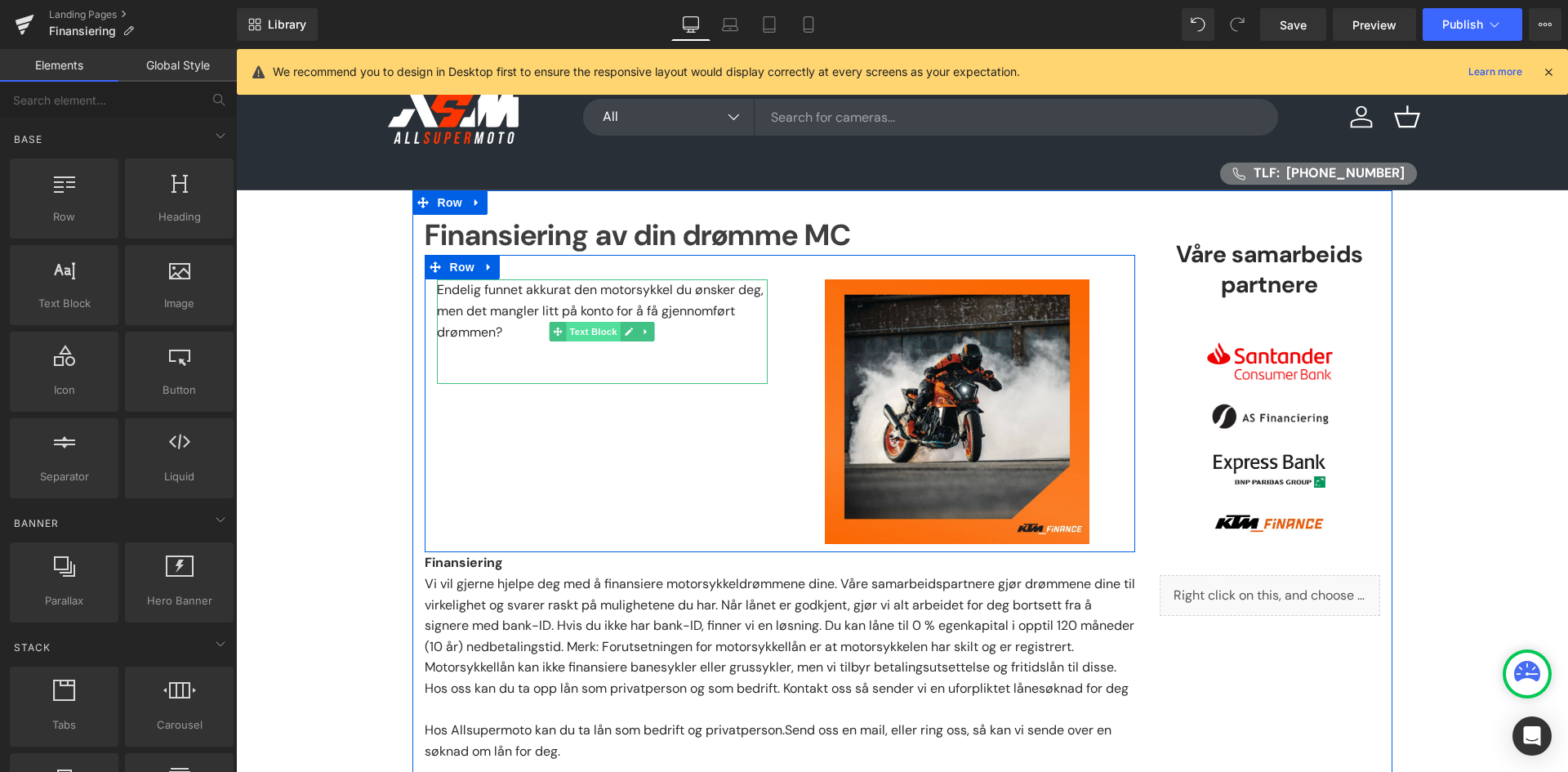
click at [591, 334] on span "Text Block" at bounding box center [593, 332] width 54 height 20
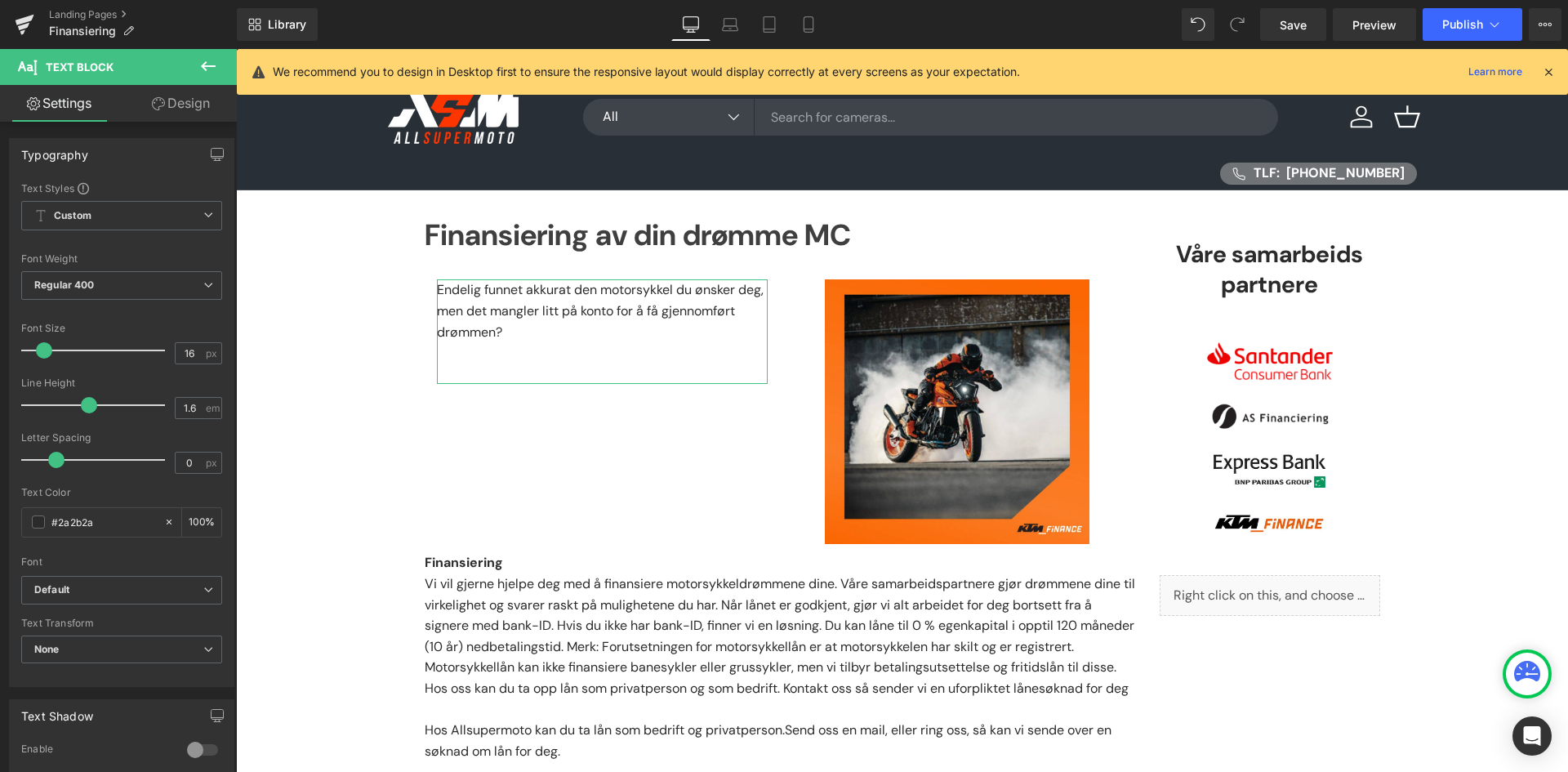
click at [168, 117] on link "Design" at bounding box center [181, 104] width 118 height 37
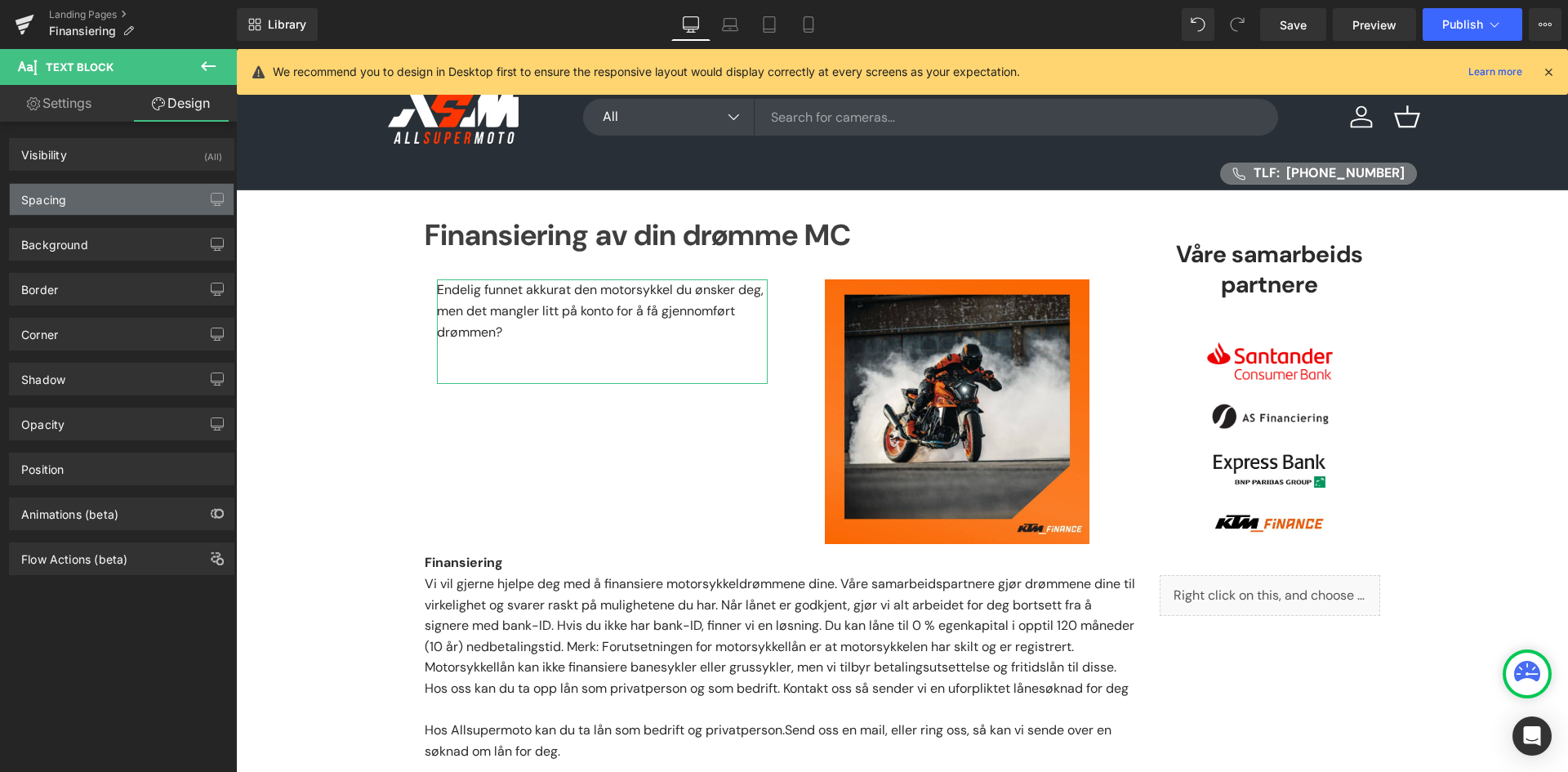
click at [105, 193] on div "Spacing" at bounding box center [121, 199] width 224 height 31
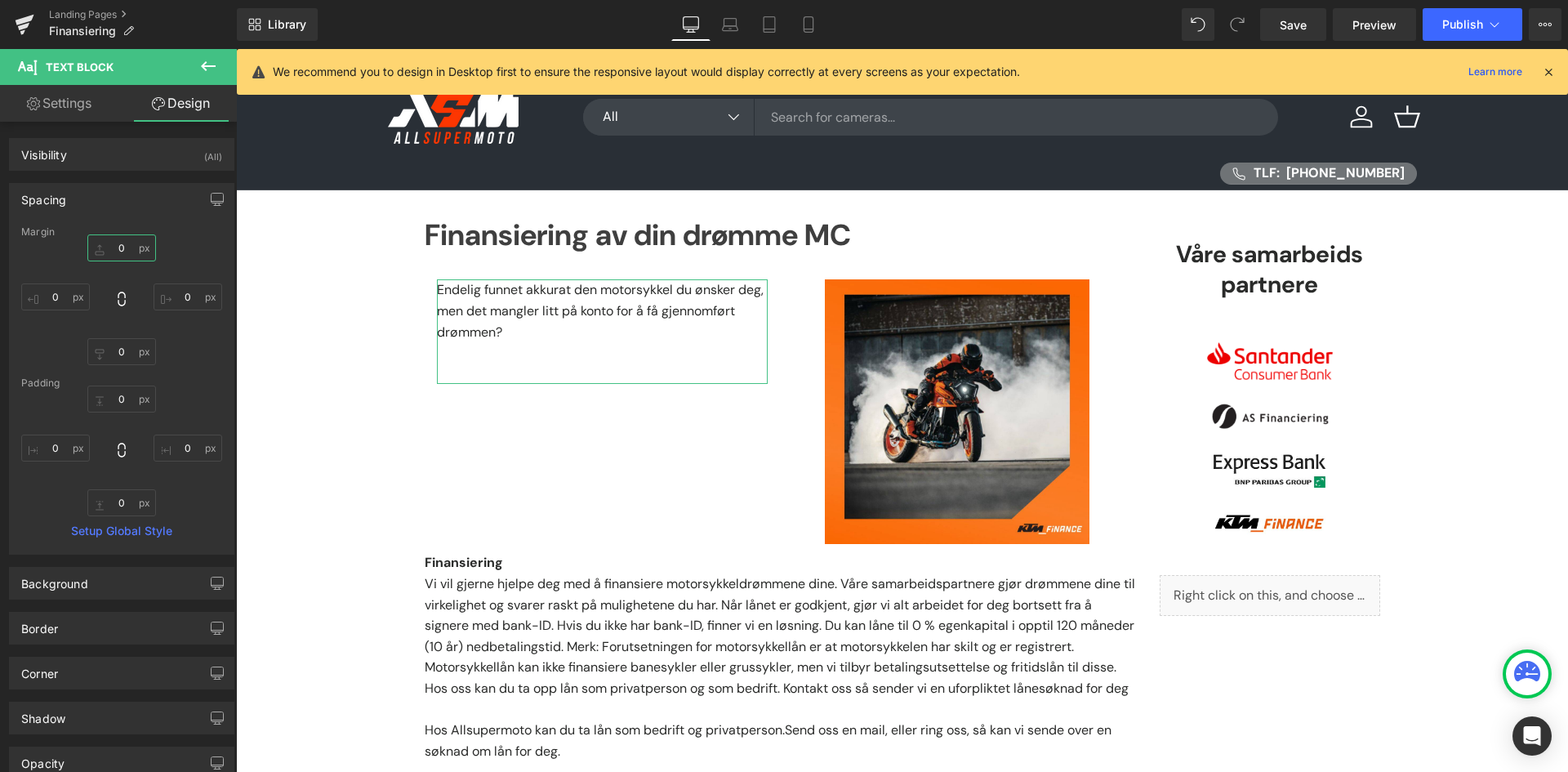
click at [113, 243] on input "0" at bounding box center [121, 247] width 69 height 27
type input "2"
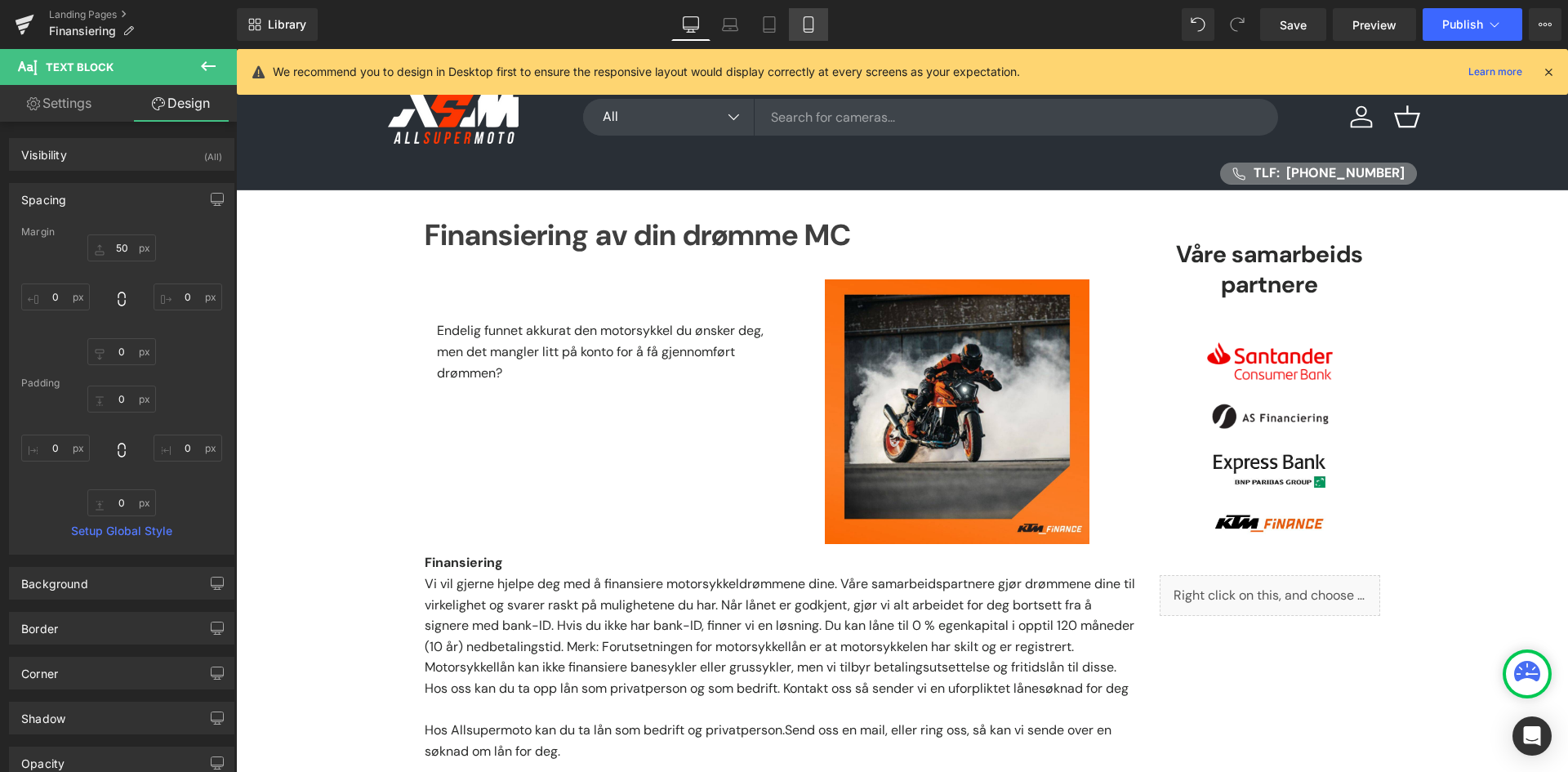
click at [813, 30] on icon at bounding box center [807, 25] width 9 height 16
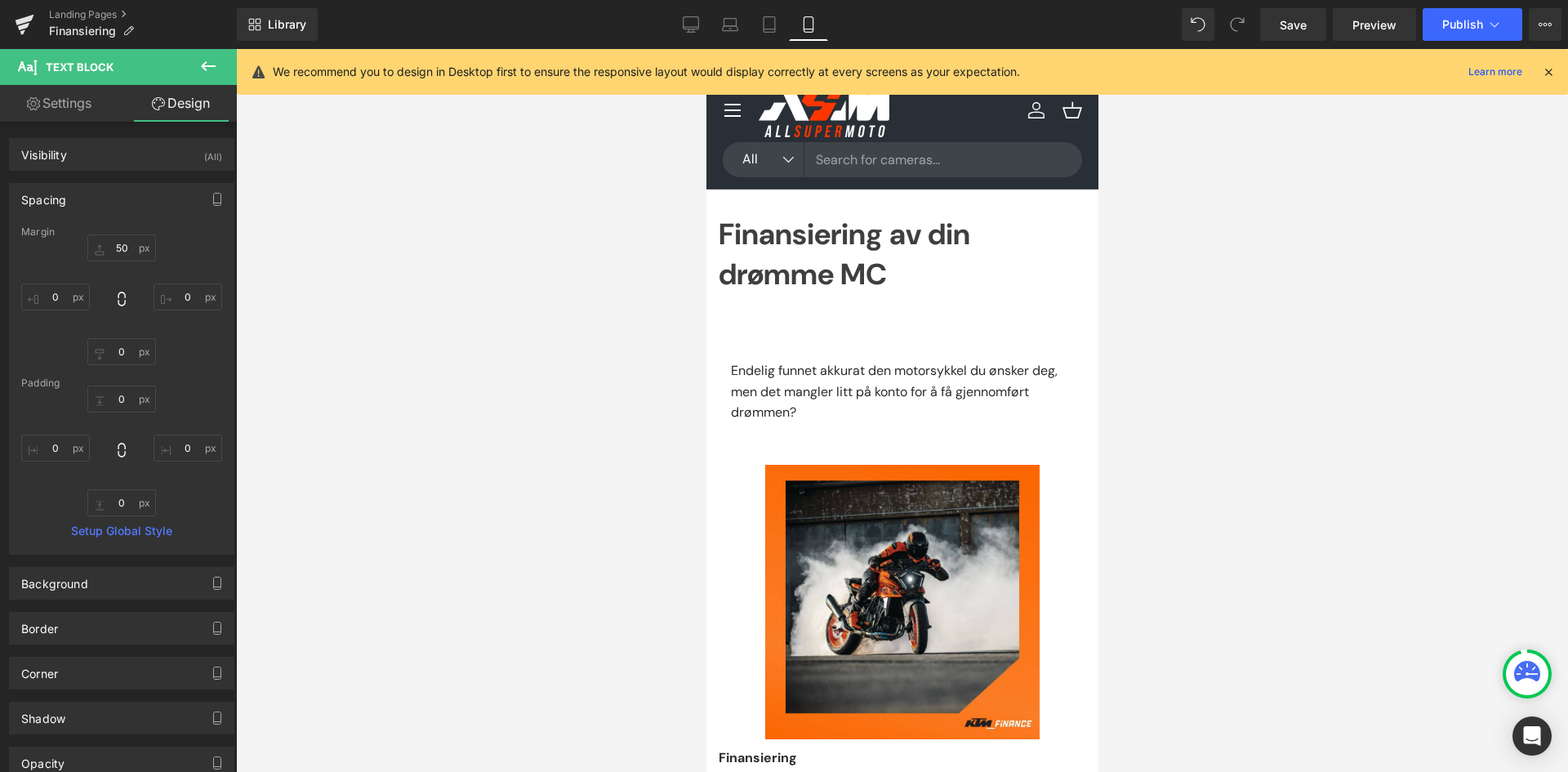
scroll to position [40, 0]
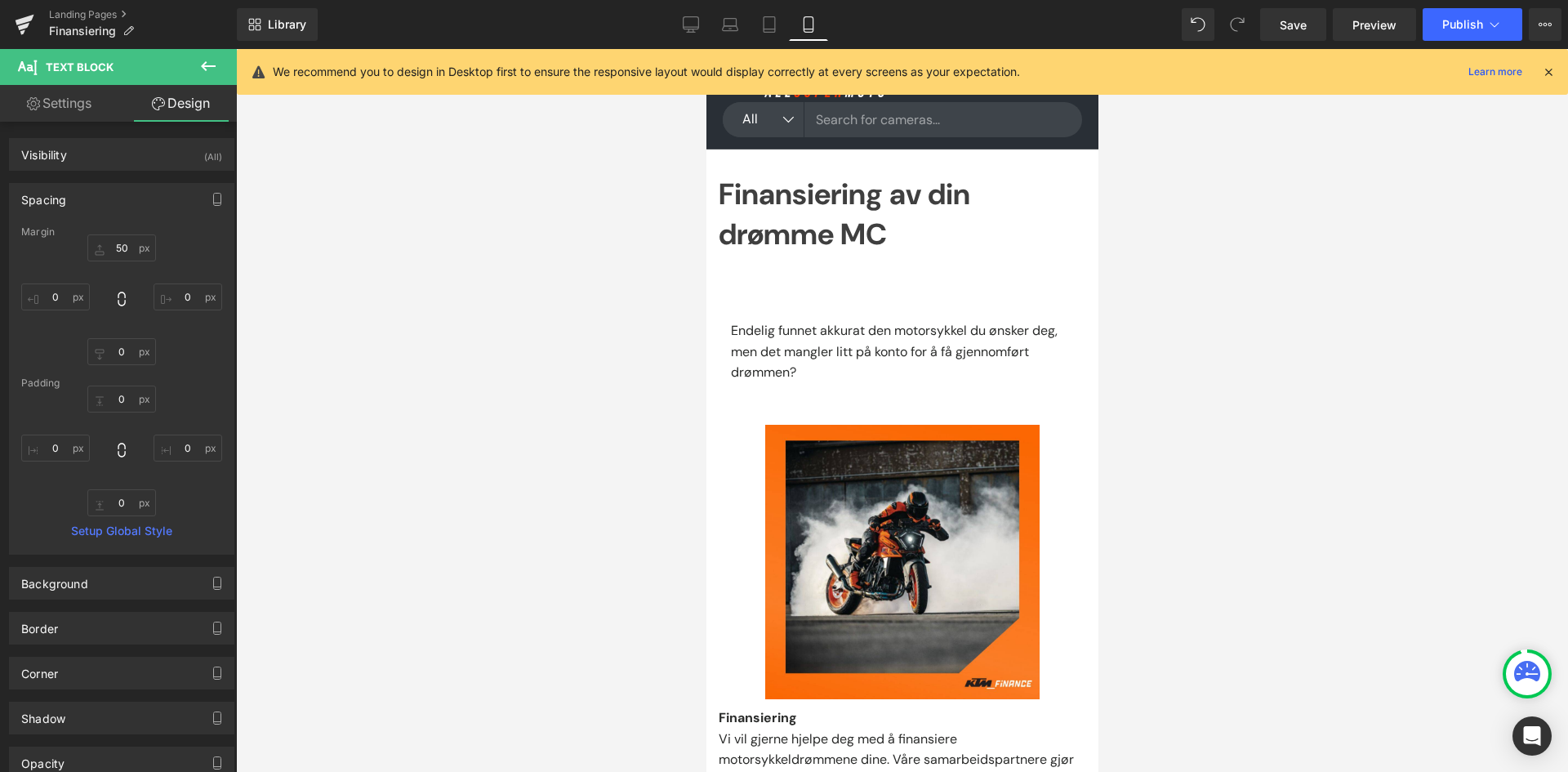
type input "50"
type input "0"
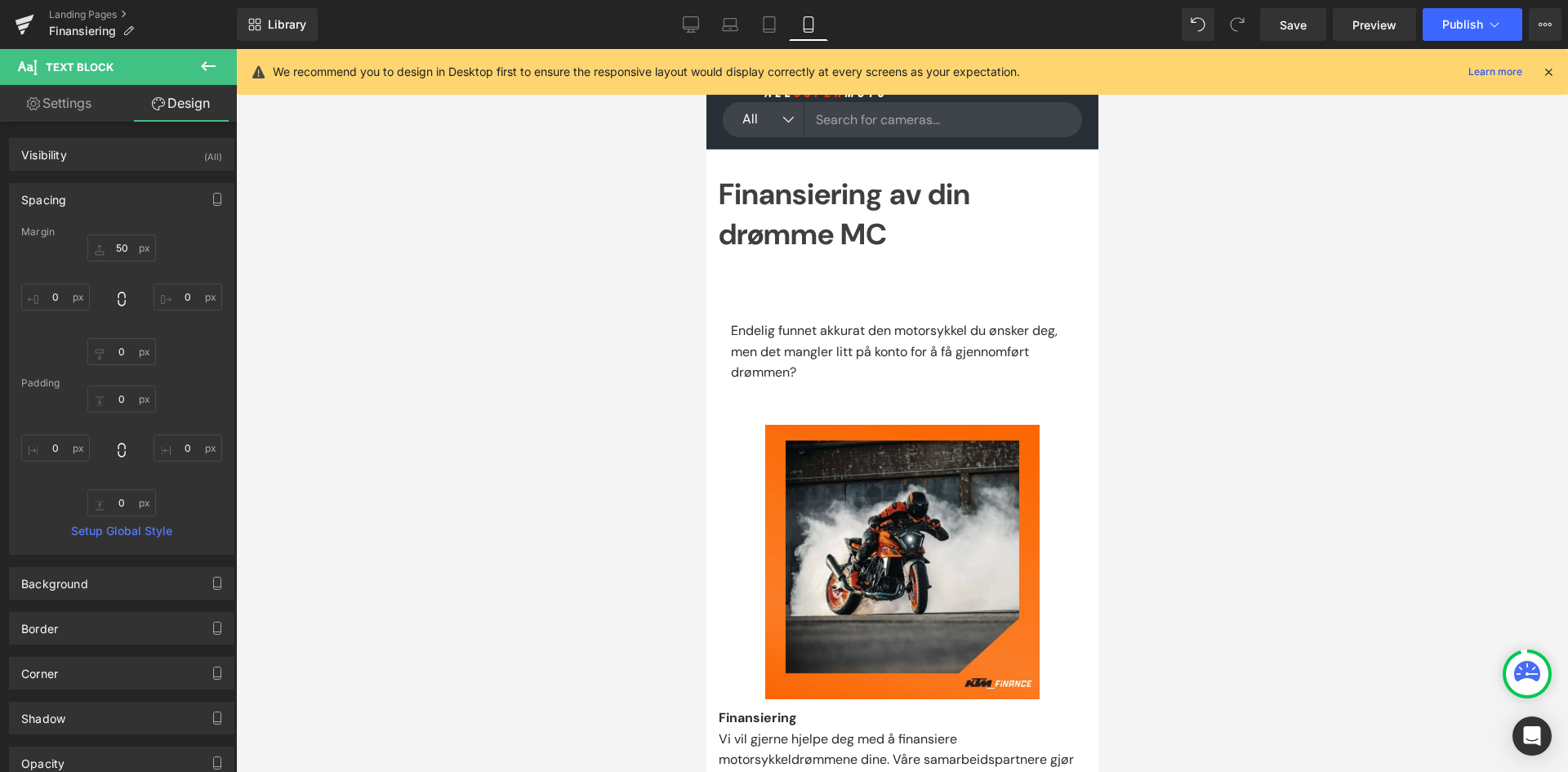
type input "0"
click at [677, 29] on link "Desktop" at bounding box center [690, 24] width 39 height 33
type input "50"
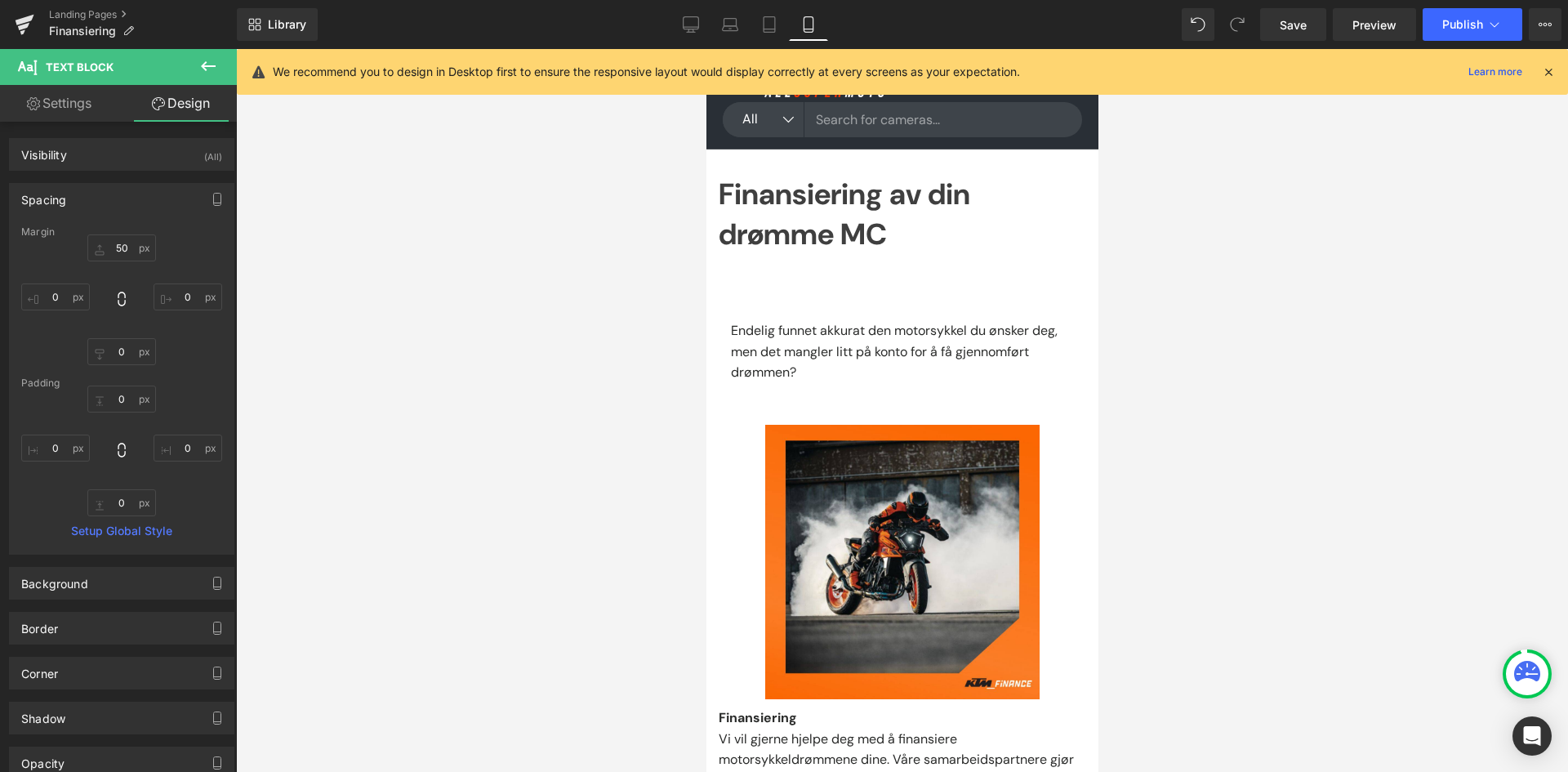
type input "0"
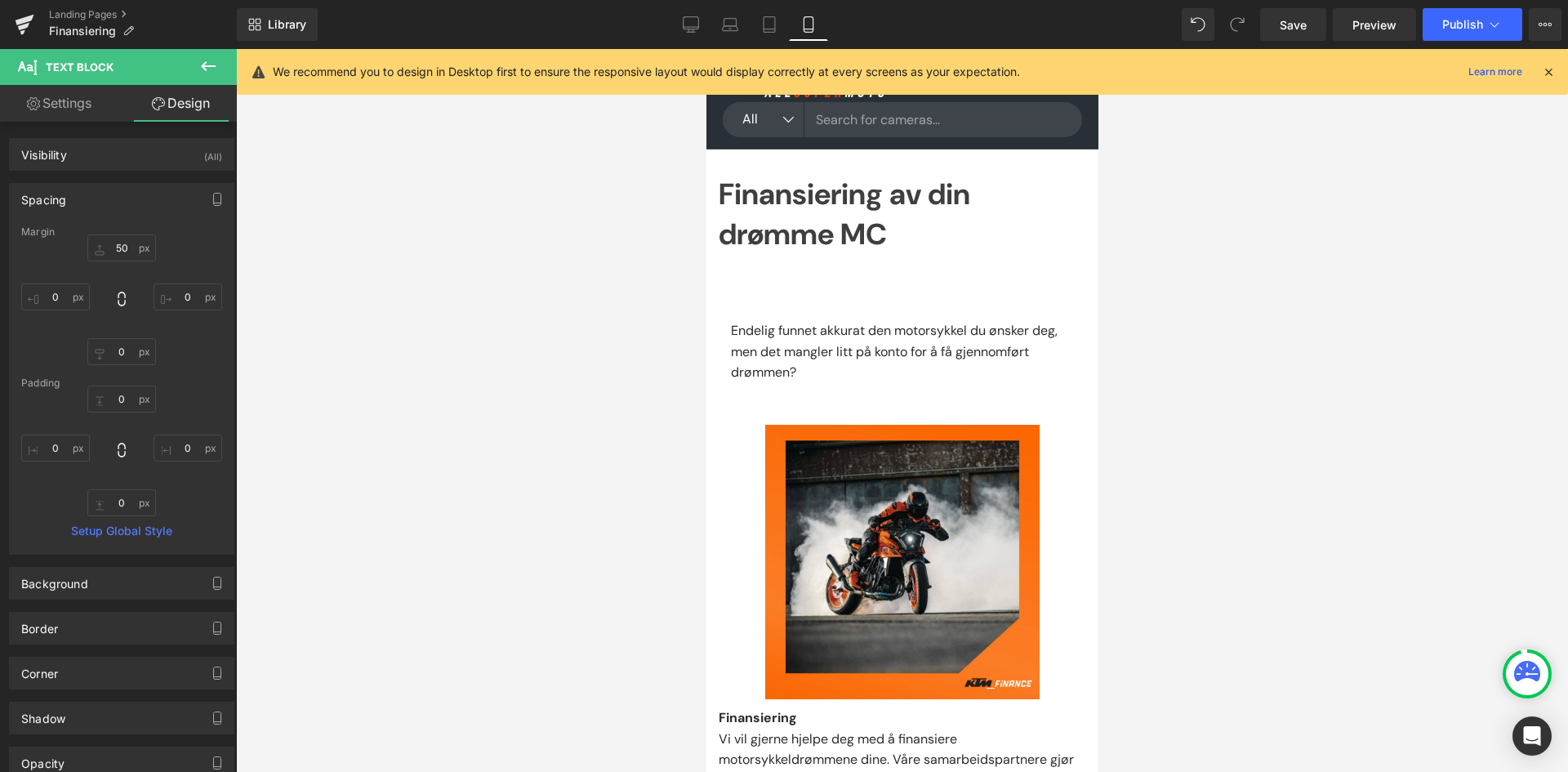
type input "0"
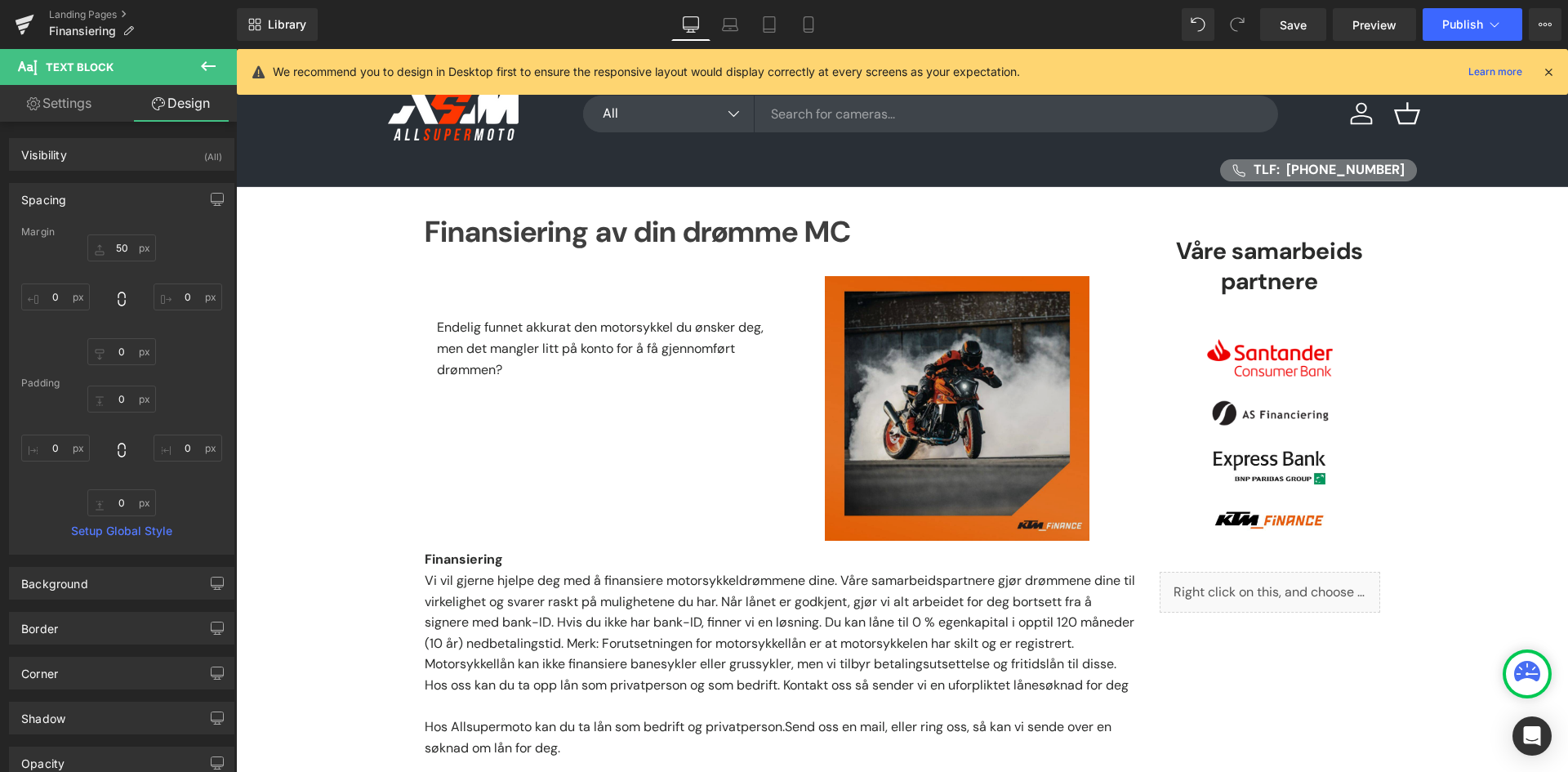
click at [937, 458] on img at bounding box center [957, 408] width 265 height 265
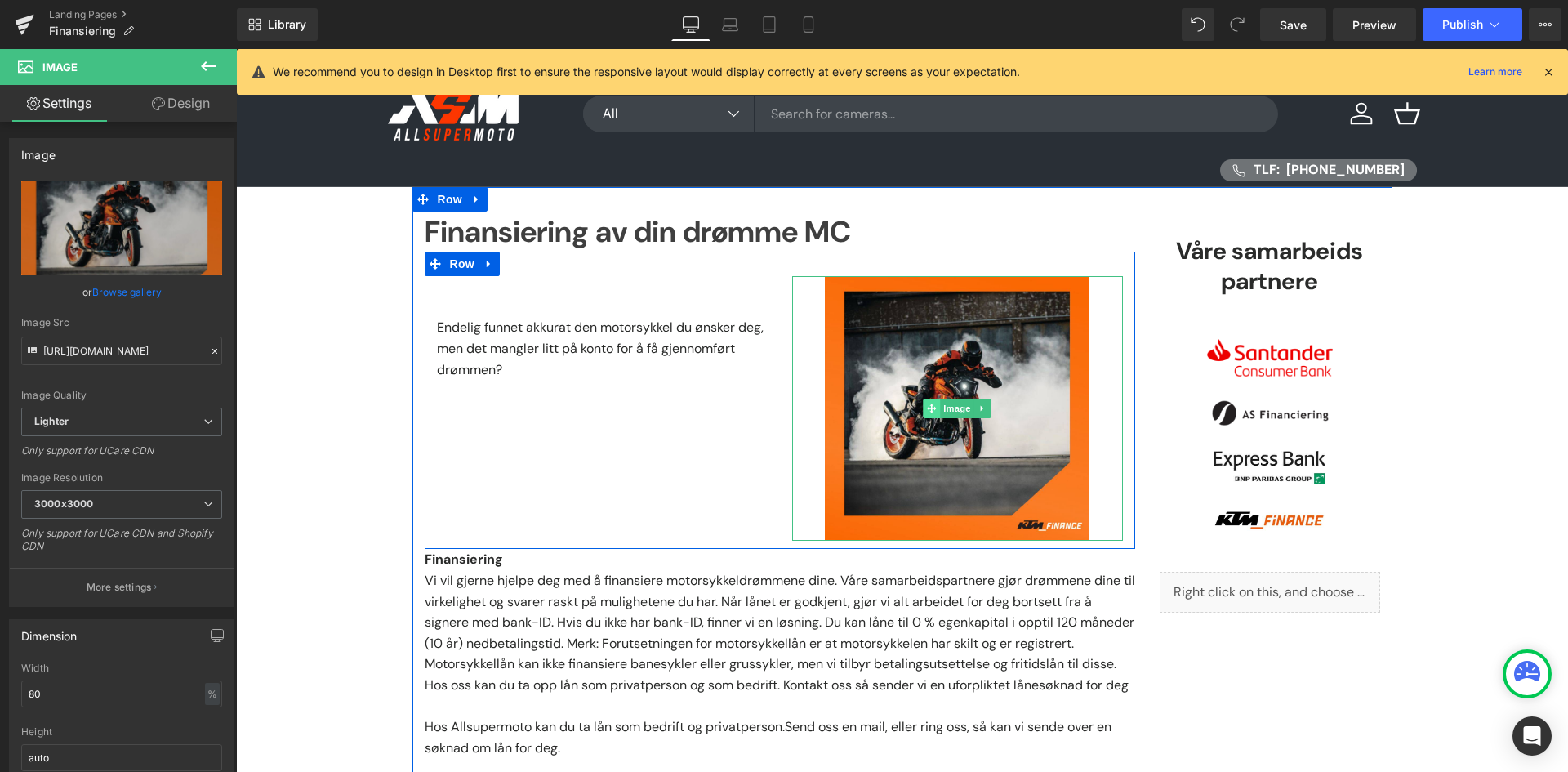
click at [927, 404] on icon at bounding box center [931, 408] width 9 height 10
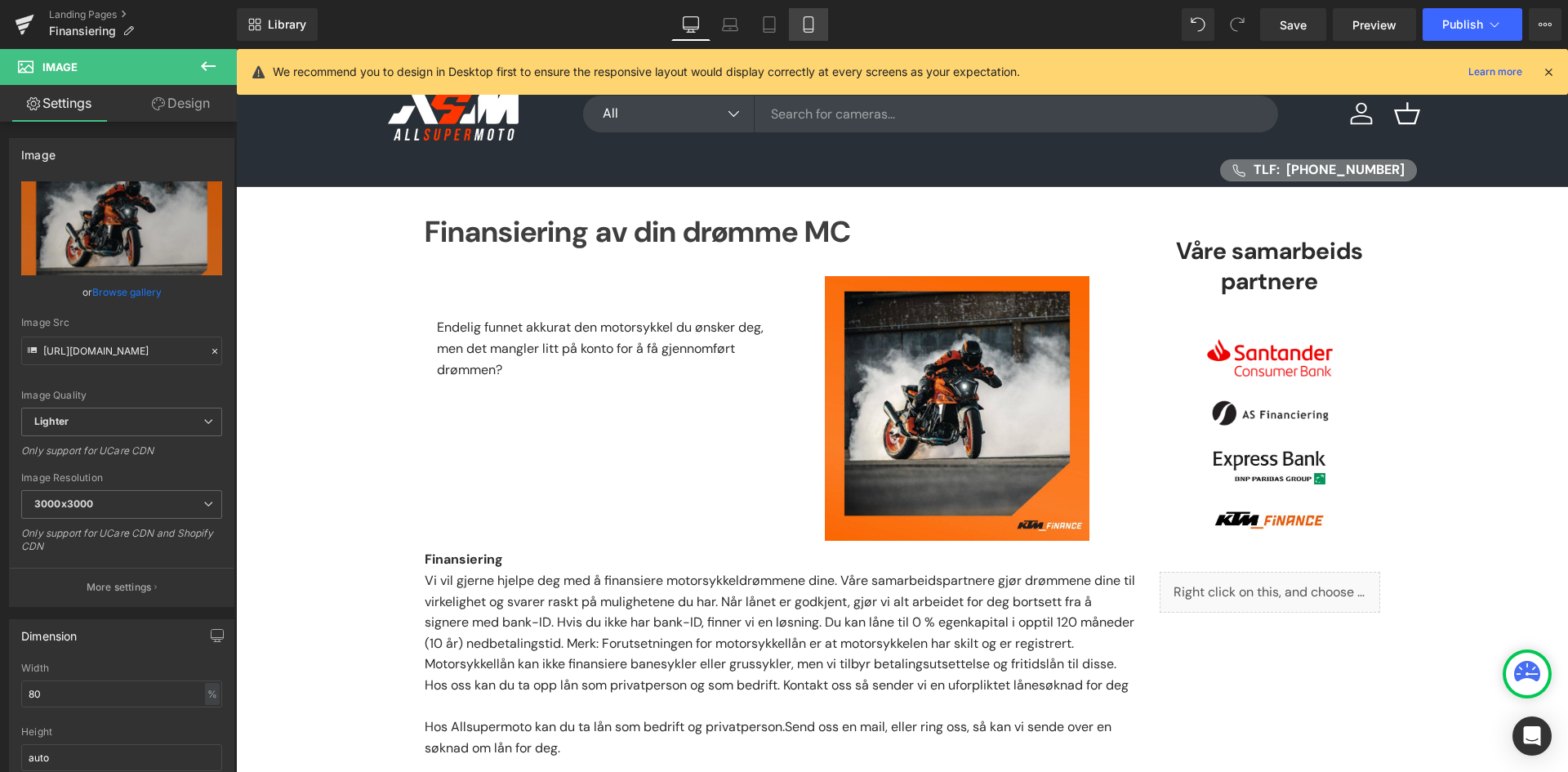
click at [821, 13] on link "Mobile" at bounding box center [808, 24] width 39 height 33
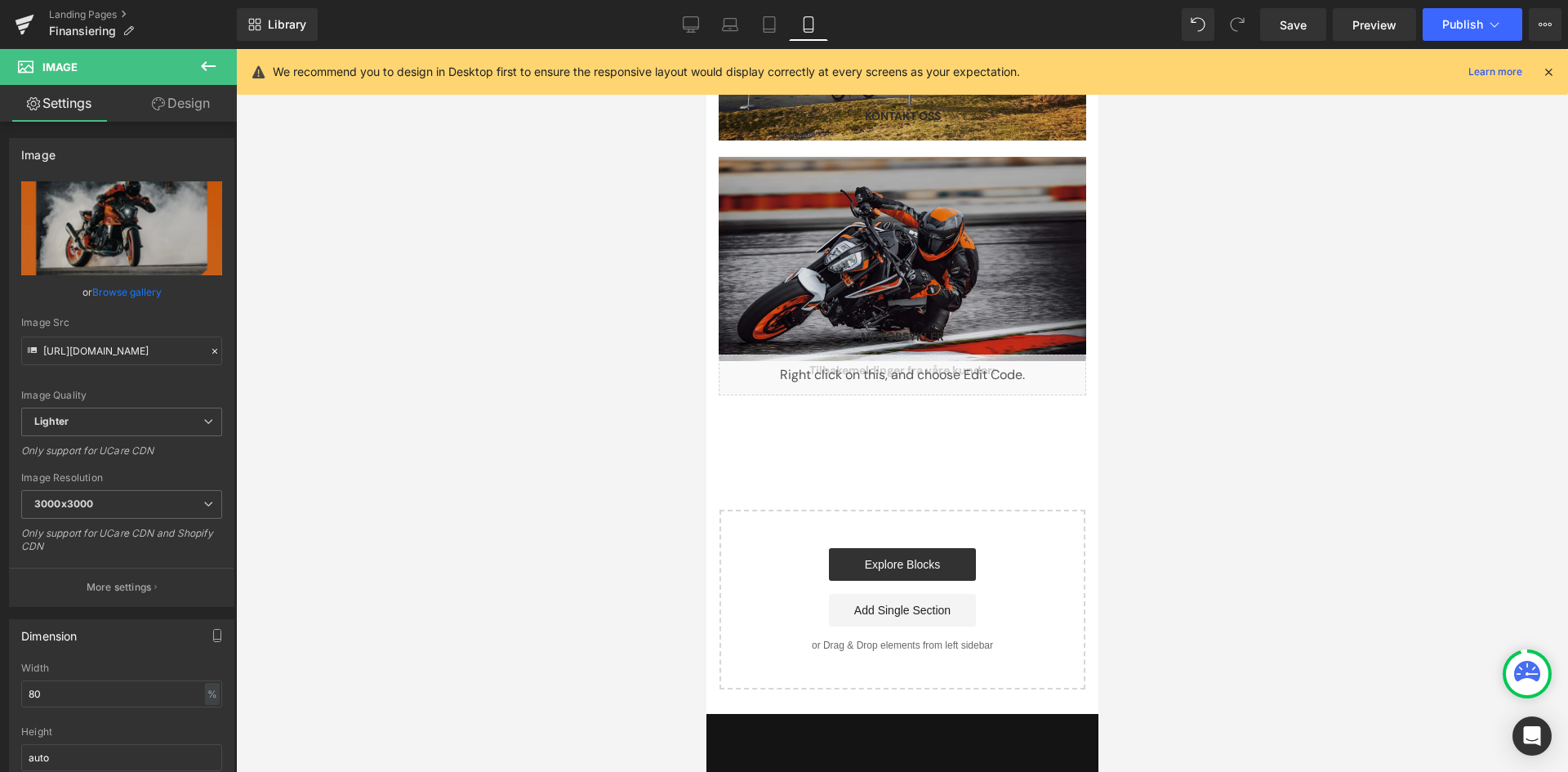
scroll to position [2369, 0]
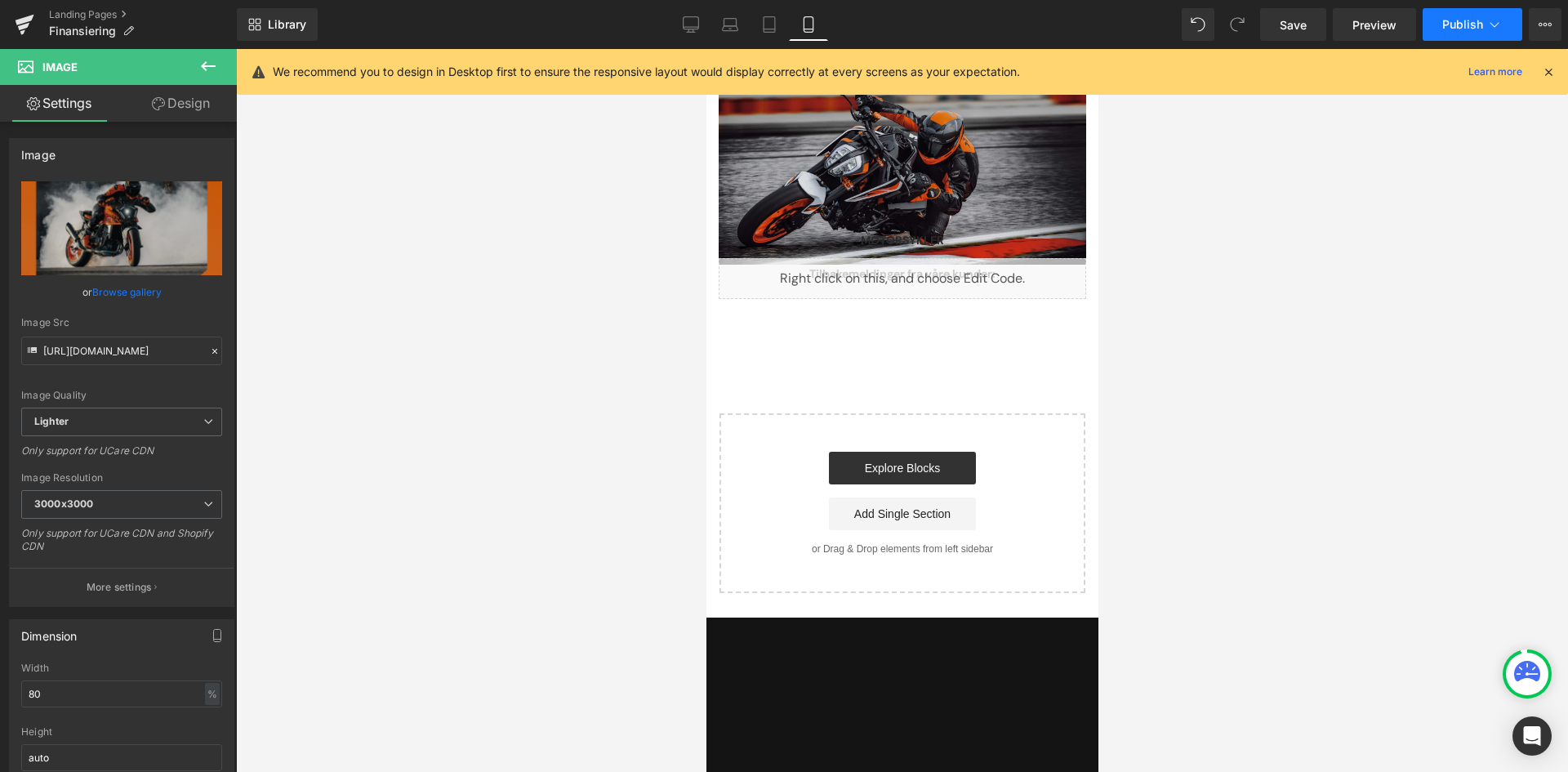
click at [1491, 28] on icon at bounding box center [1494, 24] width 17 height 17
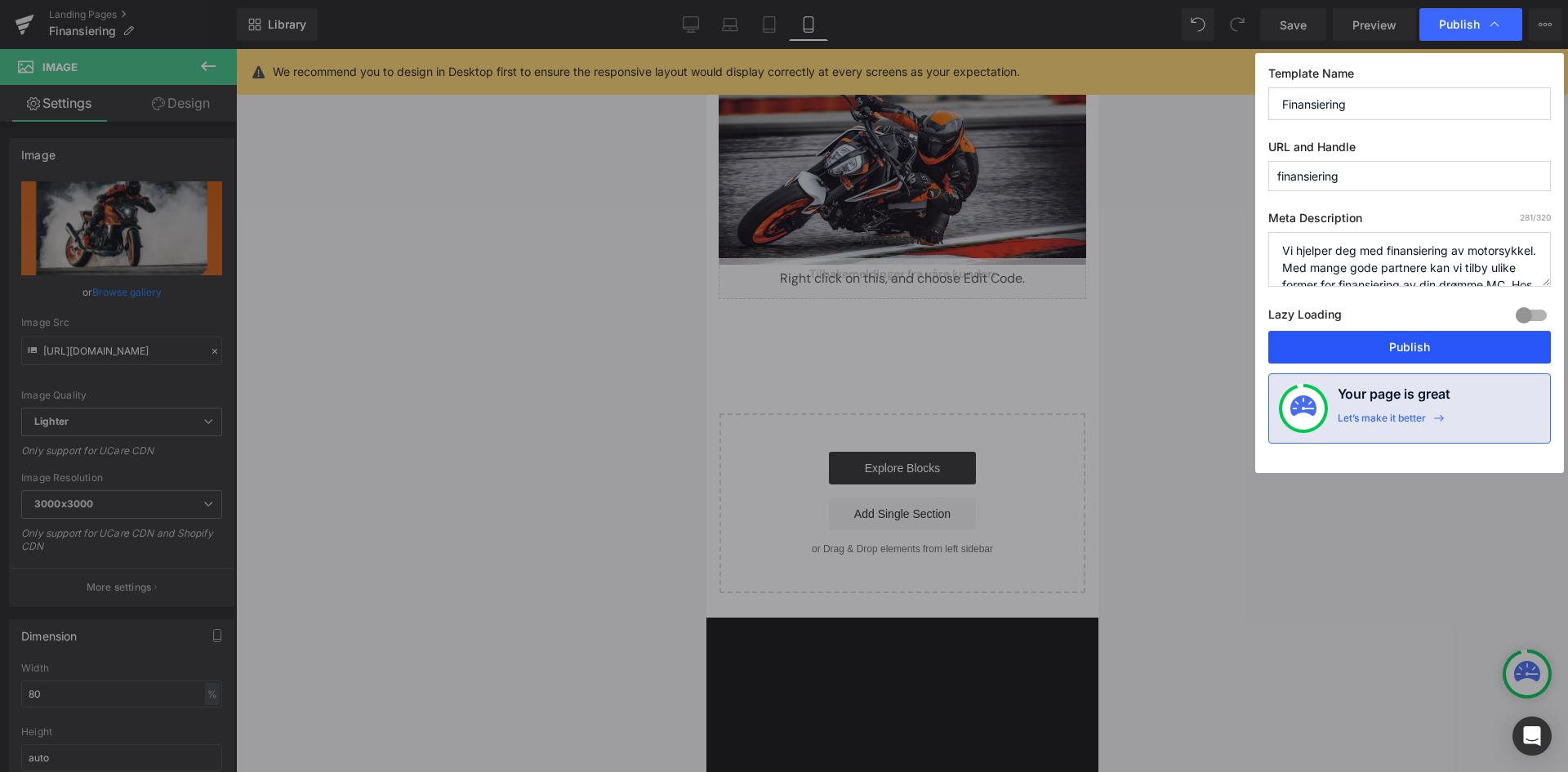
click at [1370, 356] on button "Publish" at bounding box center [1409, 347] width 283 height 33
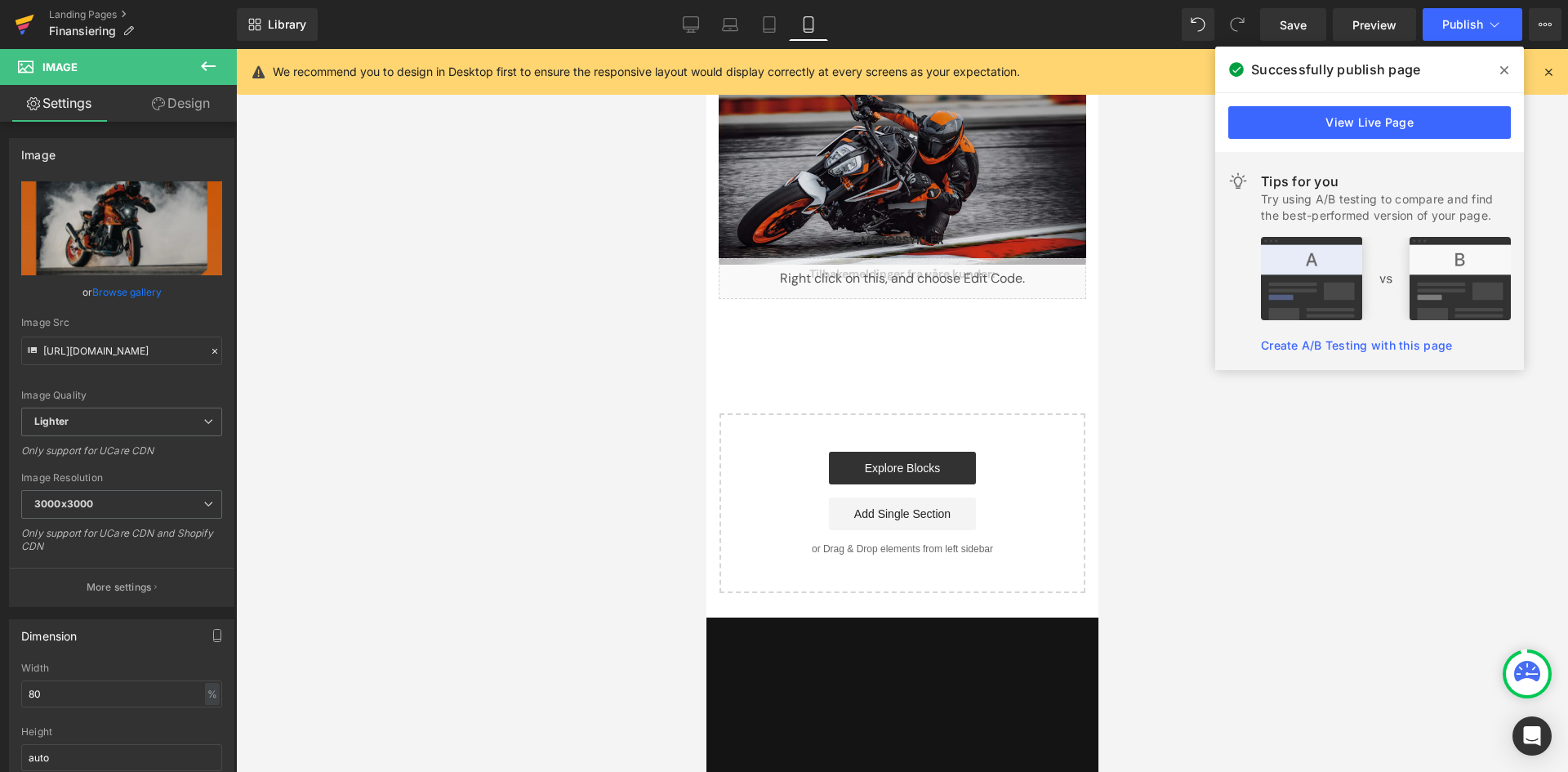
click at [25, 24] on icon at bounding box center [23, 26] width 11 height 7
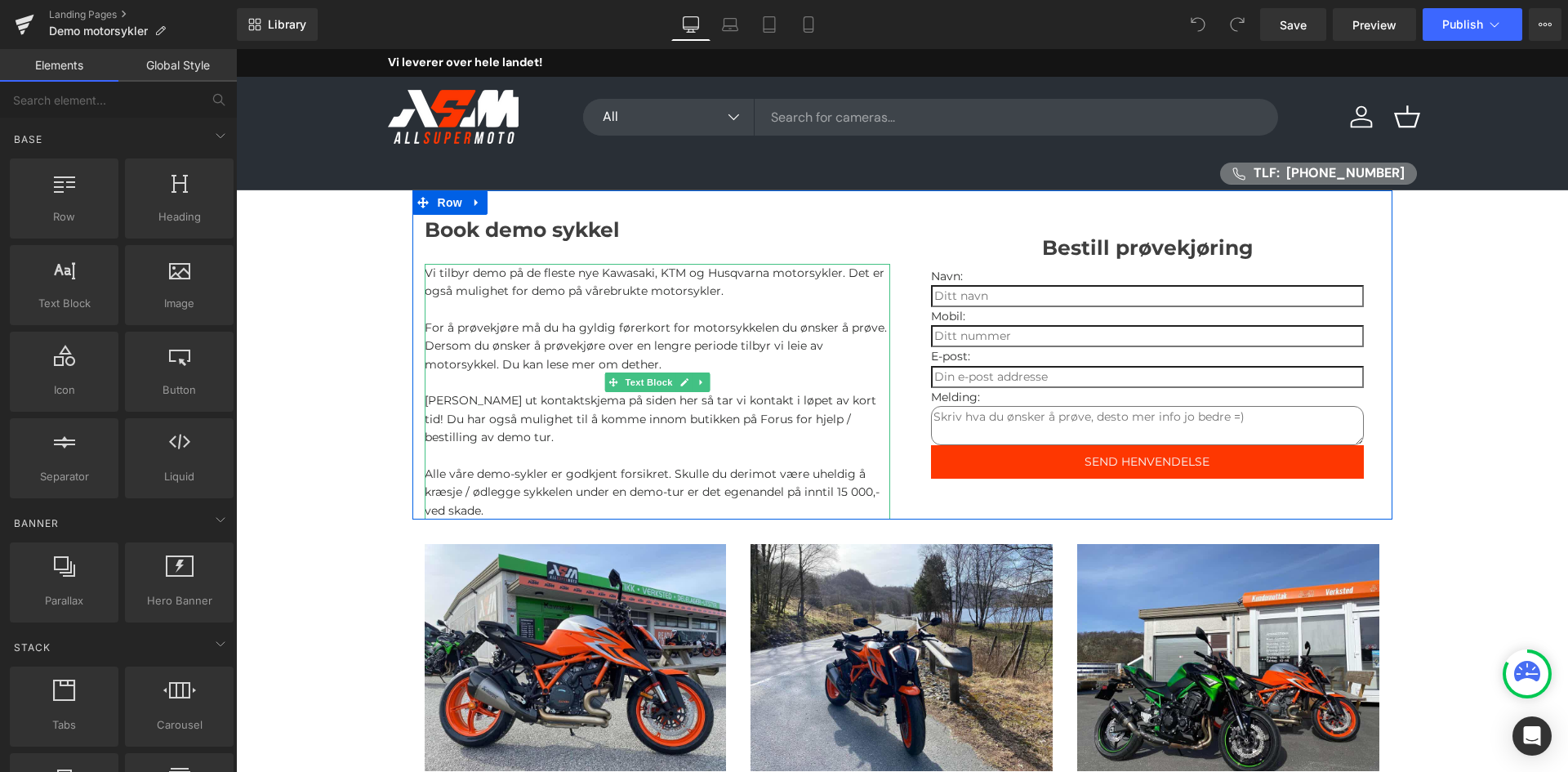
click at [649, 271] on p "Vi tilbyr demo på de fleste nye Kawasaki, KTM og Husqvarna motorsykler. Det er …" at bounding box center [657, 282] width 466 height 37
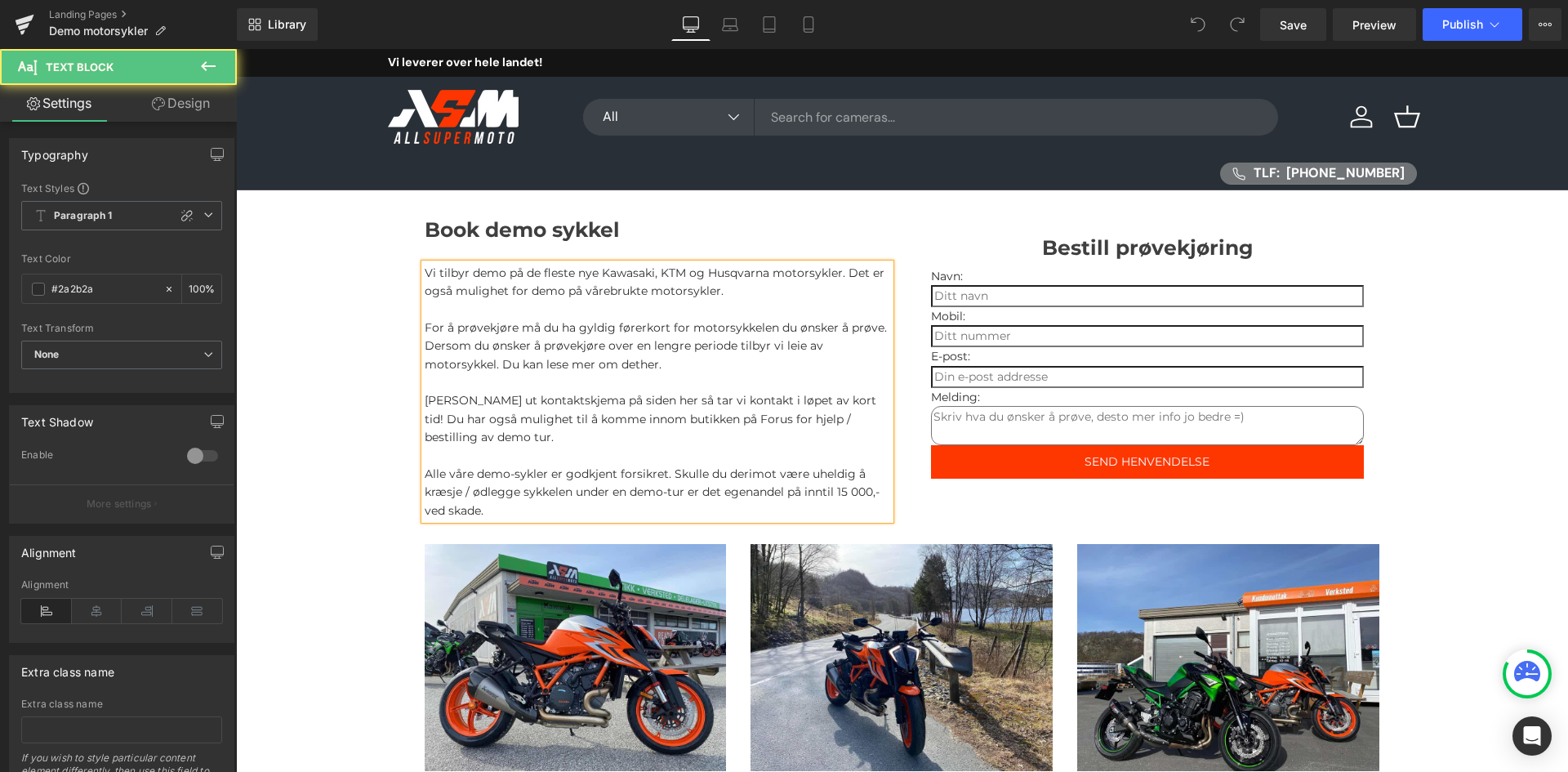
click at [660, 270] on p "Vi tilbyr demo på de fleste nye Kawasaki, KTM og Husqvarna motorsykler. Det er …" at bounding box center [657, 282] width 466 height 37
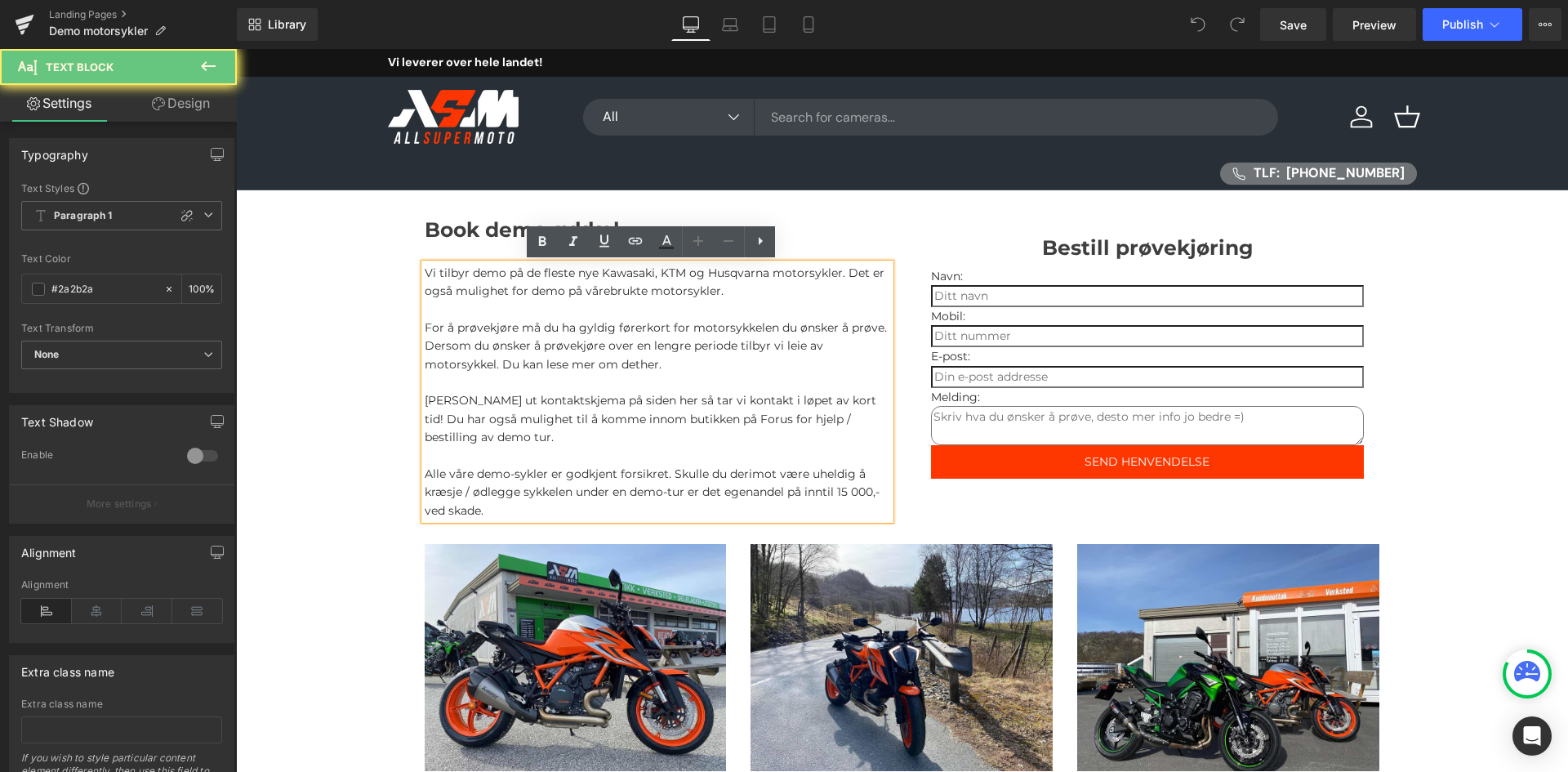
click at [649, 274] on p "Vi tilbyr demo på de fleste nye Kawasaki, KTM og Husqvarna motorsykler. Det er …" at bounding box center [657, 282] width 466 height 37
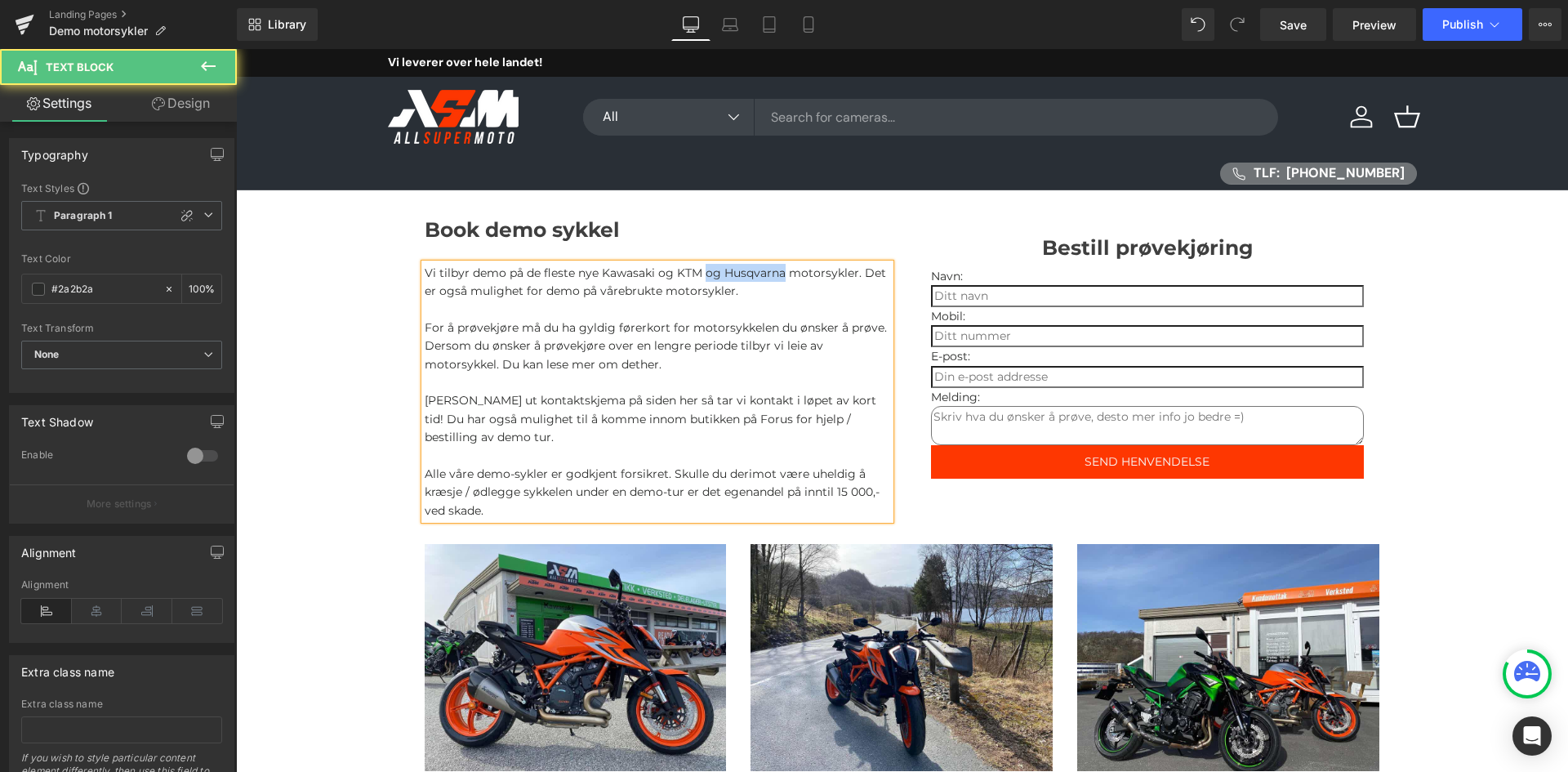
drag, startPoint x: 774, startPoint y: 272, endPoint x: 698, endPoint y: 271, distance: 76.0
click at [698, 271] on p "Vi tilbyr demo på de fleste nye Kawasaki og KTM og Husqvarna motorsykler. Det e…" at bounding box center [657, 282] width 466 height 37
click at [710, 295] on p "Vi tilbyr demo på de fleste nye Kawasaki og KTM motorsykler. Det er også muligh…" at bounding box center [657, 282] width 466 height 37
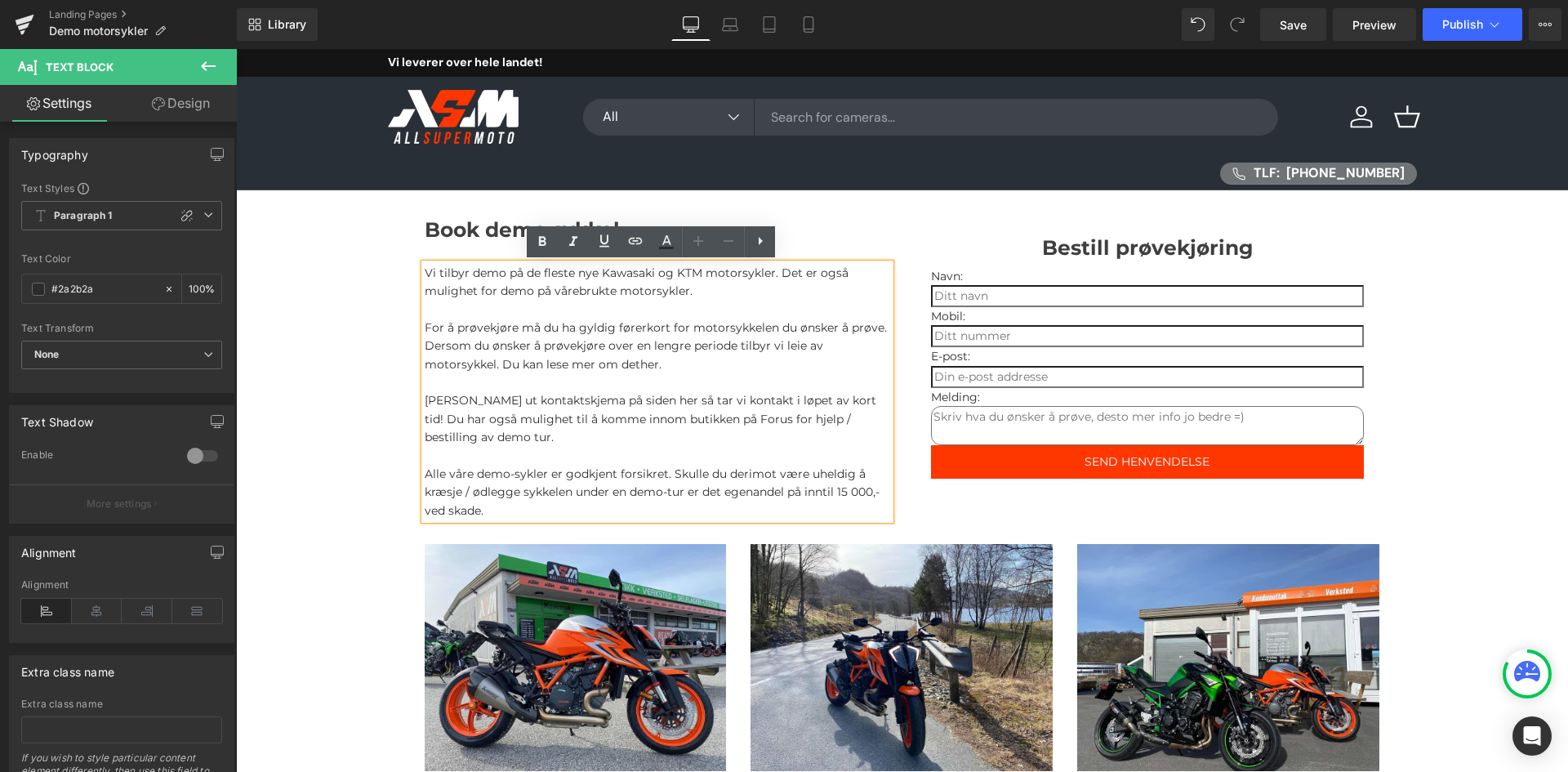
click at [576, 316] on p at bounding box center [657, 308] width 466 height 18
click at [644, 367] on link "her" at bounding box center [650, 364] width 19 height 15
click at [710, 389] on span "Edit" at bounding box center [707, 393] width 19 height 14
click at [721, 406] on input "https://asmshop.no/pages/motorcycle-rental-stavanger-norway" at bounding box center [682, 399] width 251 height 41
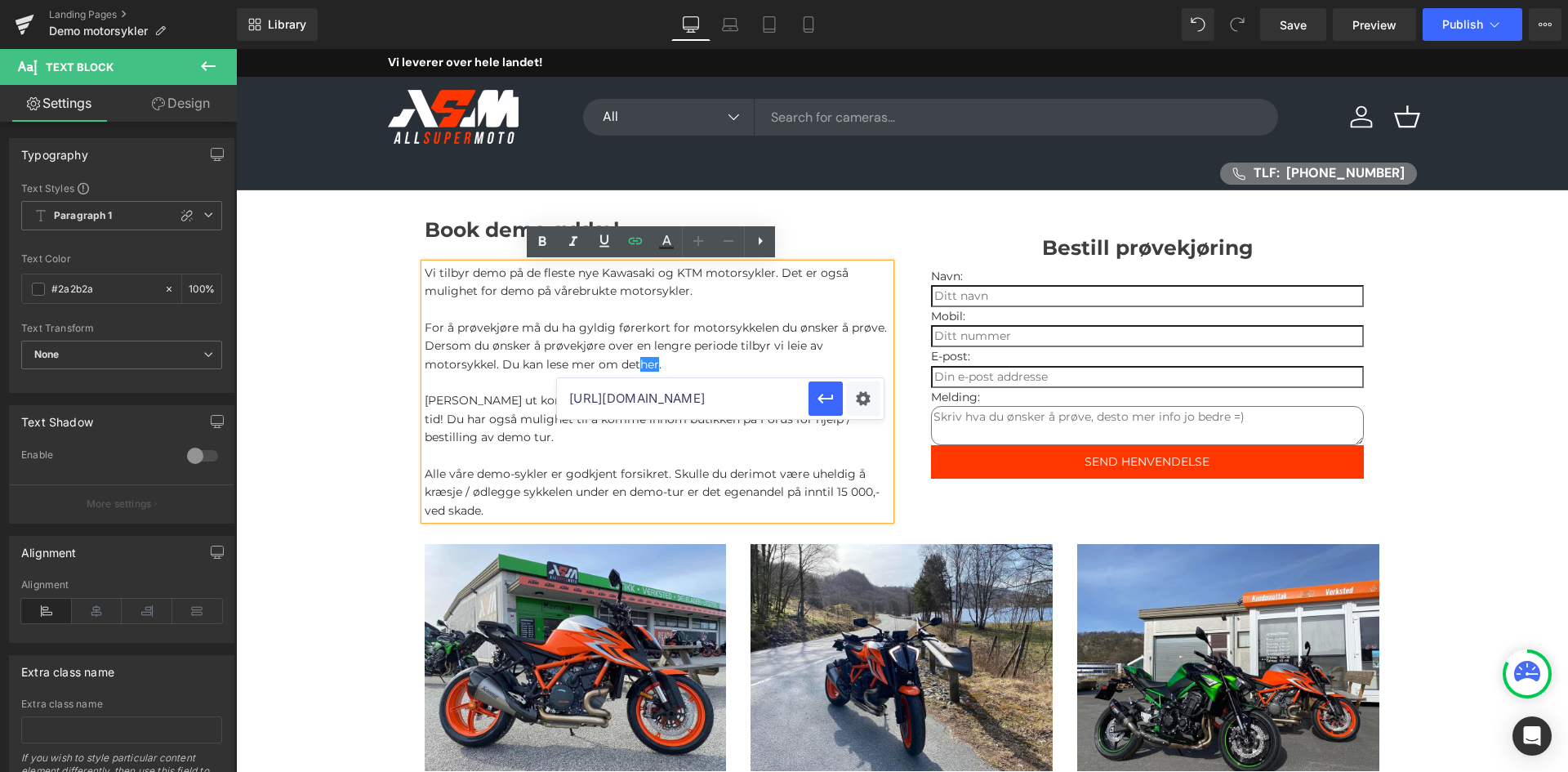
click at [721, 406] on input "https://asmshop.no/pages/motorcycle-rental-stavanger-norway" at bounding box center [682, 399] width 251 height 41
click at [538, 465] on p "Alle våre demo-sykler er godkjent forsikret. Skulle du derimot være uheldig å k…" at bounding box center [657, 492] width 466 height 55
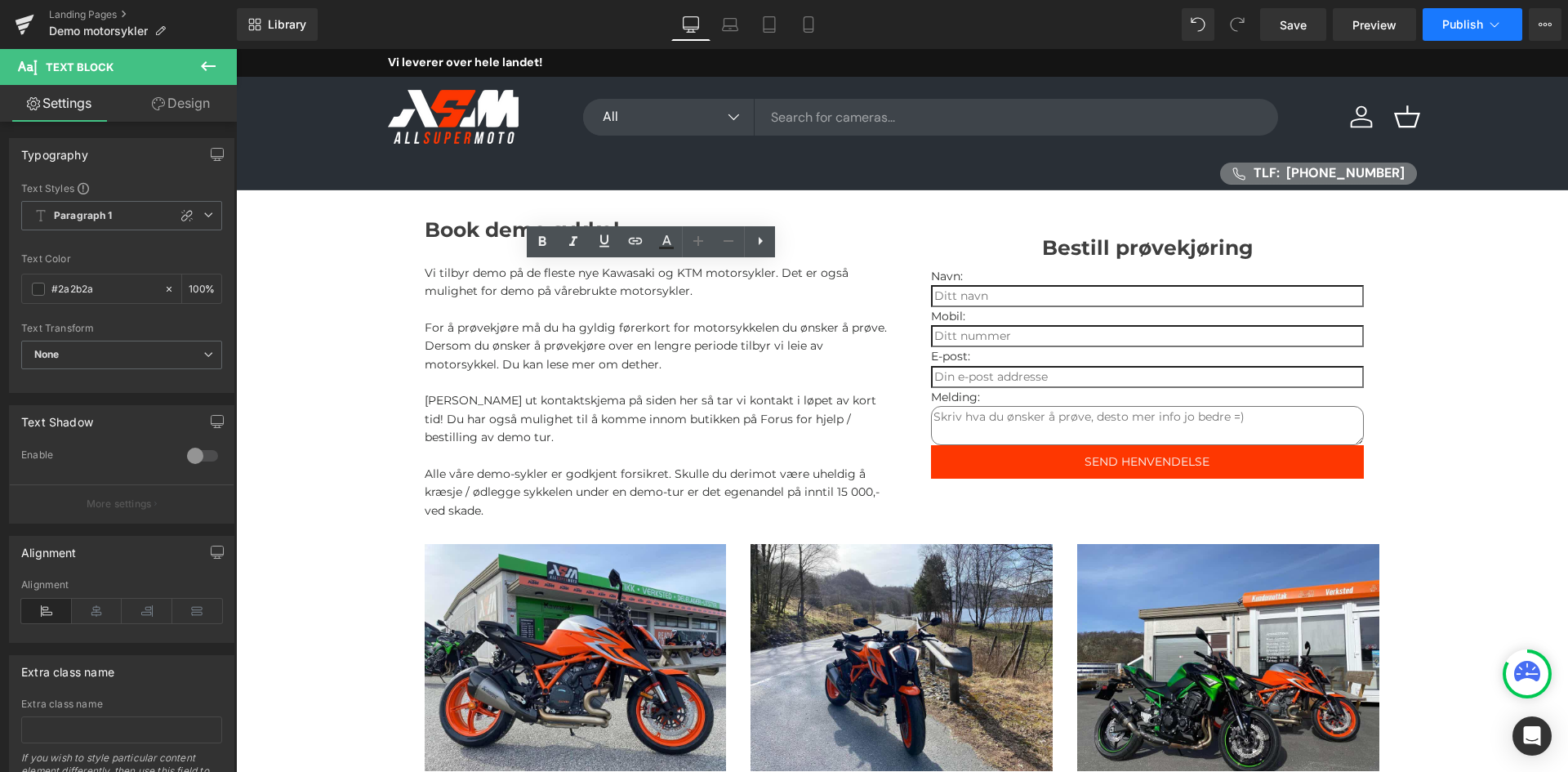
click at [1493, 20] on icon at bounding box center [1494, 24] width 17 height 17
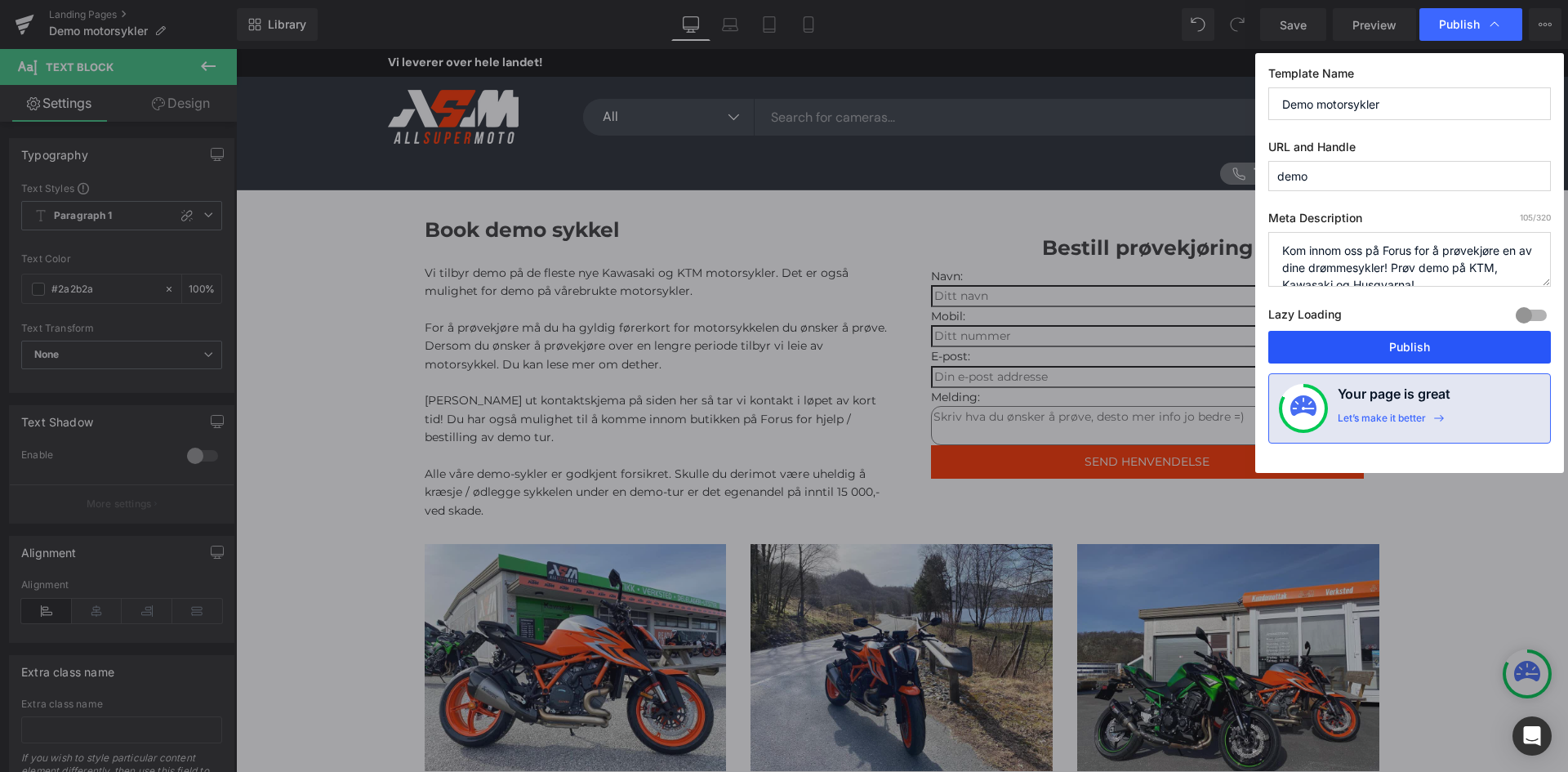
click at [1410, 352] on button "Publish" at bounding box center [1409, 347] width 283 height 33
